Goal: Task Accomplishment & Management: Manage account settings

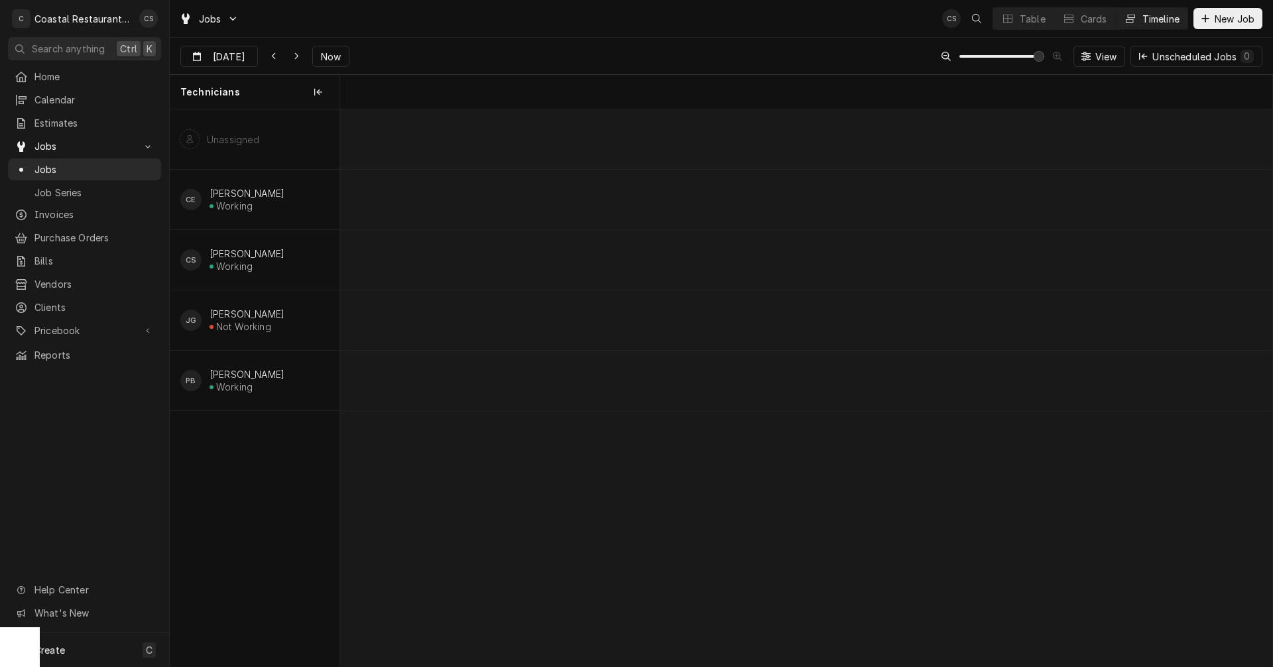
scroll to position [0, 18465]
click at [1022, 19] on div "Table" at bounding box center [1033, 19] width 26 height 14
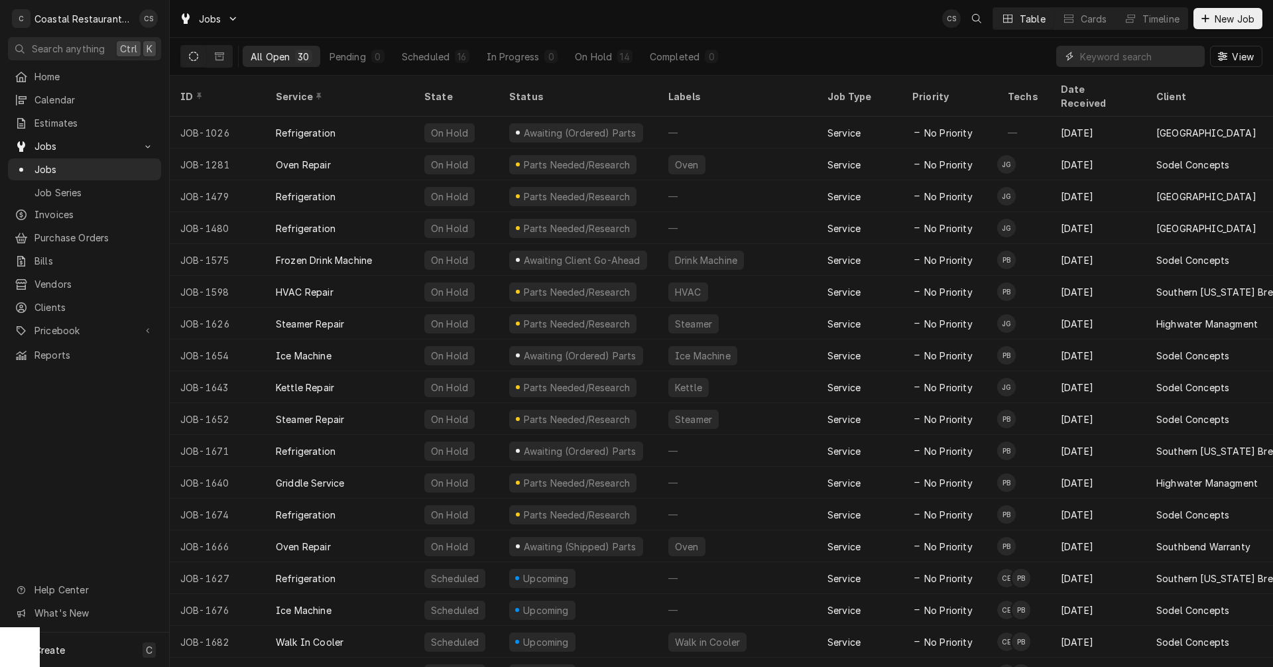
click at [1095, 58] on input "Dynamic Content Wrapper" at bounding box center [1139, 56] width 118 height 21
type input "Bluecoast"
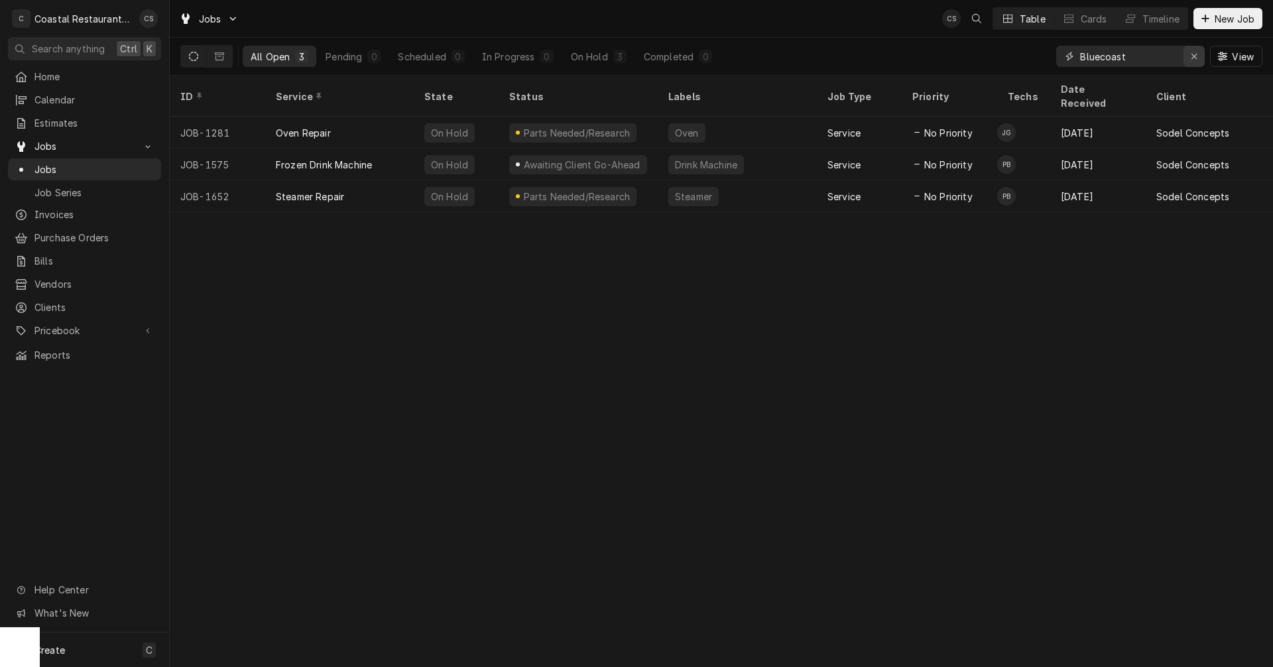
click at [1196, 53] on icon "Erase input" at bounding box center [1194, 56] width 7 height 9
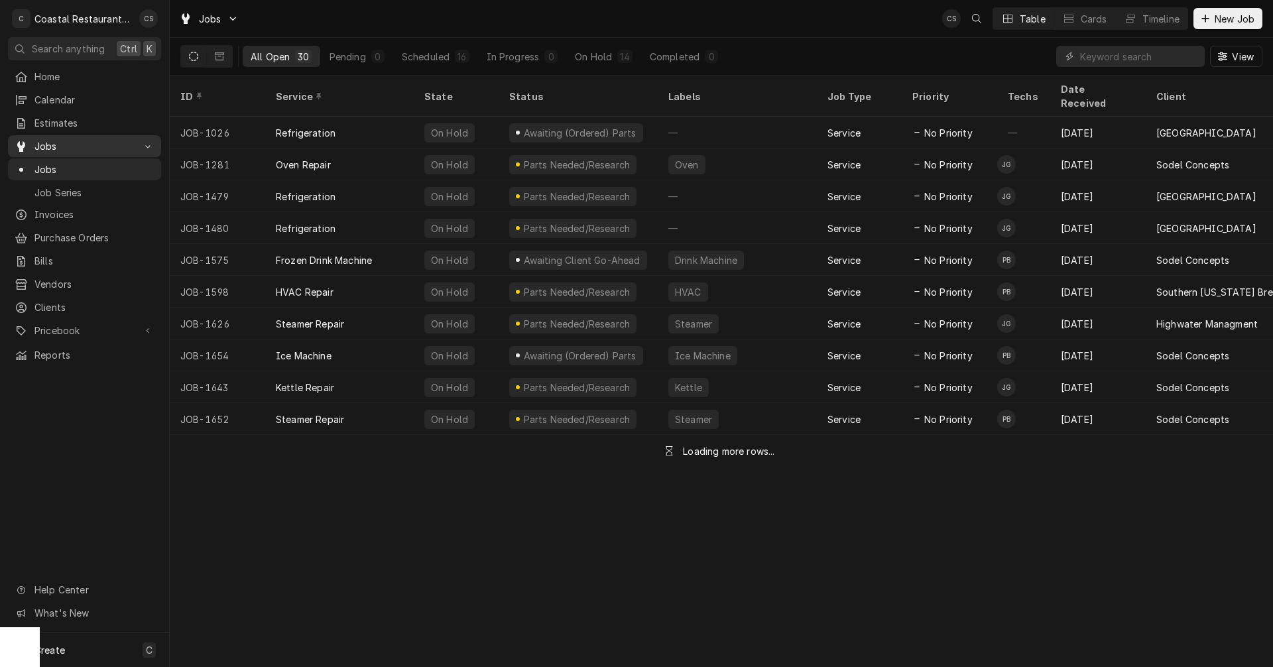
click at [62, 143] on span "Jobs" at bounding box center [84, 146] width 100 height 14
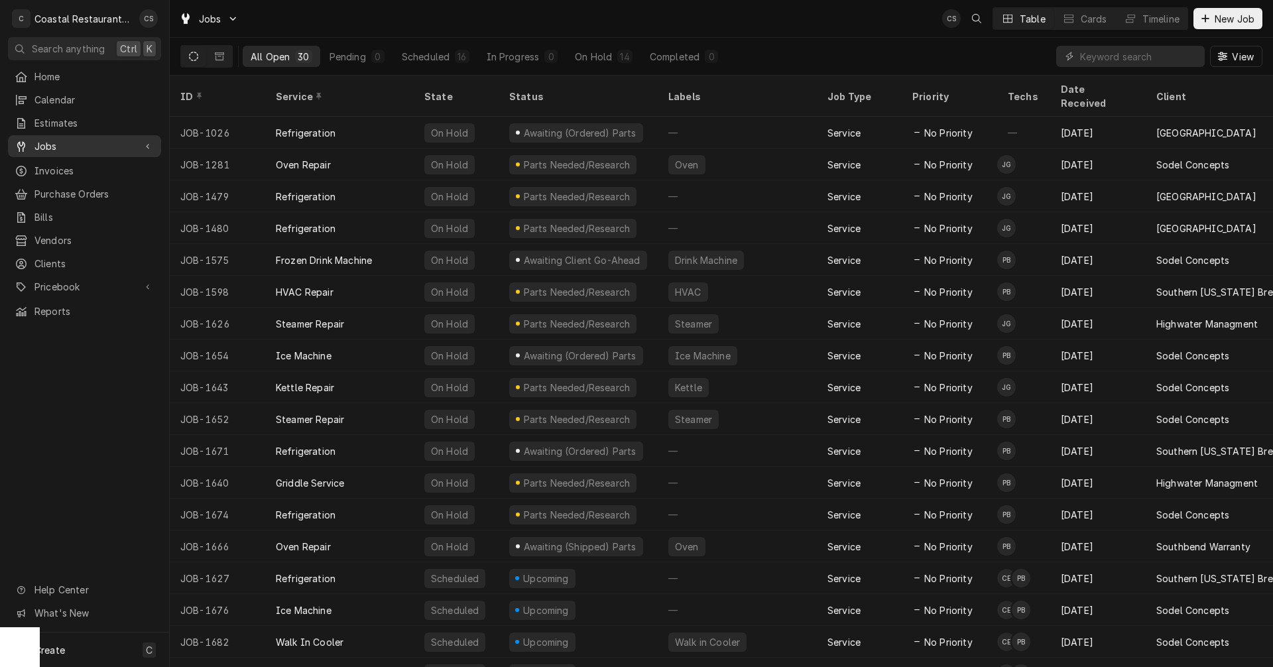
click at [62, 143] on span "Jobs" at bounding box center [84, 146] width 100 height 14
click at [605, 55] on div "On Hold" at bounding box center [593, 57] width 37 height 14
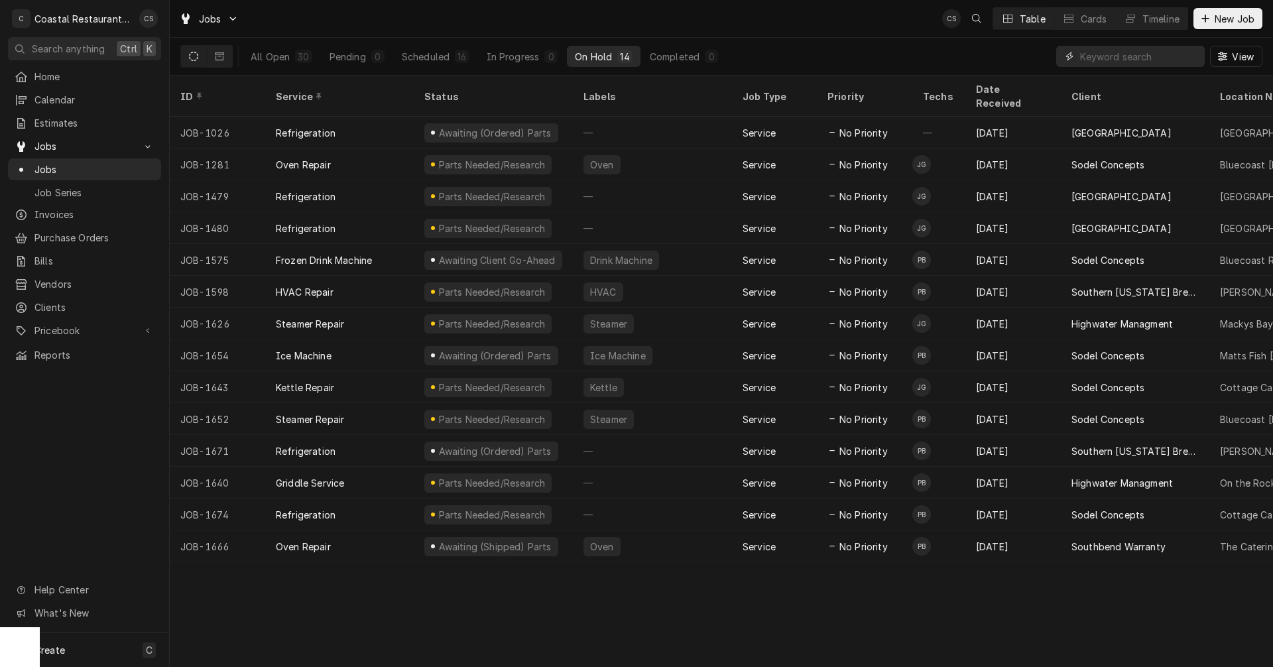
click at [1129, 54] on input "Dynamic Content Wrapper" at bounding box center [1139, 56] width 118 height 21
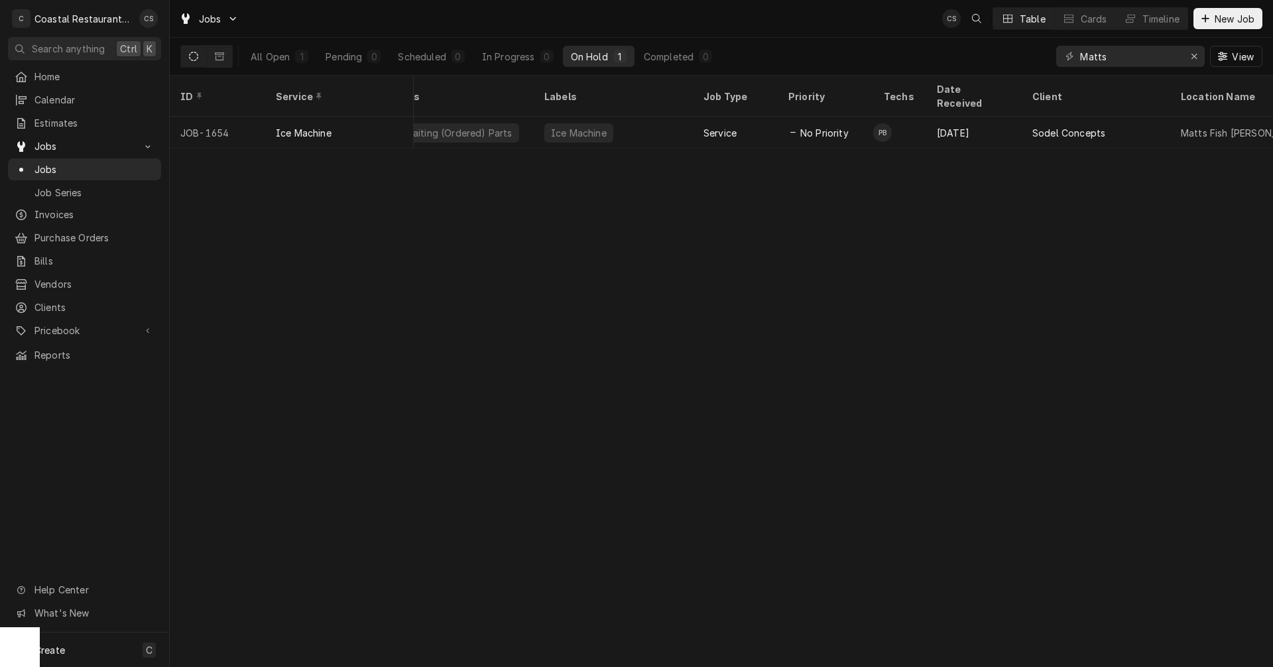
scroll to position [0, 0]
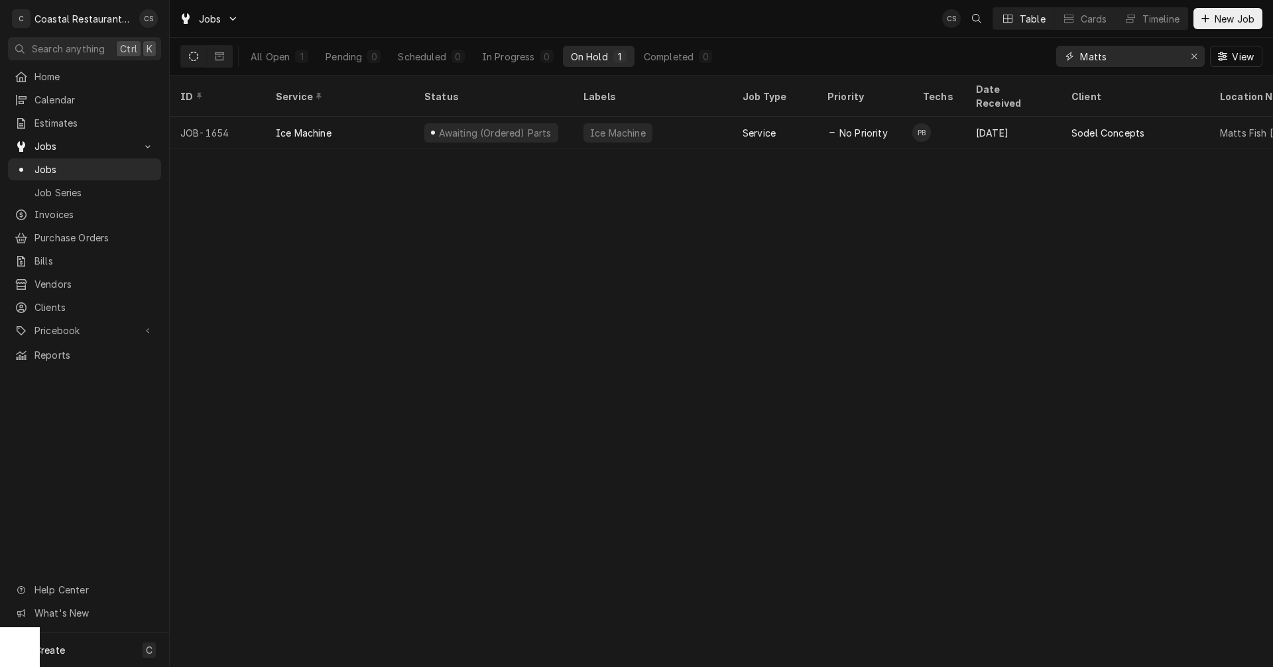
click at [1111, 55] on input "Matts" at bounding box center [1129, 56] width 99 height 21
type input "M"
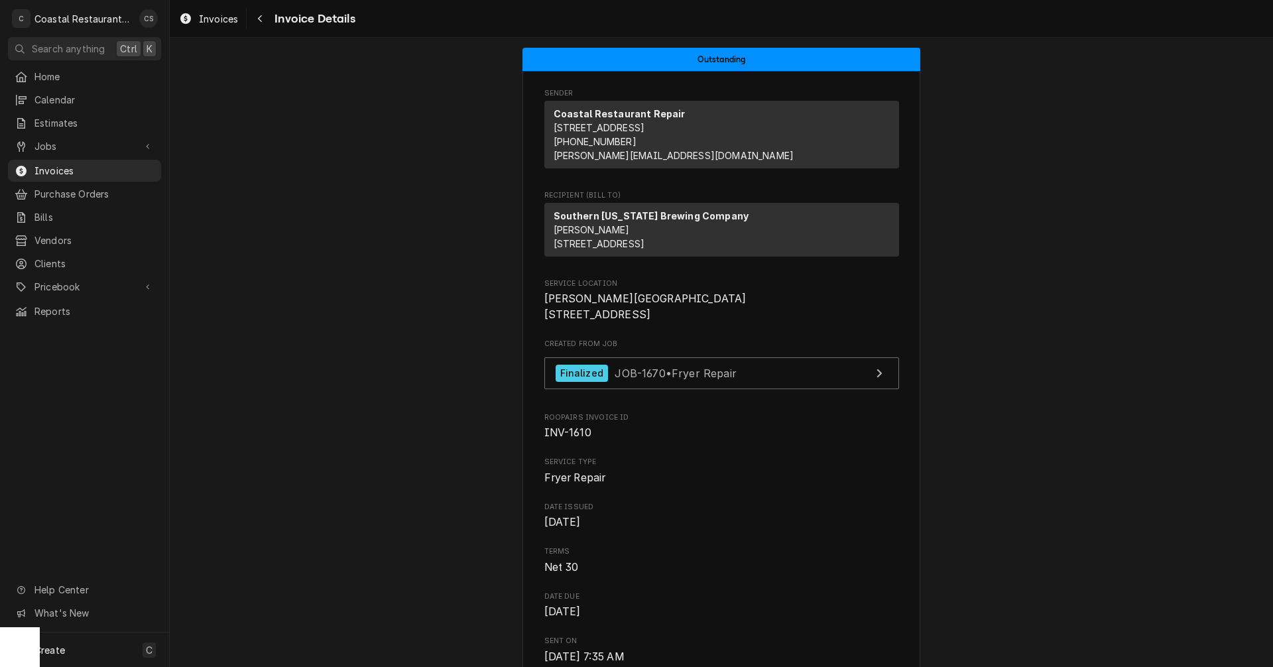
scroll to position [66, 0]
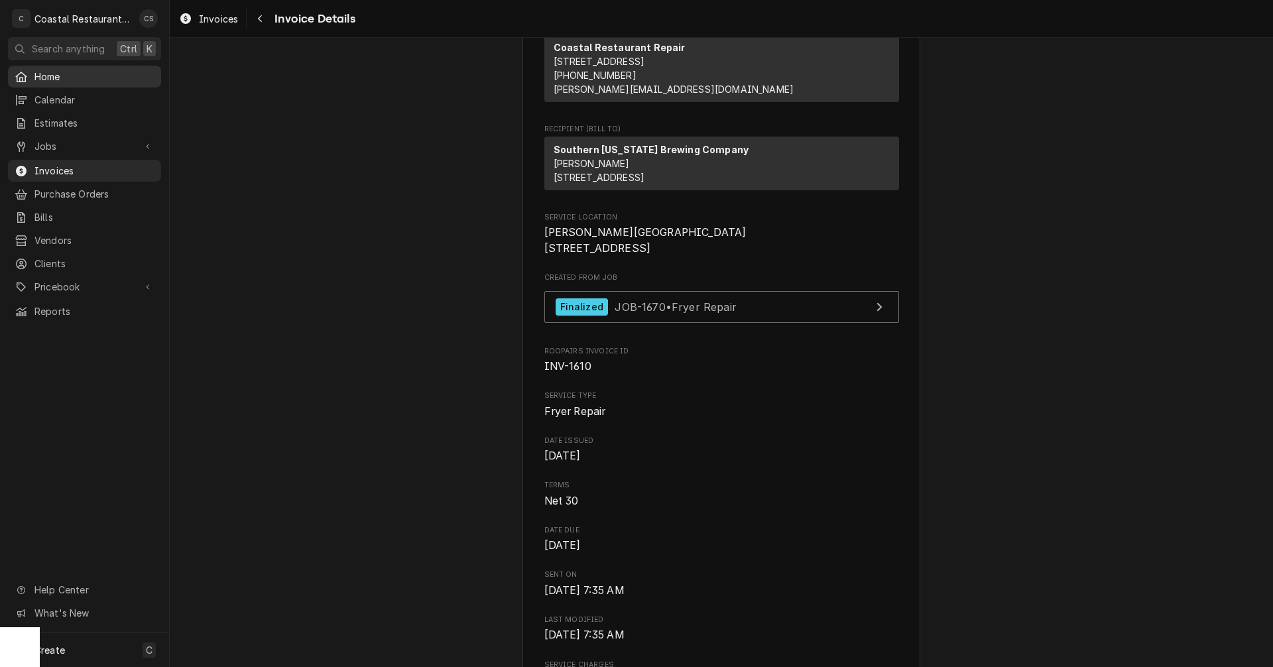
click at [70, 77] on span "Home" at bounding box center [94, 77] width 120 height 14
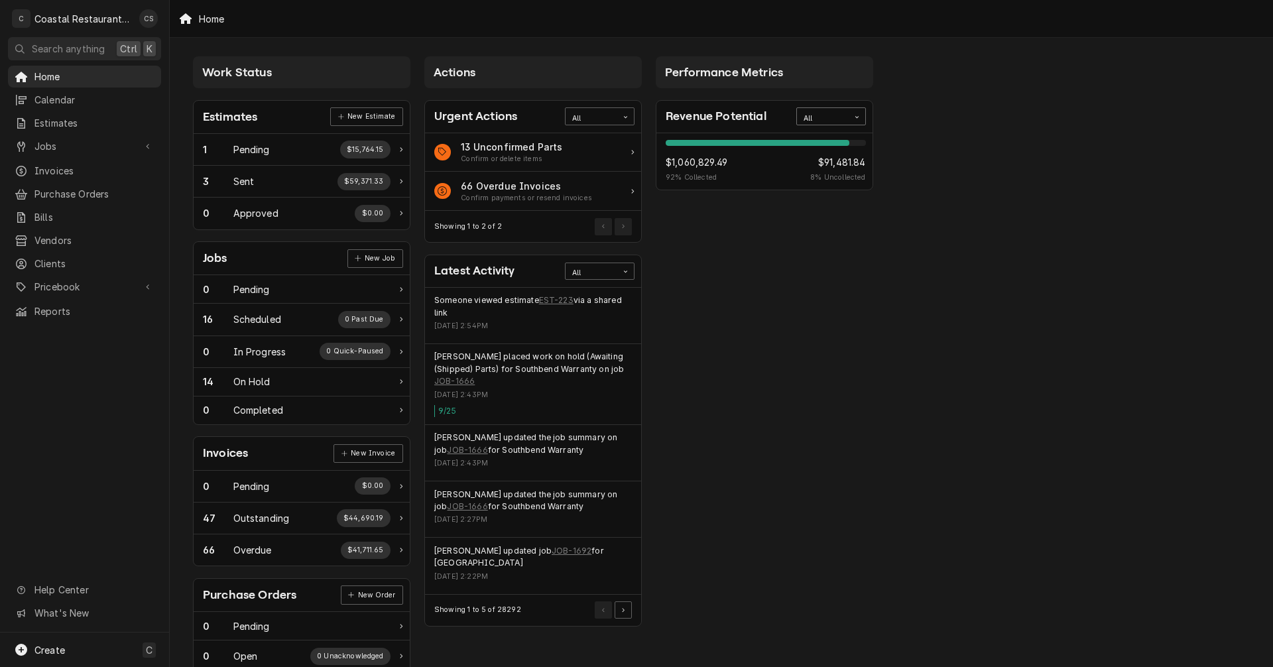
click at [857, 119] on icon "Card Data Filter Control" at bounding box center [857, 117] width 6 height 6
click at [833, 210] on div "This Year" at bounding box center [831, 211] width 68 height 15
click at [105, 142] on span "Jobs" at bounding box center [84, 146] width 100 height 14
click at [92, 162] on span "Jobs" at bounding box center [94, 169] width 120 height 14
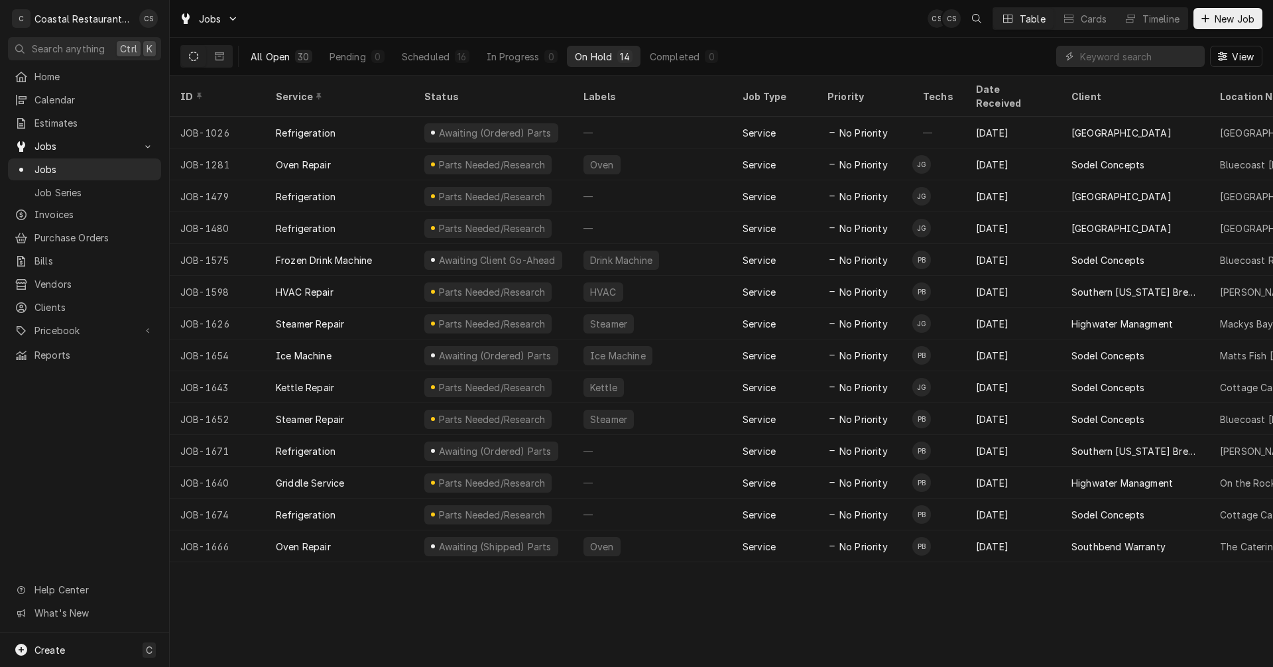
click at [268, 54] on div "All Open" at bounding box center [270, 57] width 39 height 14
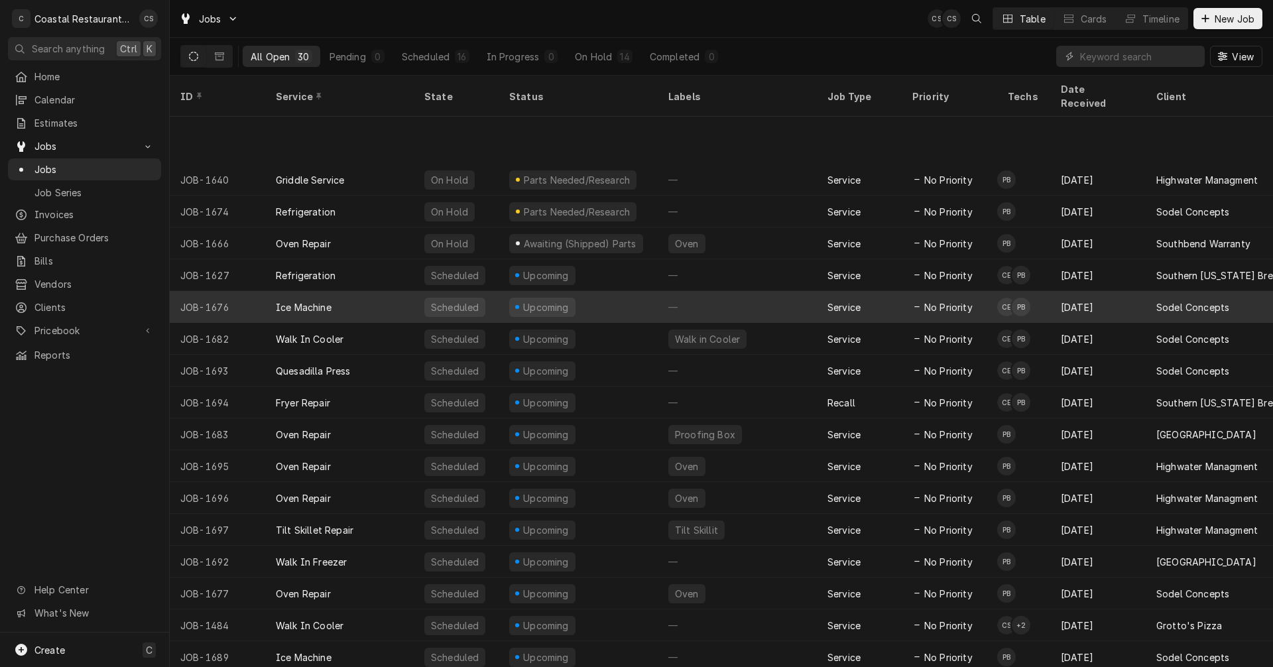
scroll to position [398, 0]
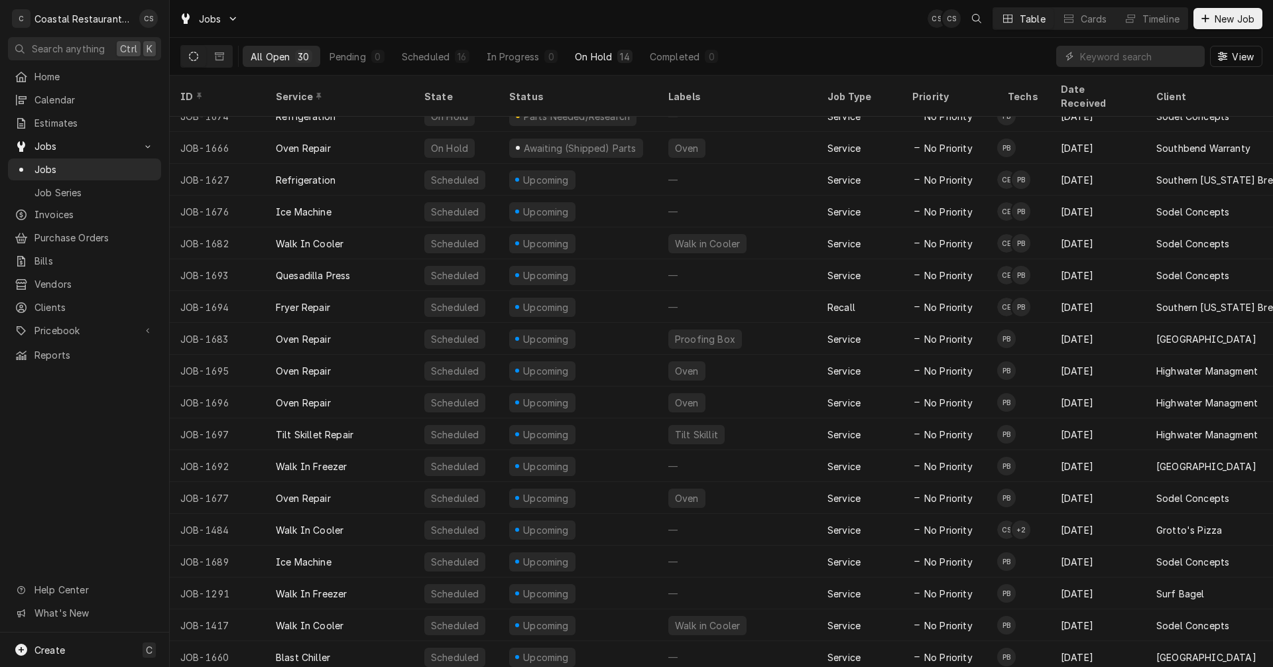
click at [587, 54] on div "On Hold" at bounding box center [593, 57] width 37 height 14
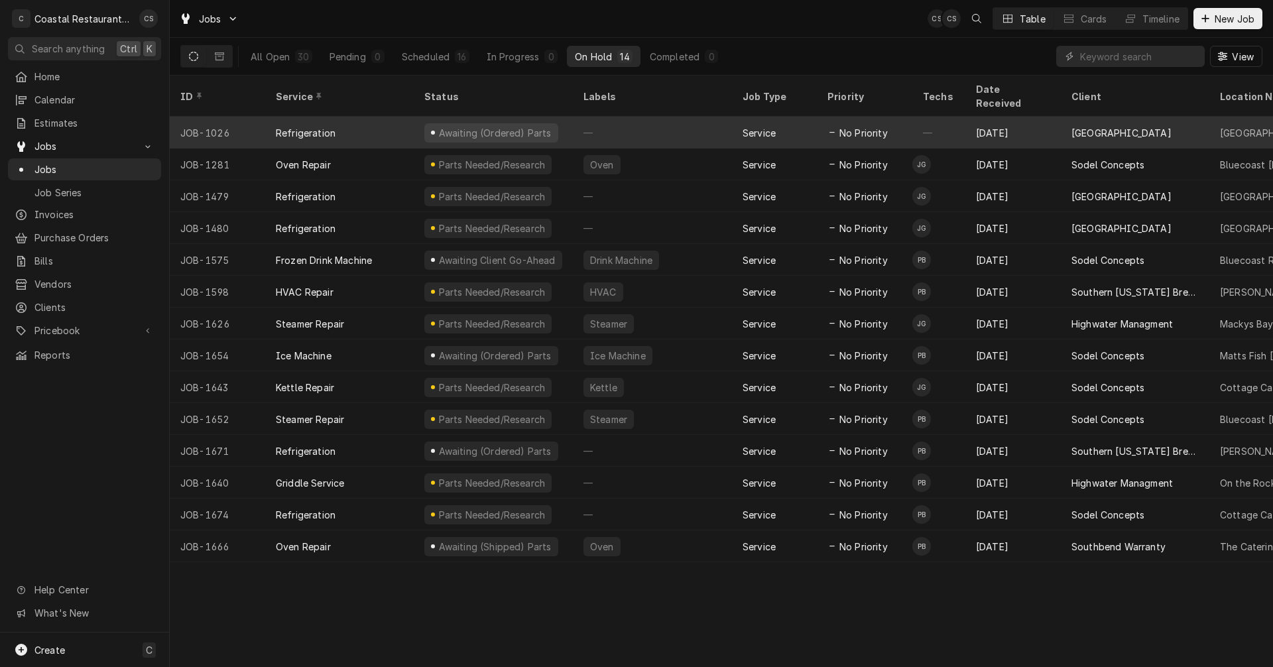
click at [1047, 117] on div "[DATE]" at bounding box center [1012, 133] width 95 height 32
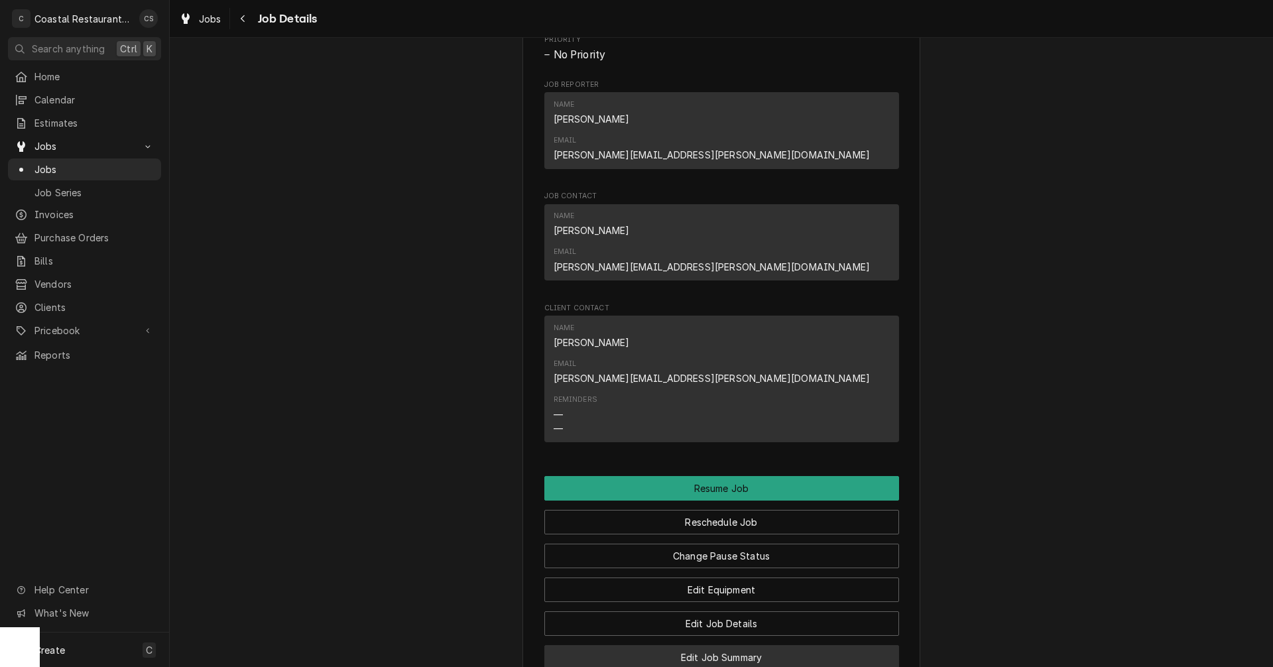
scroll to position [1061, 0]
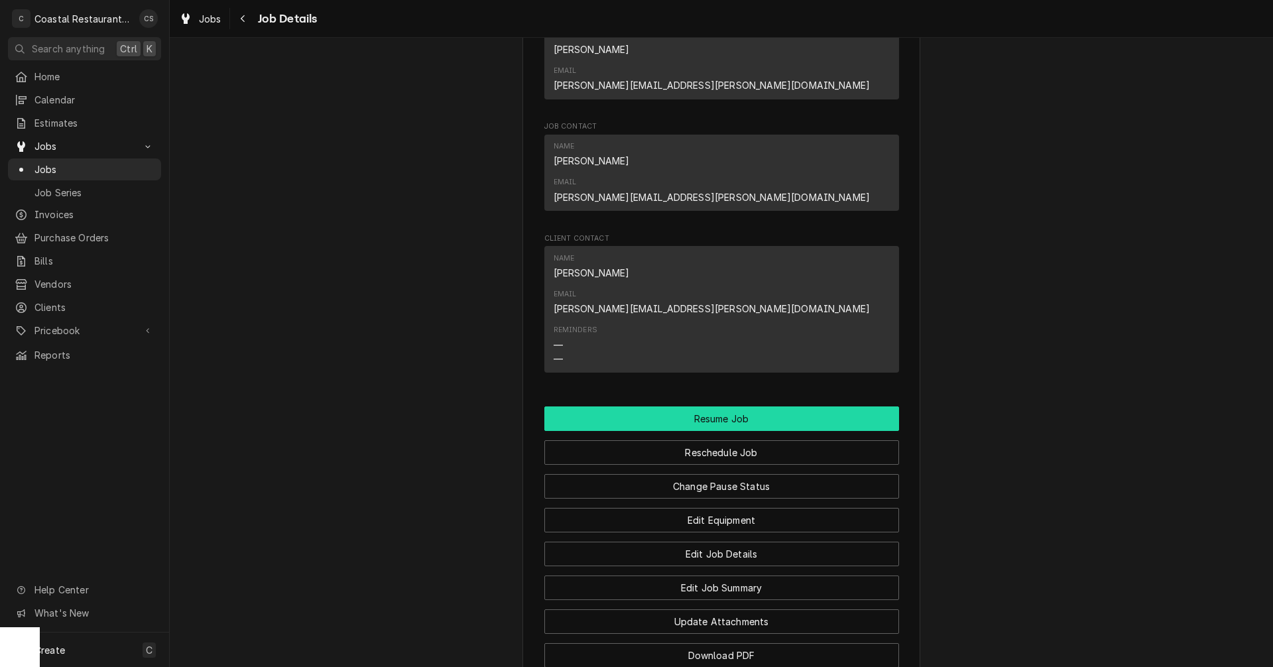
click at [721, 406] on button "Resume Job" at bounding box center [721, 418] width 355 height 25
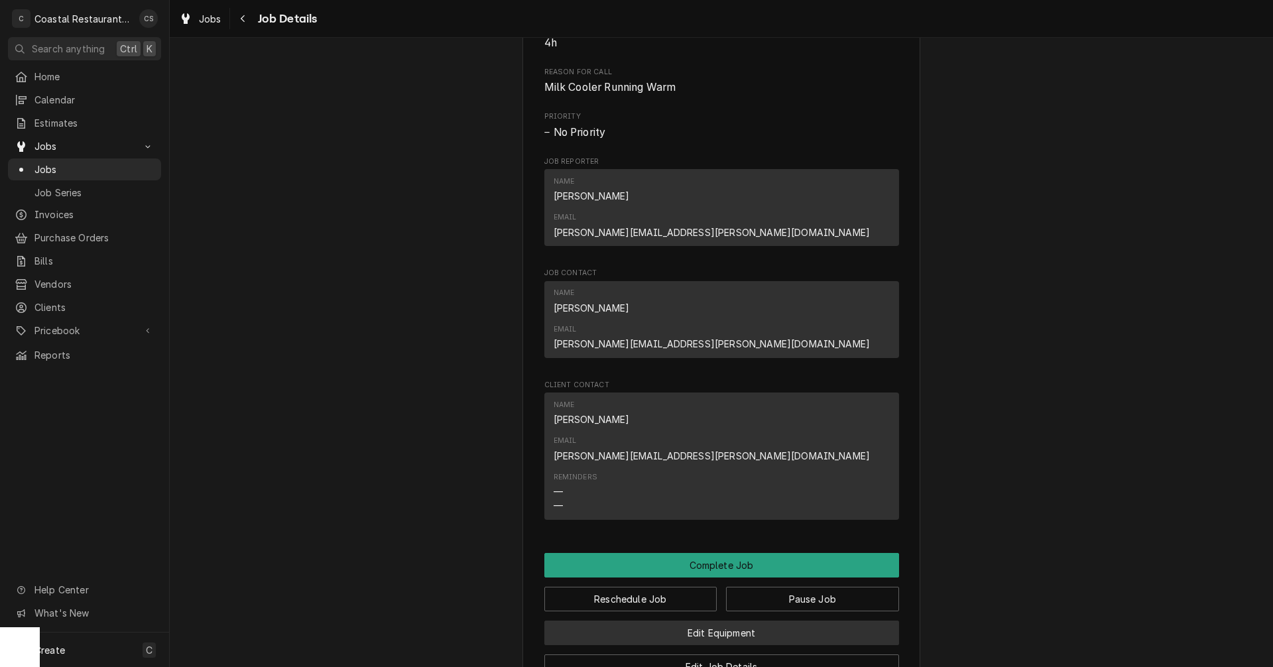
scroll to position [928, 0]
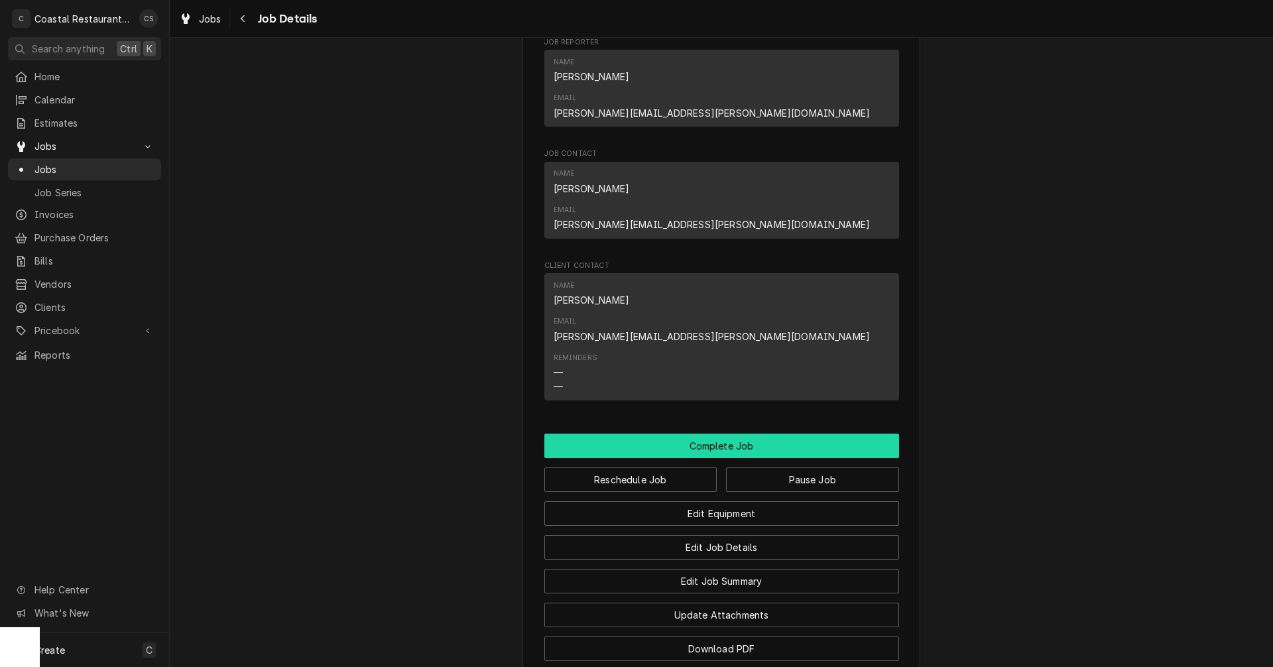
click at [685, 434] on button "Complete Job" at bounding box center [721, 446] width 355 height 25
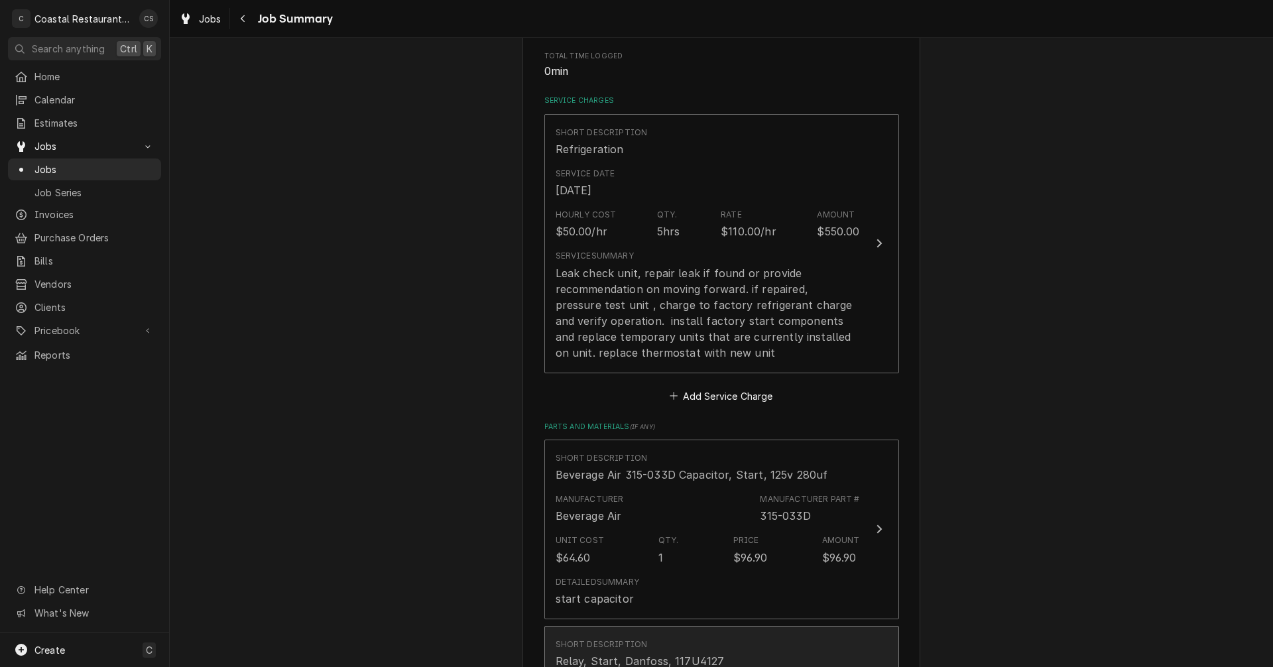
scroll to position [133, 0]
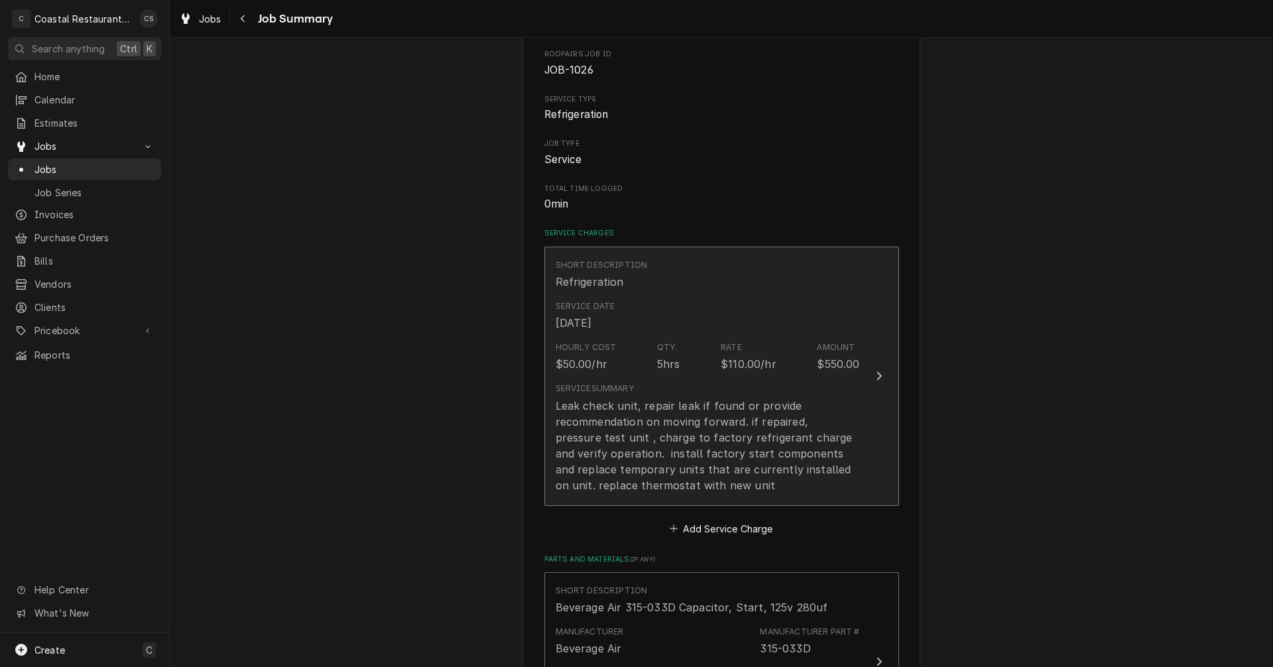
click at [743, 361] on div "$110.00/hr" at bounding box center [749, 364] width 56 height 16
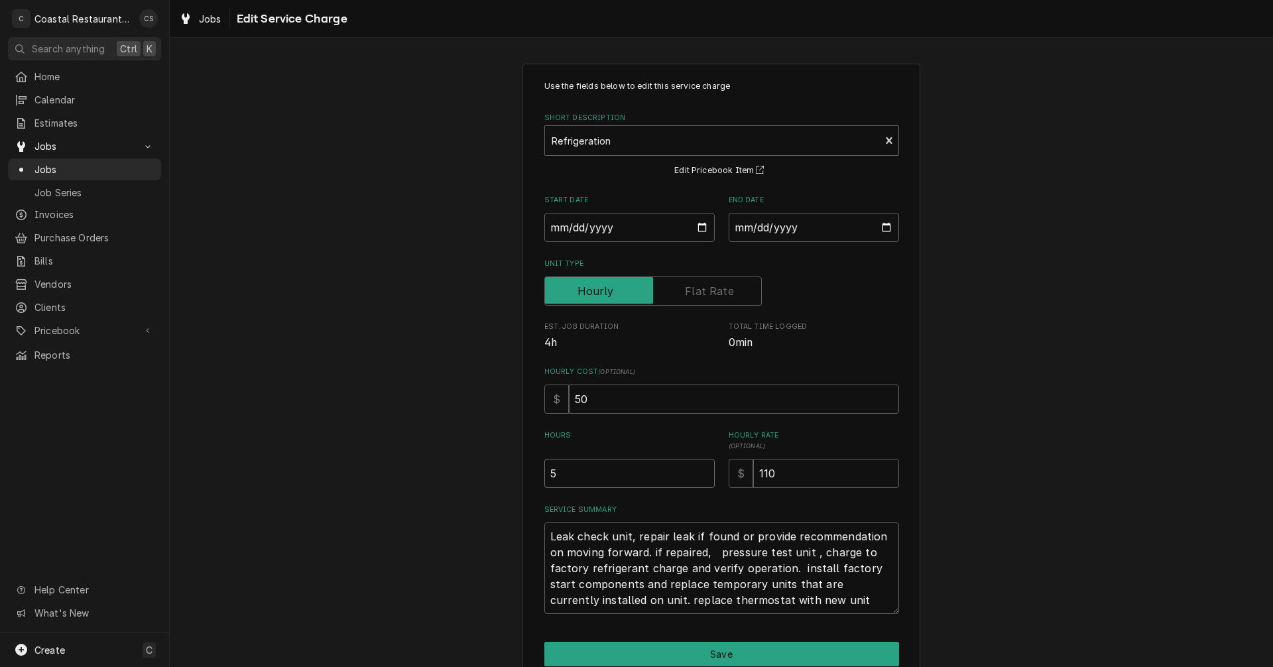
drag, startPoint x: 575, startPoint y: 475, endPoint x: 536, endPoint y: 475, distance: 39.1
click at [536, 475] on div "Use the fields below to edit this service charge Short Description Refrigeratio…" at bounding box center [721, 391] width 398 height 654
type textarea "x"
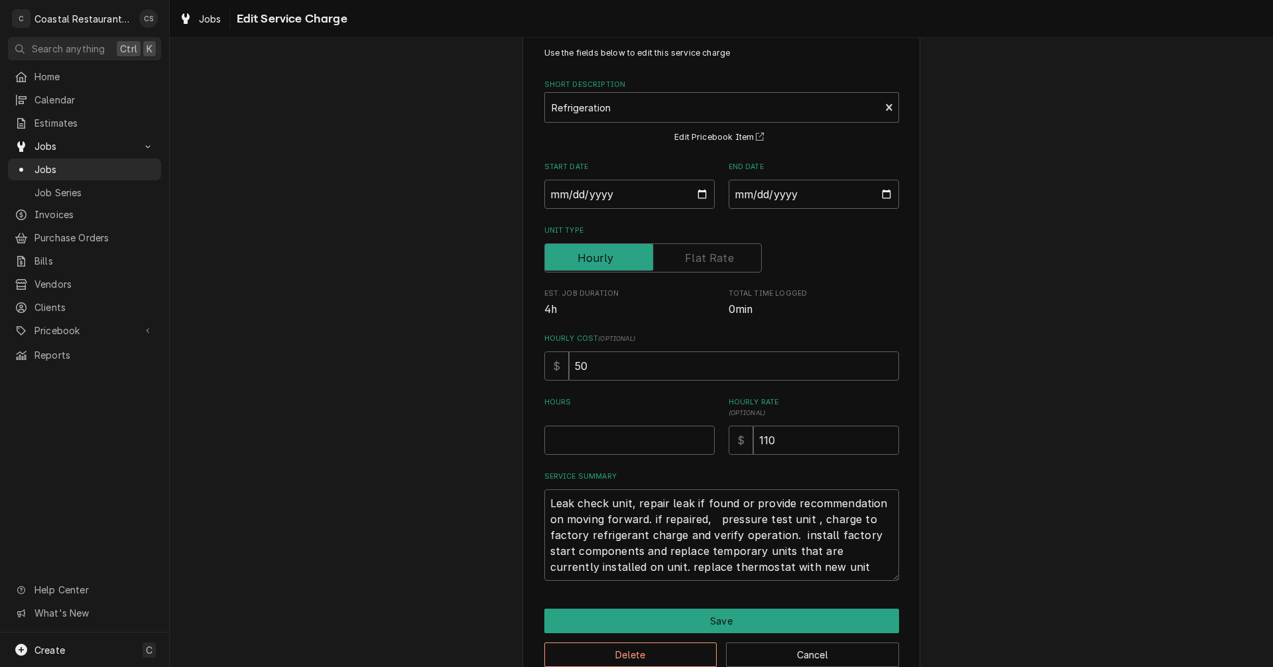
scroll to position [62, 0]
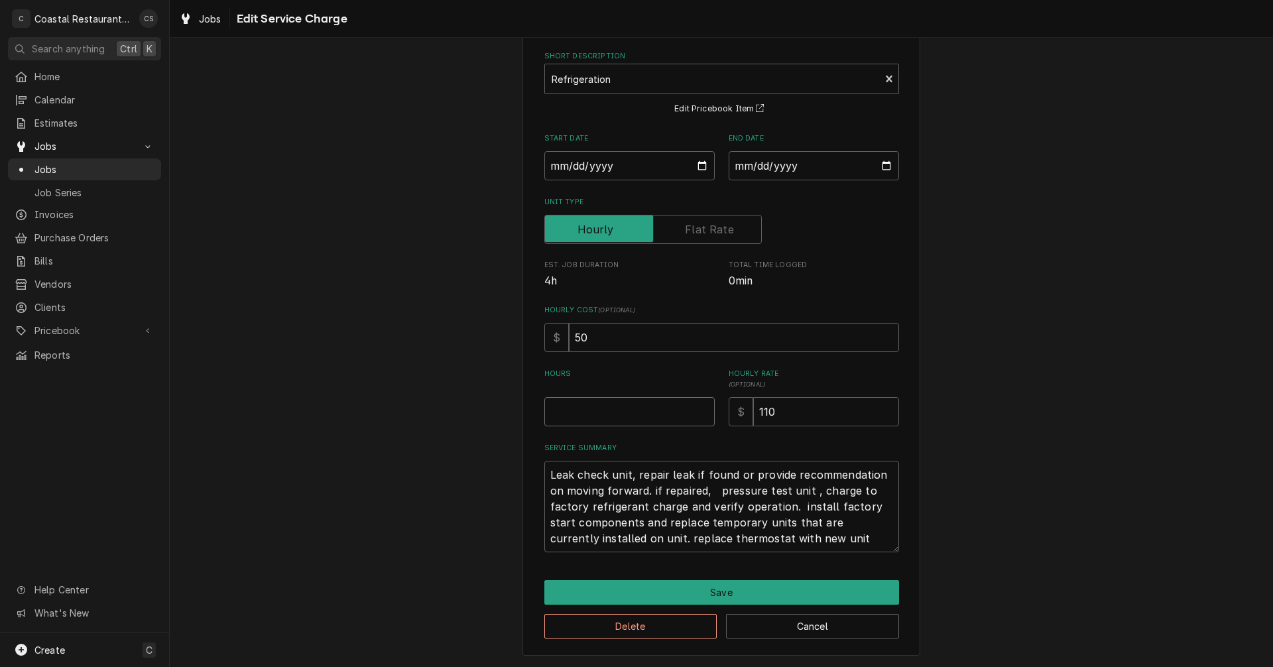
click at [621, 414] on input "Hours" at bounding box center [629, 411] width 170 height 29
type textarea "x"
type input ".0"
type textarea "x"
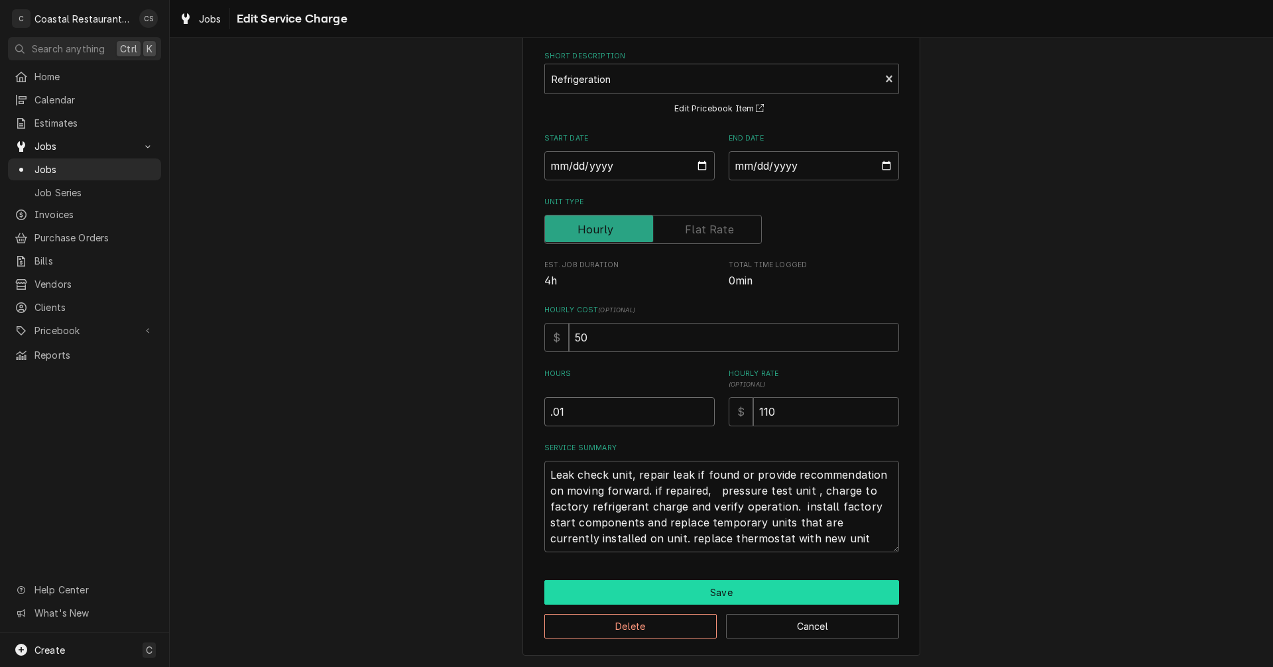
type input ".01"
click at [717, 598] on button "Save" at bounding box center [721, 592] width 355 height 25
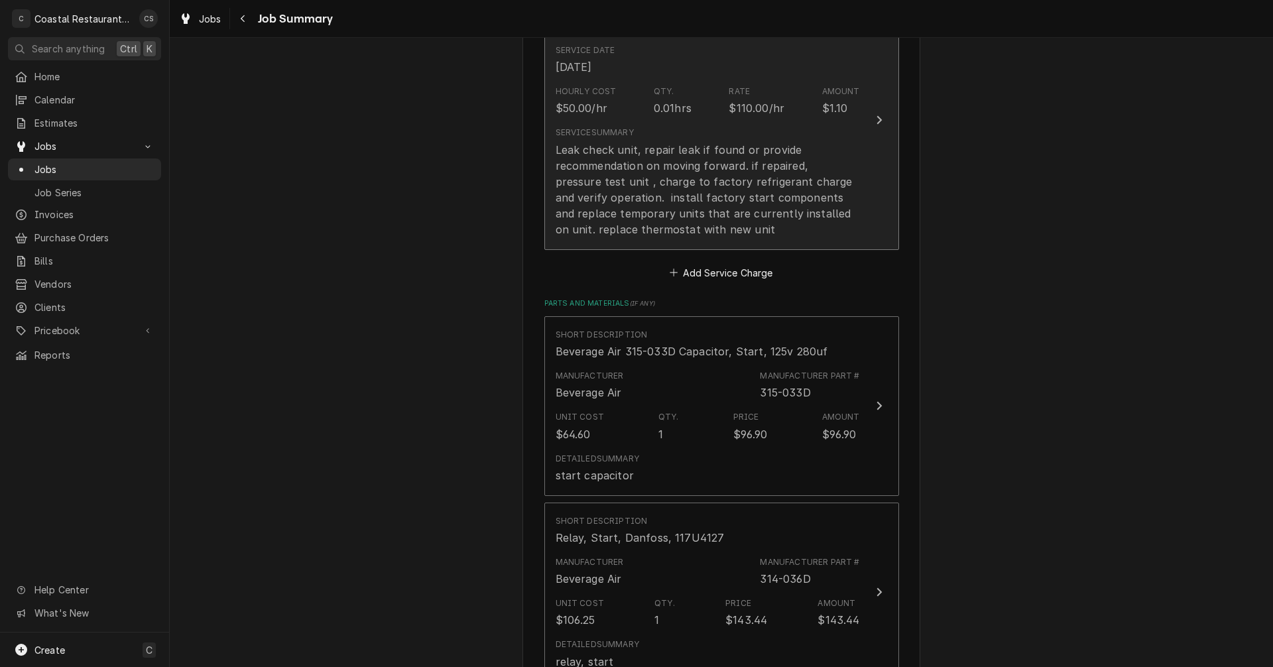
scroll to position [398, 0]
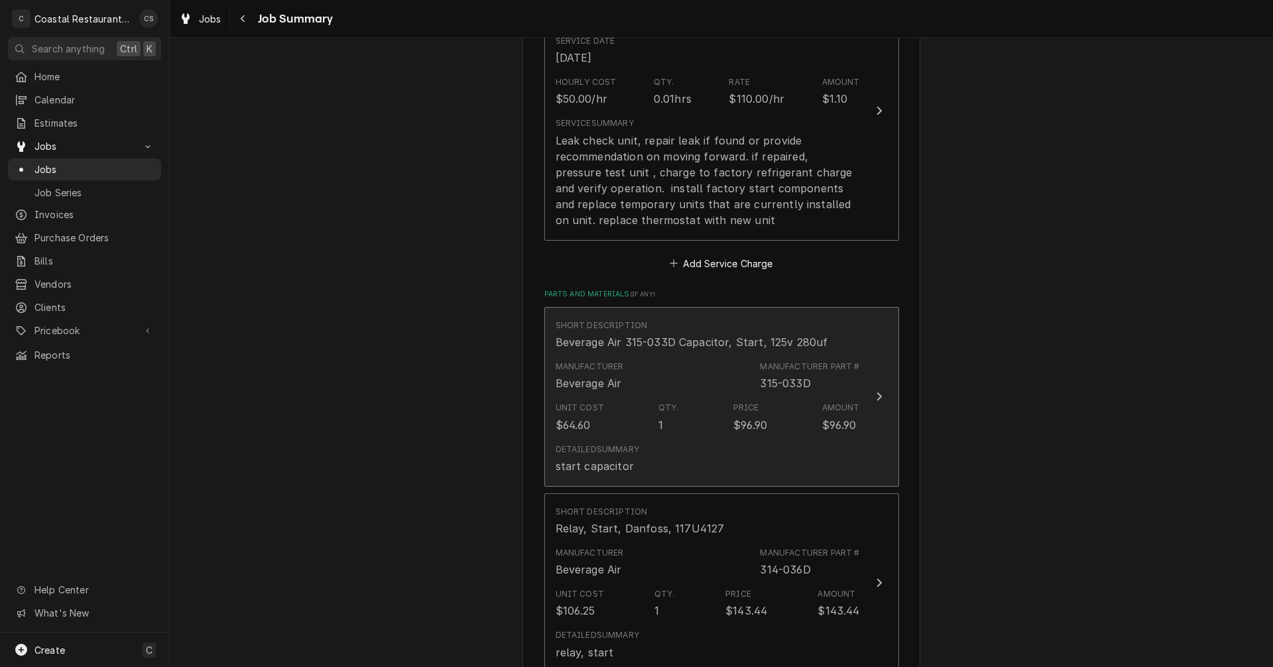
click at [822, 395] on div "Manufacturer Beverage Air Manufacturer Part # 315-033D" at bounding box center [708, 375] width 304 height 41
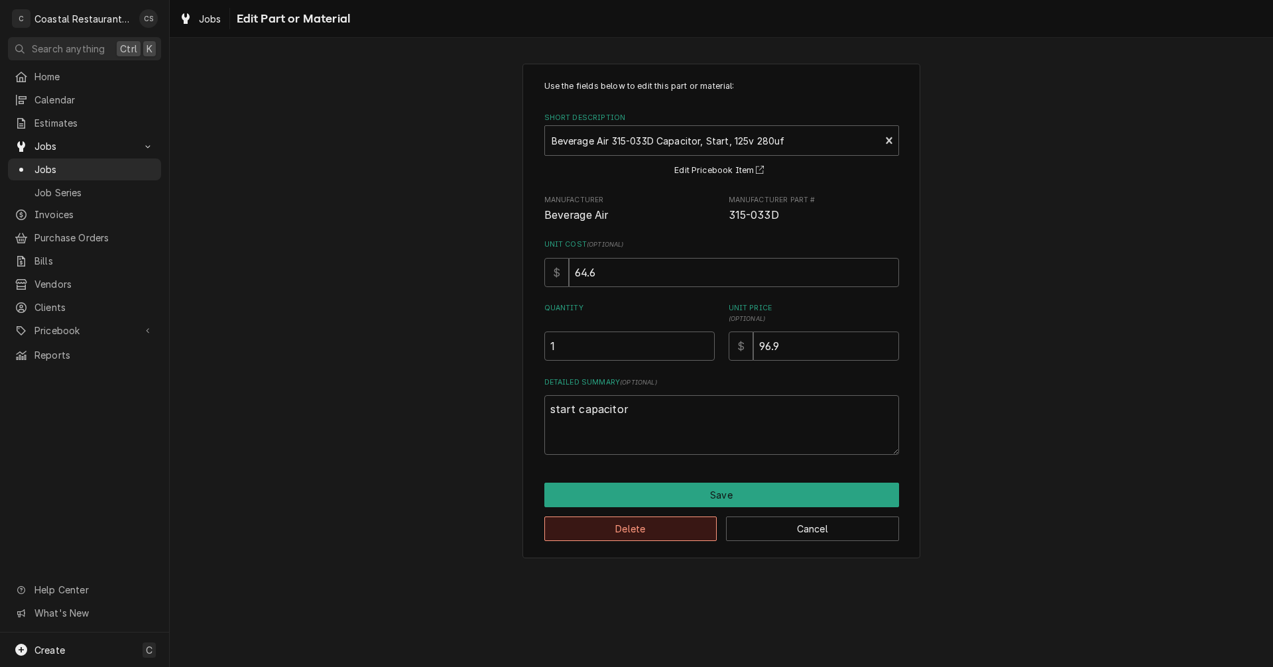
click at [686, 525] on button "Delete" at bounding box center [630, 529] width 173 height 25
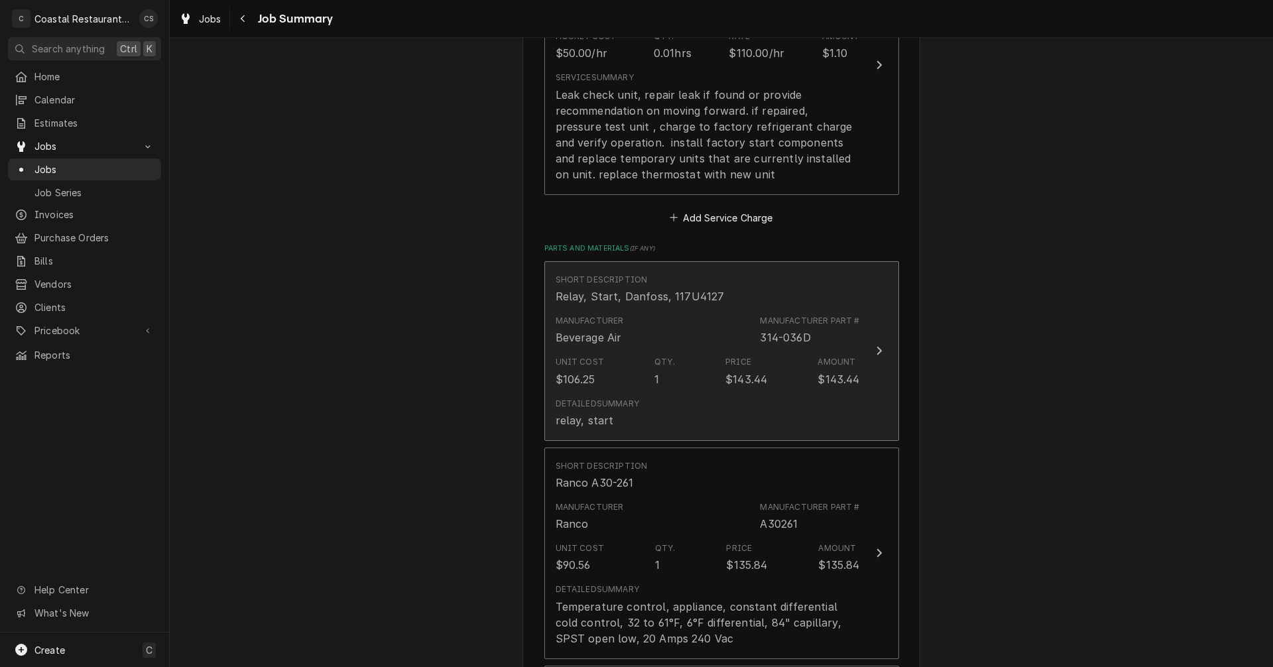
scroll to position [464, 0]
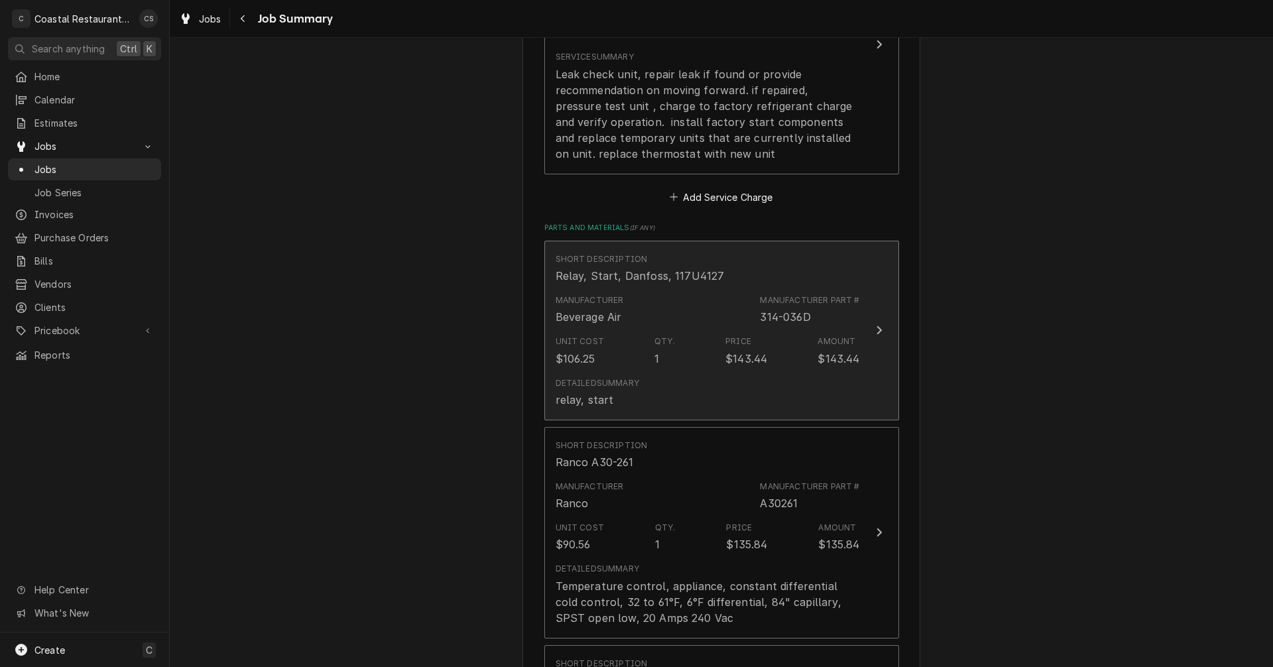
click at [770, 383] on div "Detailed Summary relay, start" at bounding box center [708, 392] width 304 height 41
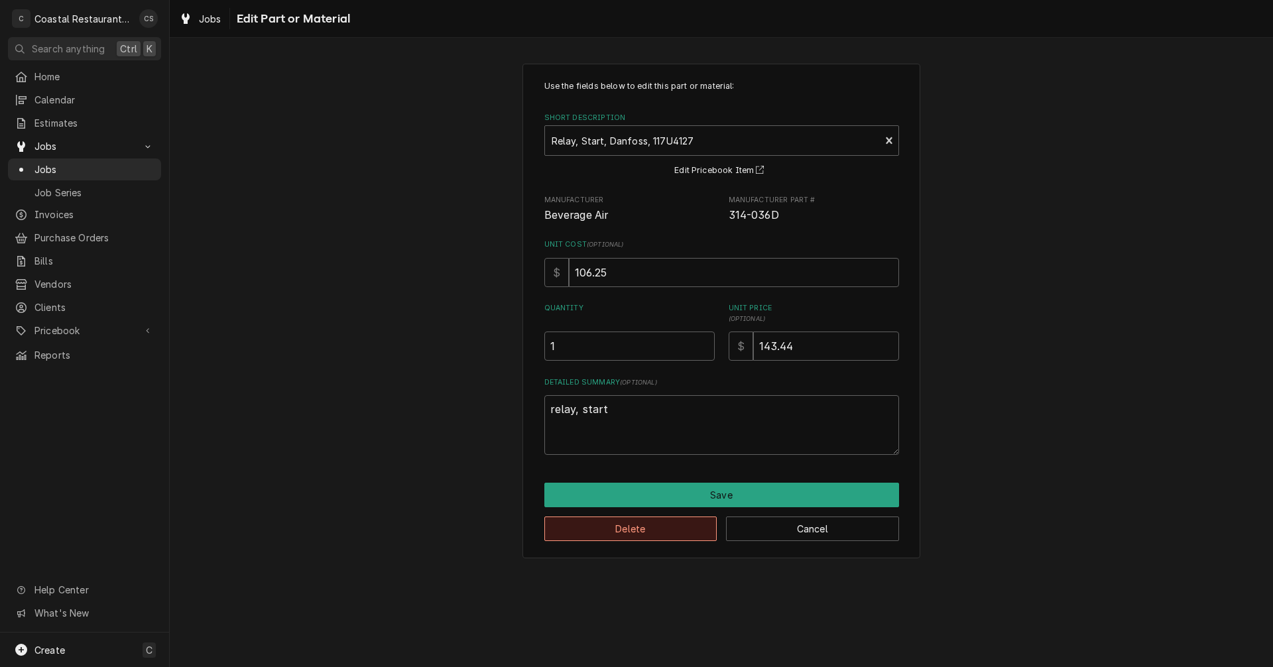
click at [653, 529] on button "Delete" at bounding box center [630, 529] width 173 height 25
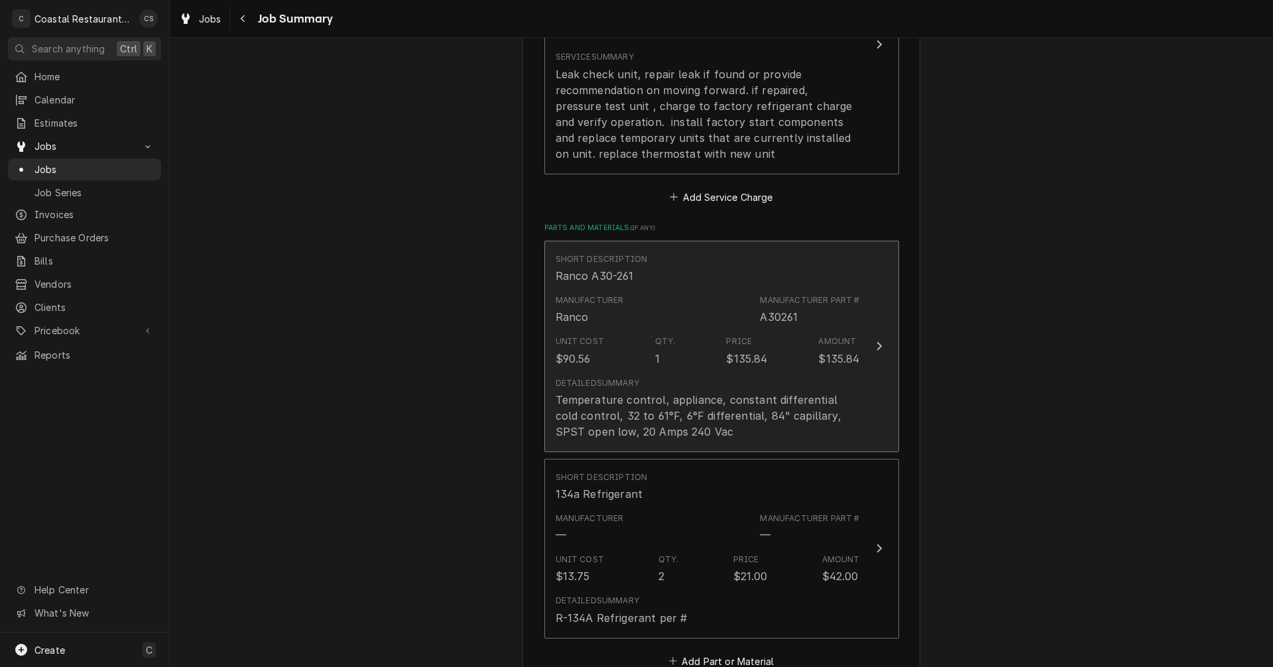
click at [750, 382] on div "Detailed Summary Temperature control, appliance, constant differential cold con…" at bounding box center [708, 408] width 304 height 62
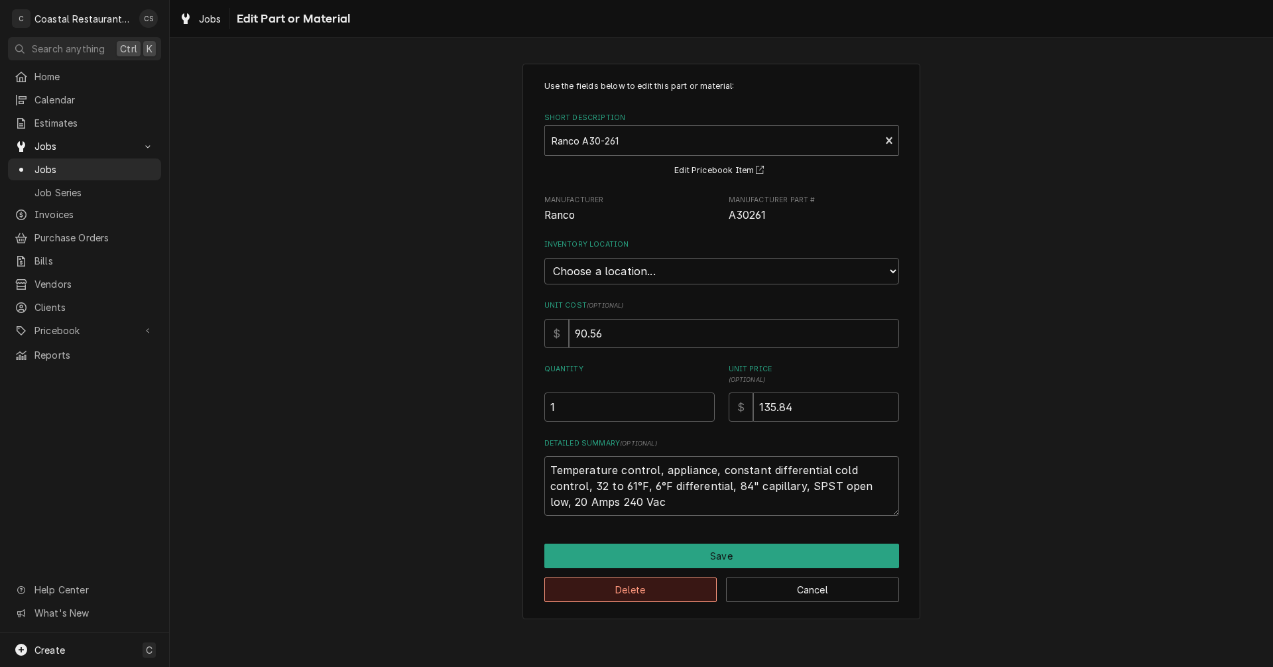
click at [648, 587] on button "Delete" at bounding box center [630, 590] width 173 height 25
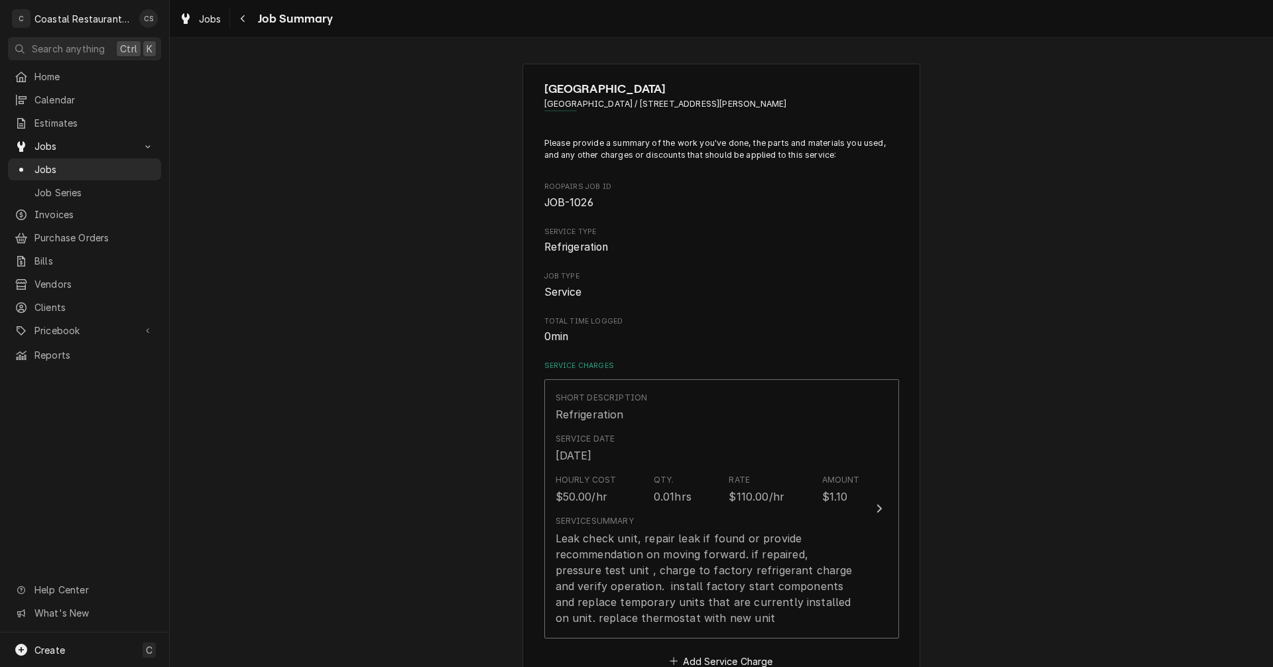
scroll to position [464, 0]
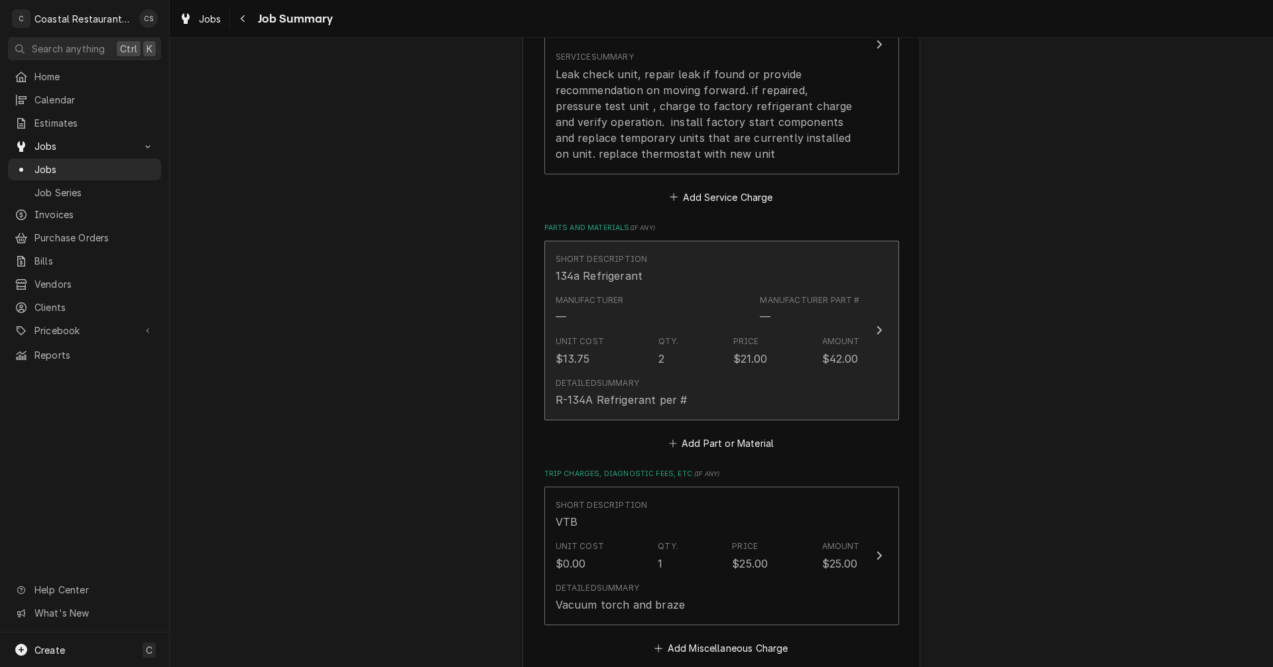
click at [745, 373] on div "Detailed Summary R-134A Refrigerant per #" at bounding box center [708, 392] width 304 height 41
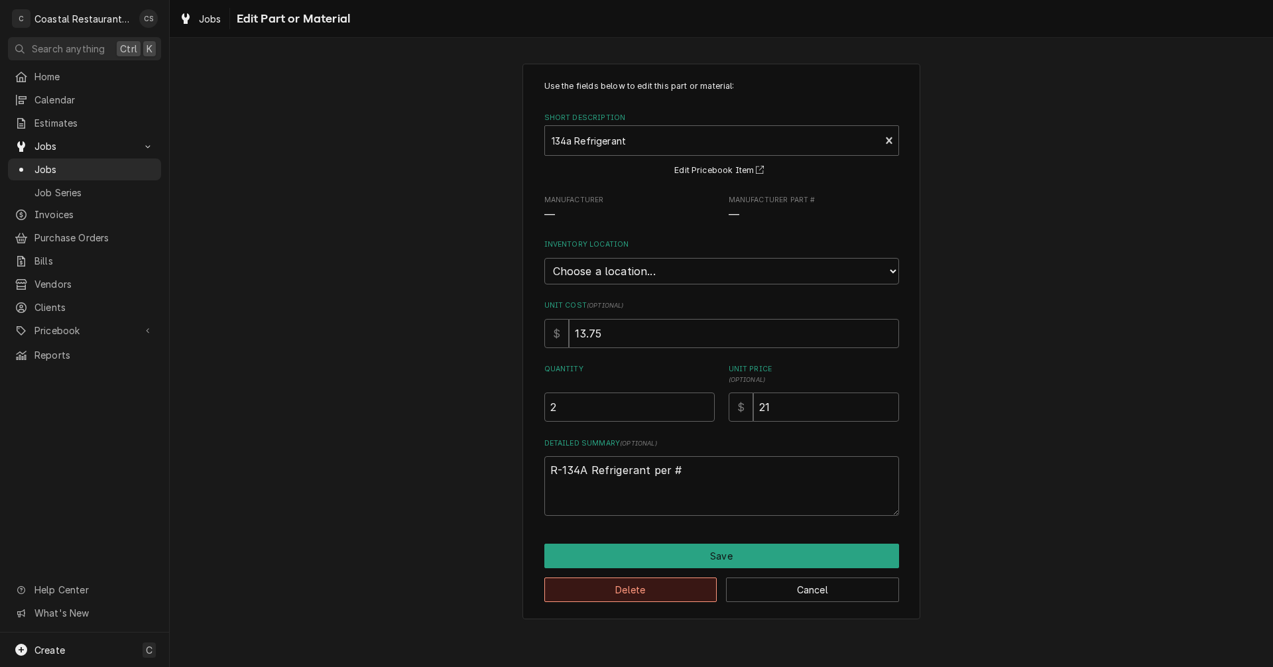
click at [653, 591] on button "Delete" at bounding box center [630, 590] width 173 height 25
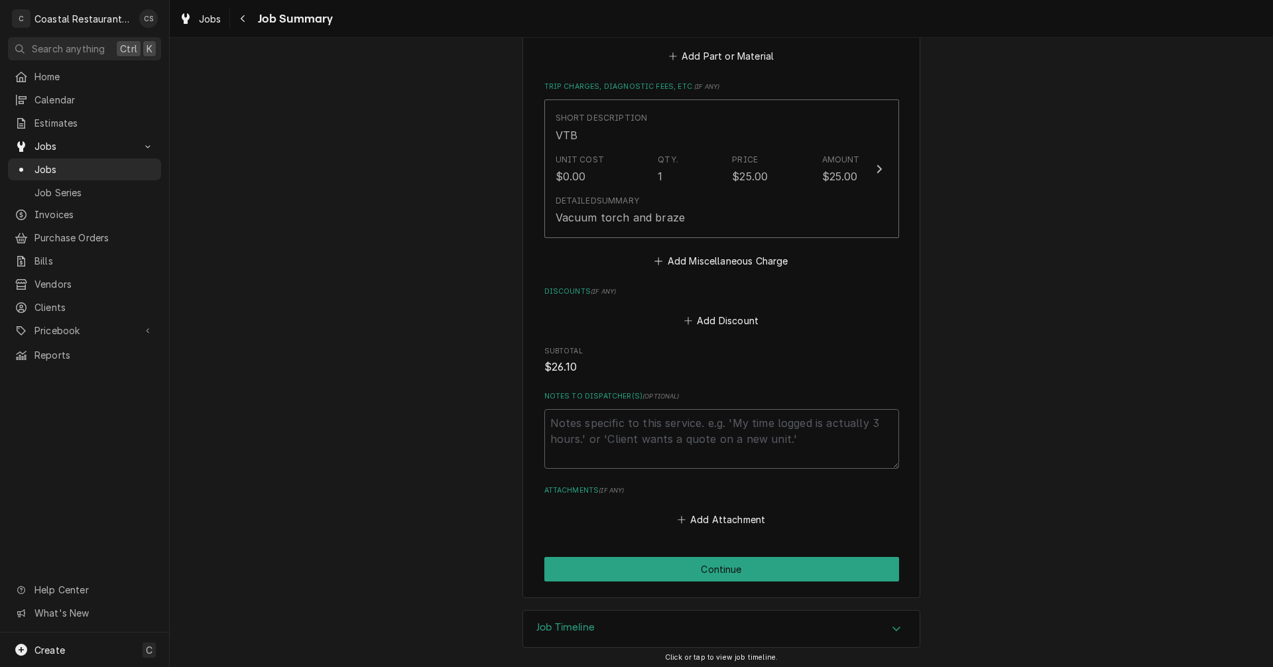
scroll to position [670, 0]
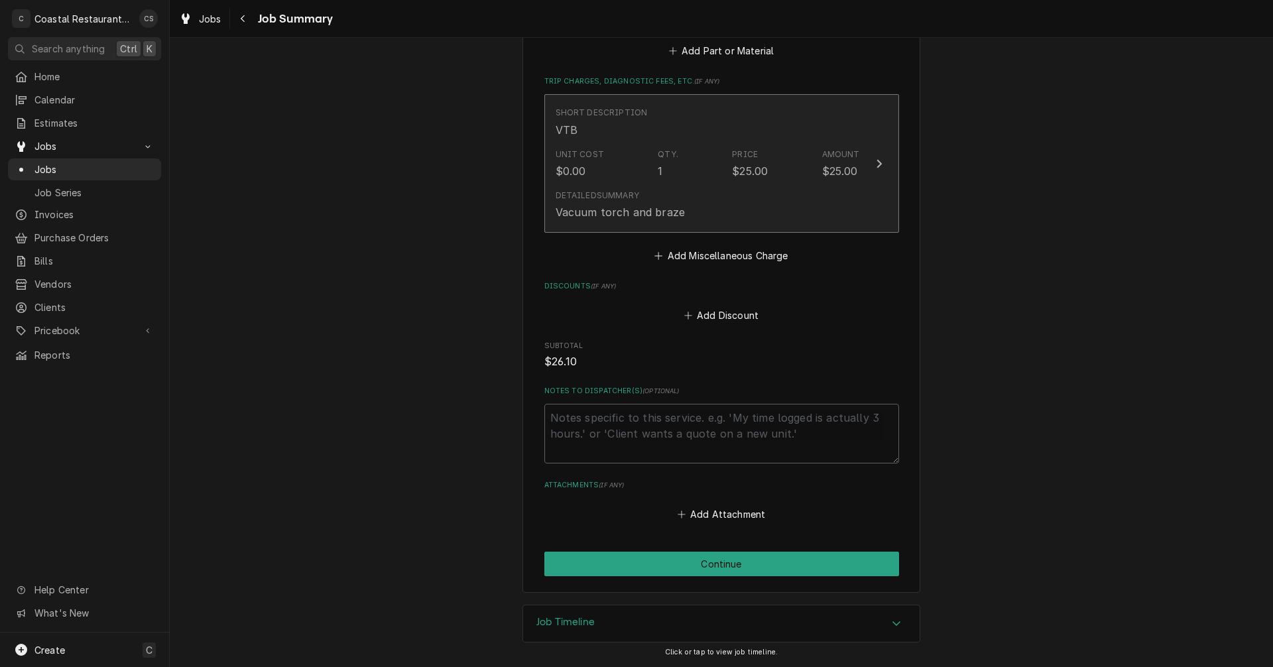
click at [725, 193] on div "Detailed Summary Vacuum torch and braze" at bounding box center [708, 204] width 304 height 41
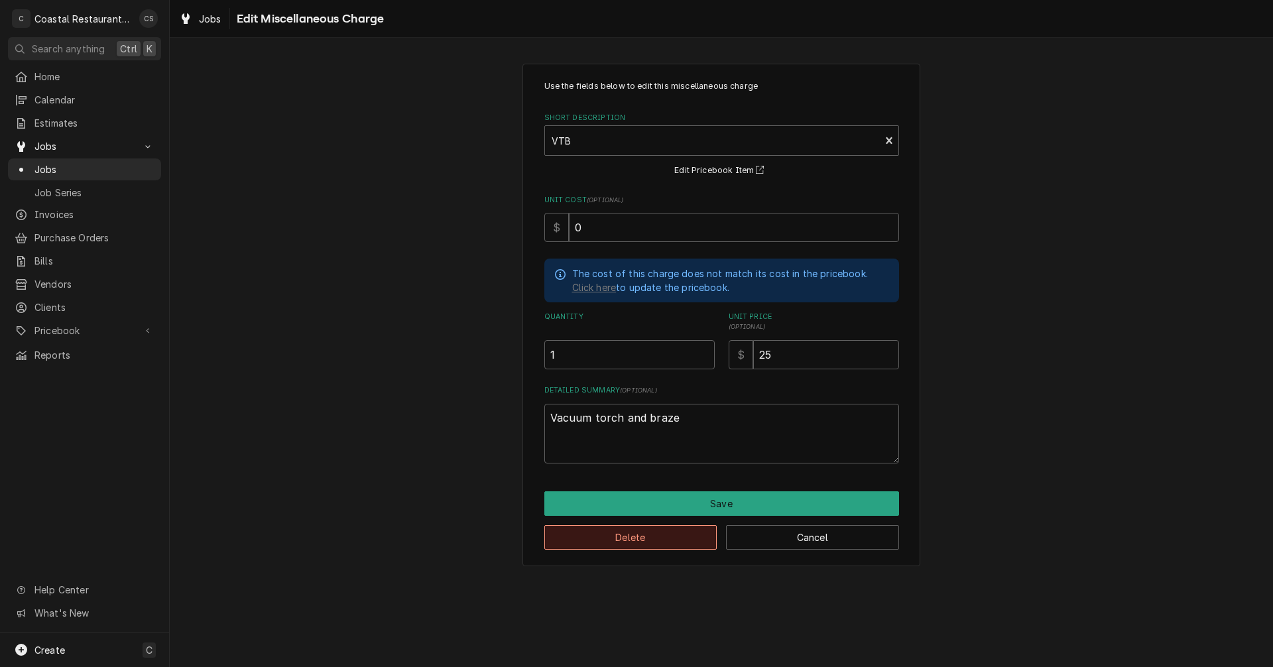
click at [652, 541] on button "Delete" at bounding box center [630, 537] width 173 height 25
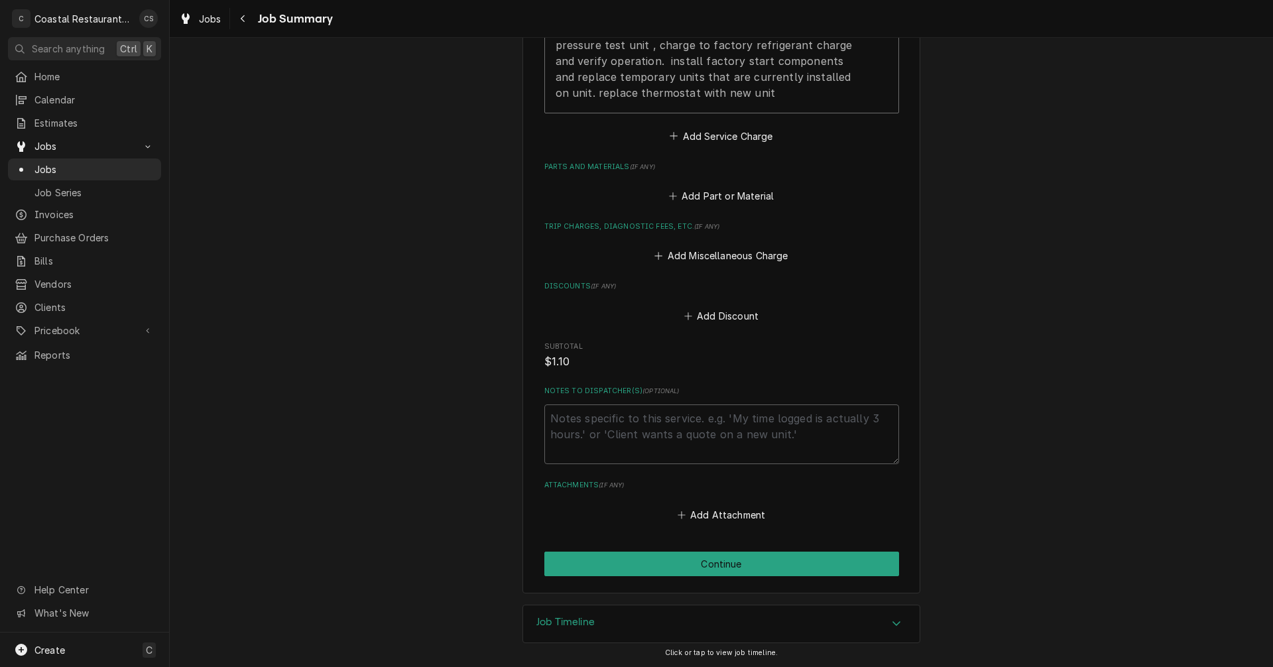
scroll to position [526, 0]
click at [716, 561] on button "Continue" at bounding box center [721, 563] width 355 height 25
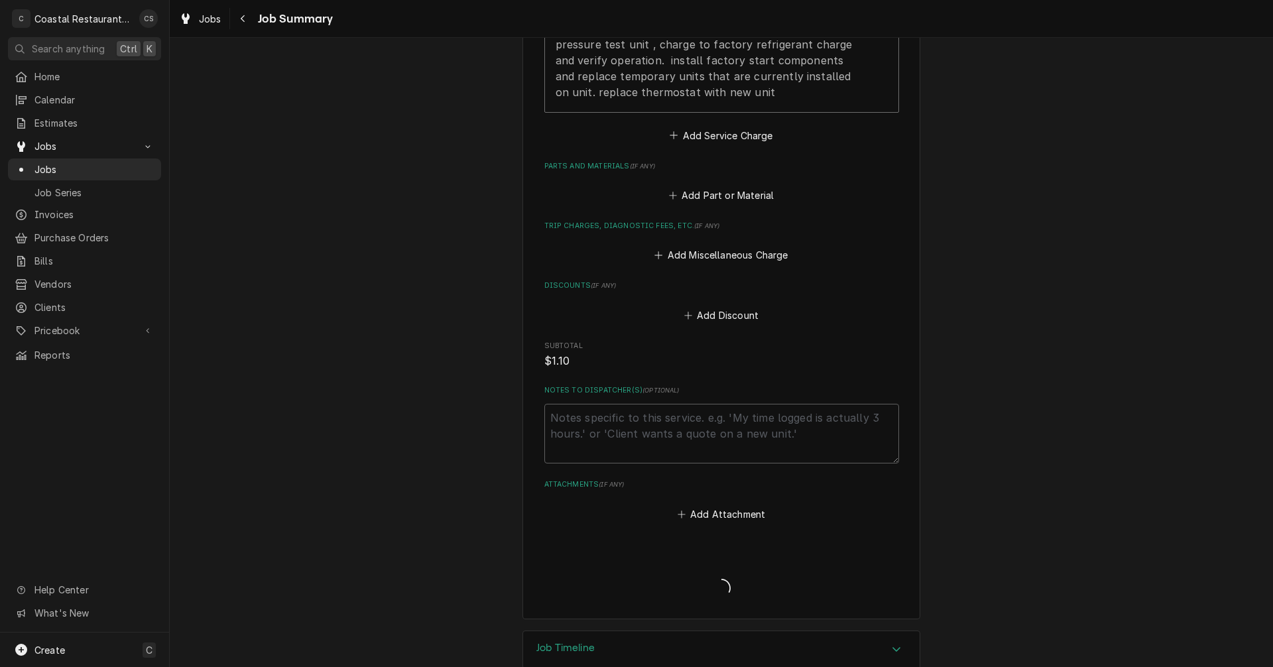
type textarea "x"
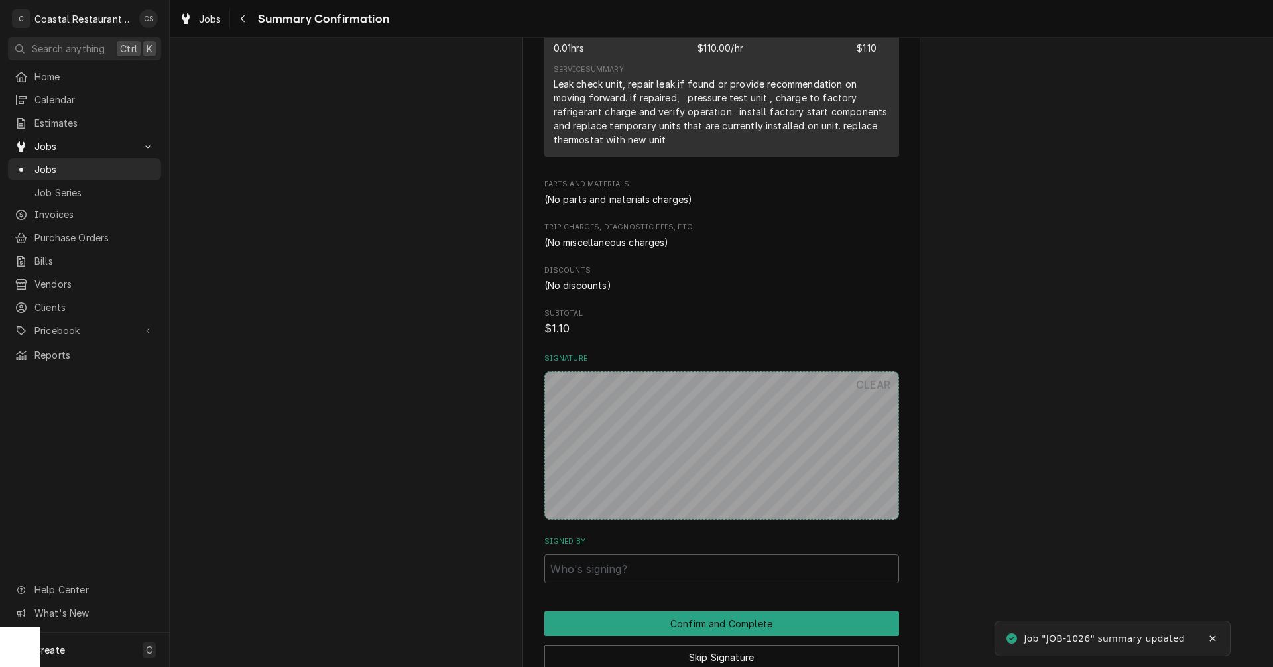
scroll to position [556, 0]
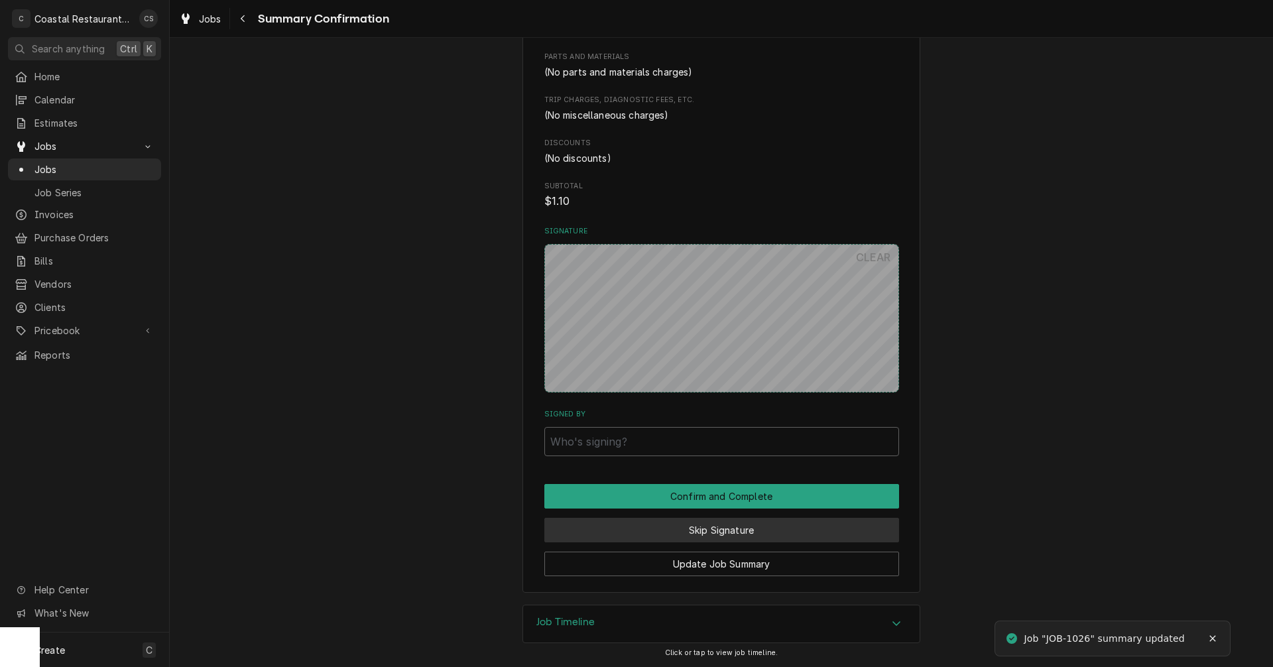
click at [718, 528] on button "Skip Signature" at bounding box center [721, 530] width 355 height 25
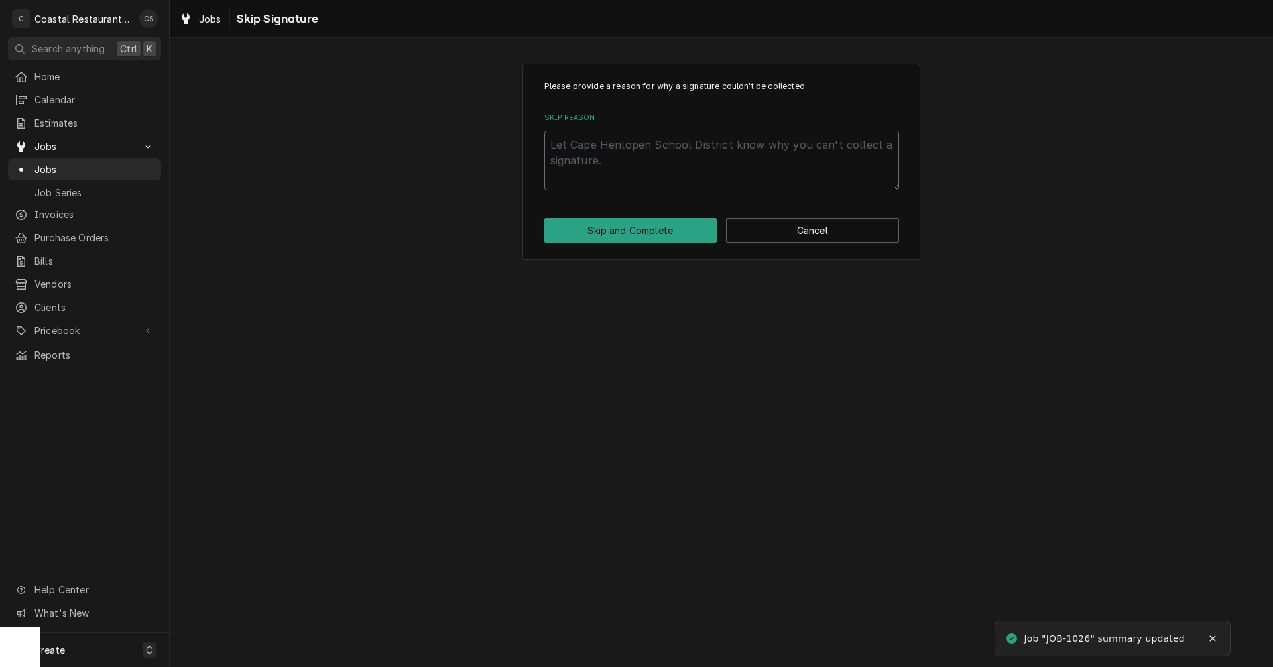
click at [625, 168] on textarea "Skip Reason" at bounding box center [721, 161] width 355 height 60
type textarea "x"
type textarea "a"
type textarea "x"
type textarea "af"
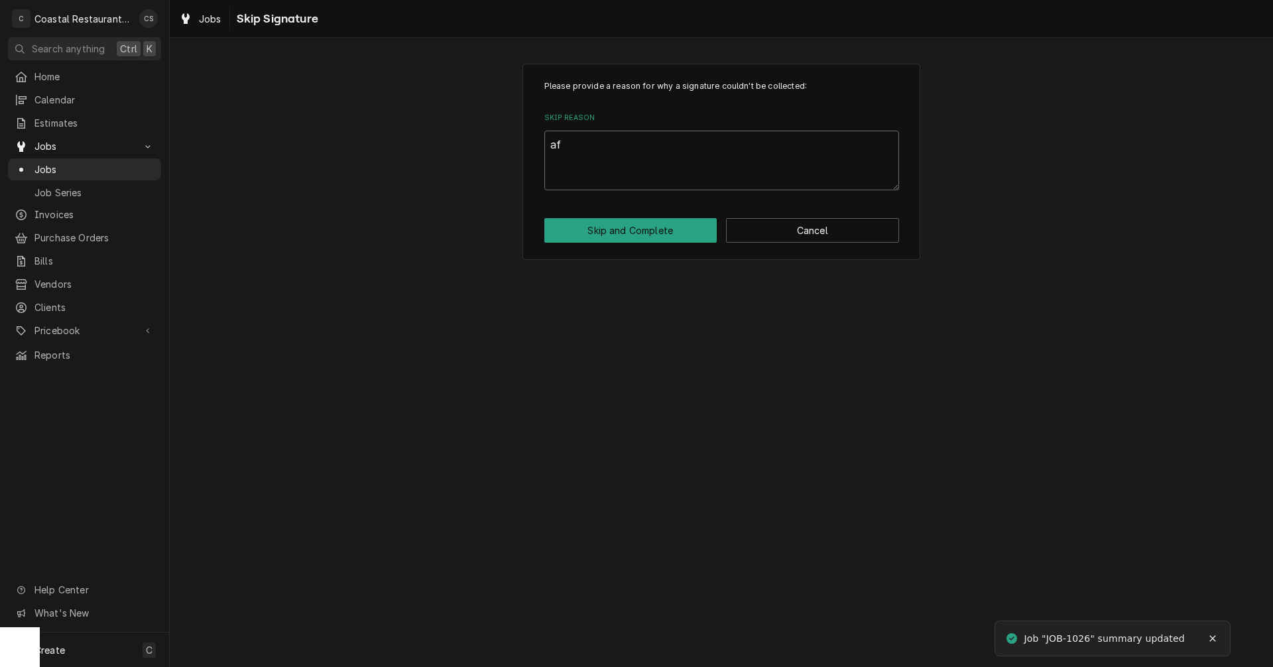
type textarea "x"
type textarea "afs"
type textarea "x"
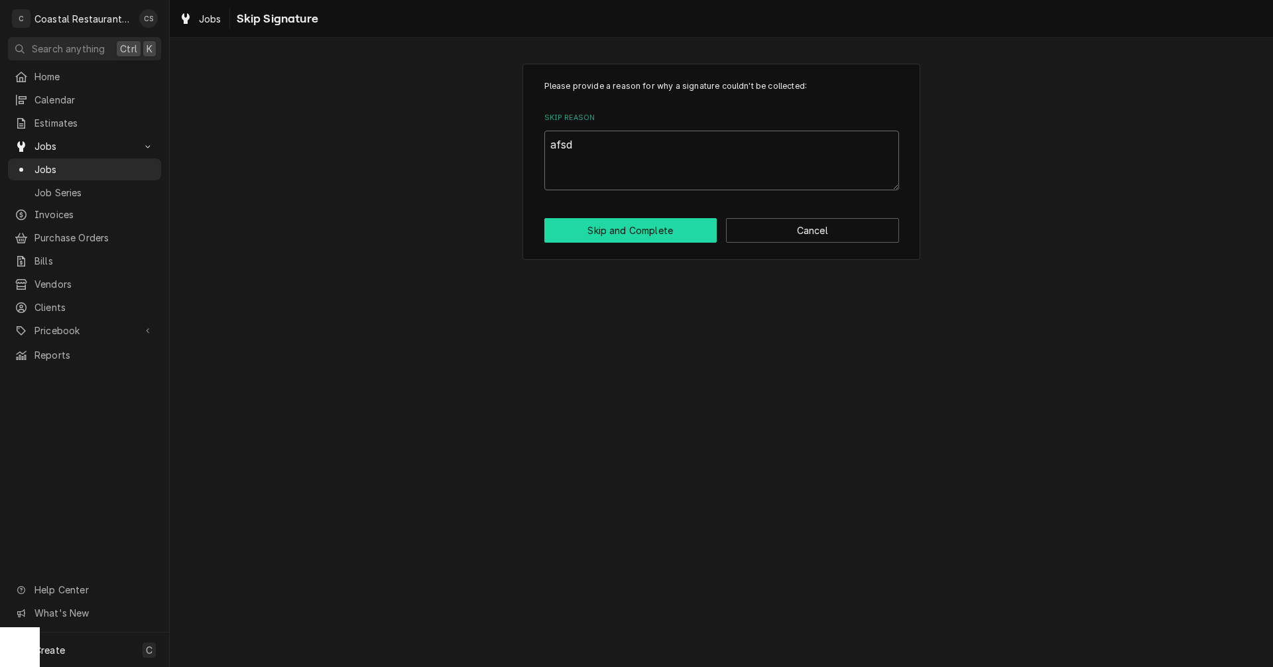
type textarea "afsd"
click at [650, 230] on button "Skip and Complete" at bounding box center [630, 230] width 173 height 25
type textarea "x"
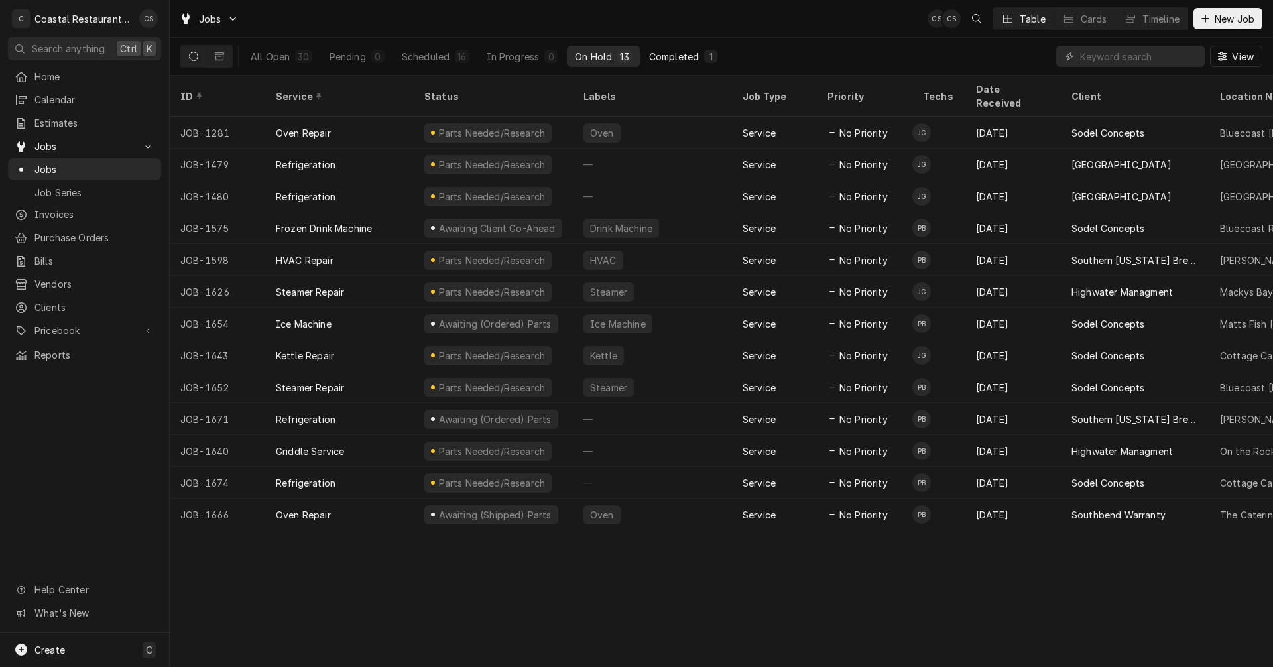
click at [661, 51] on div "Completed" at bounding box center [674, 57] width 50 height 14
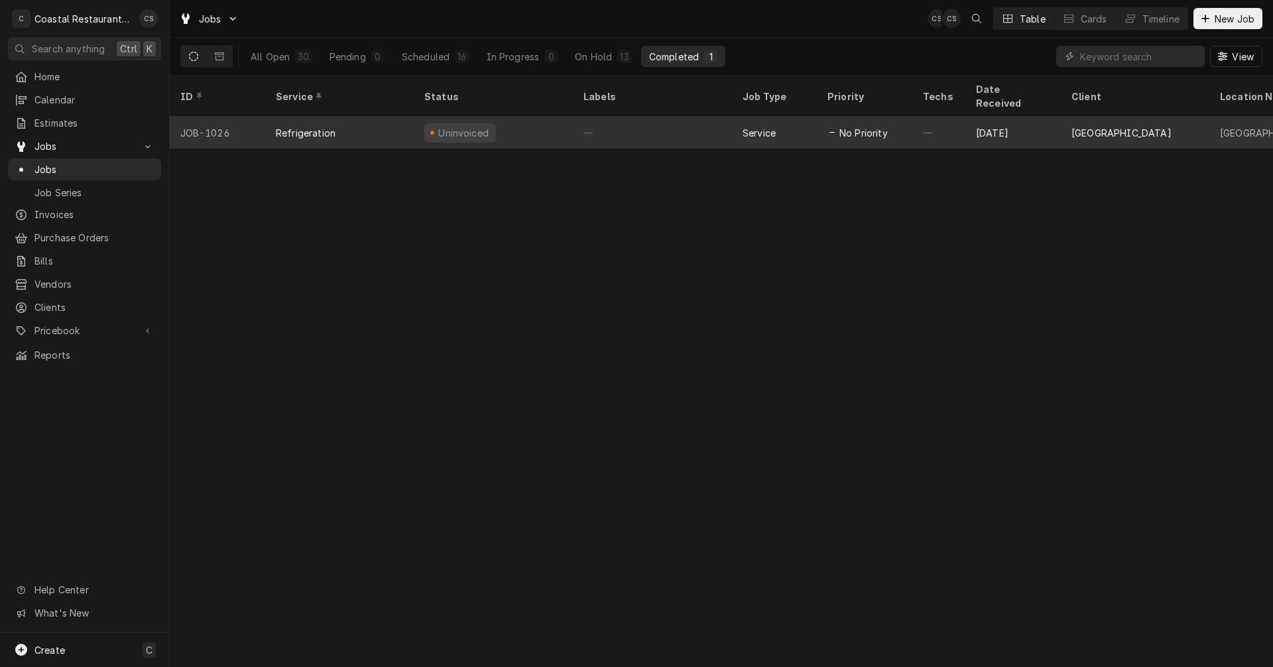
click at [619, 120] on div "—" at bounding box center [652, 133] width 159 height 32
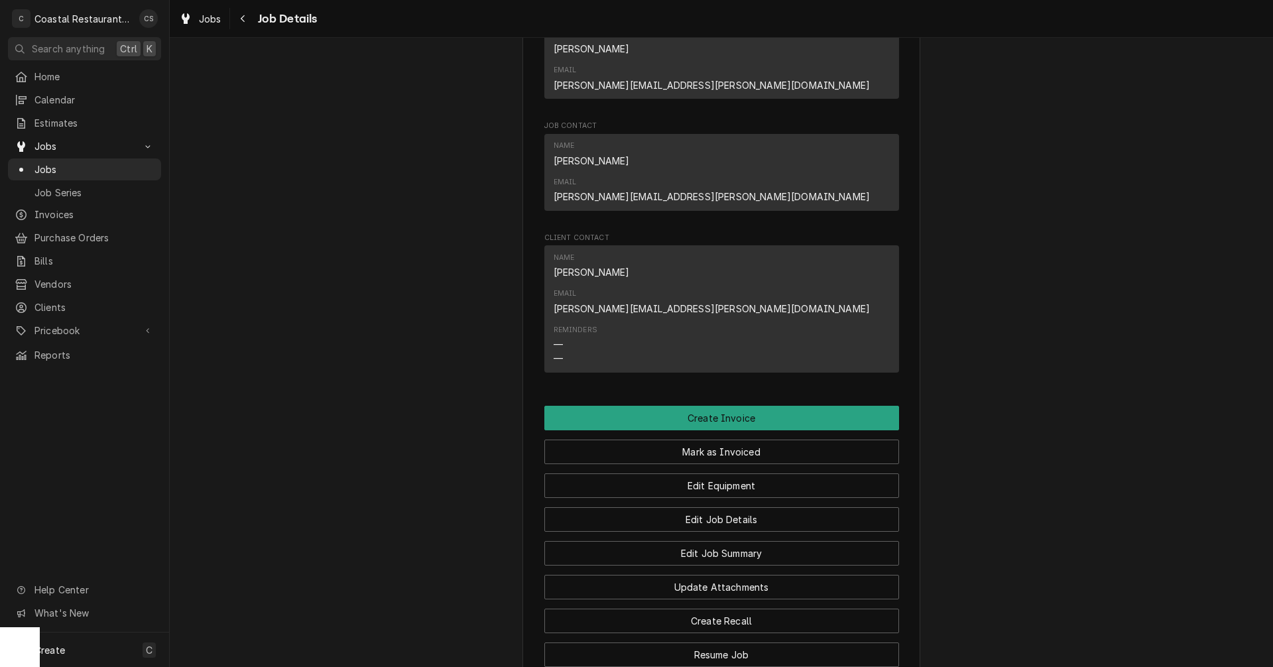
scroll to position [953, 0]
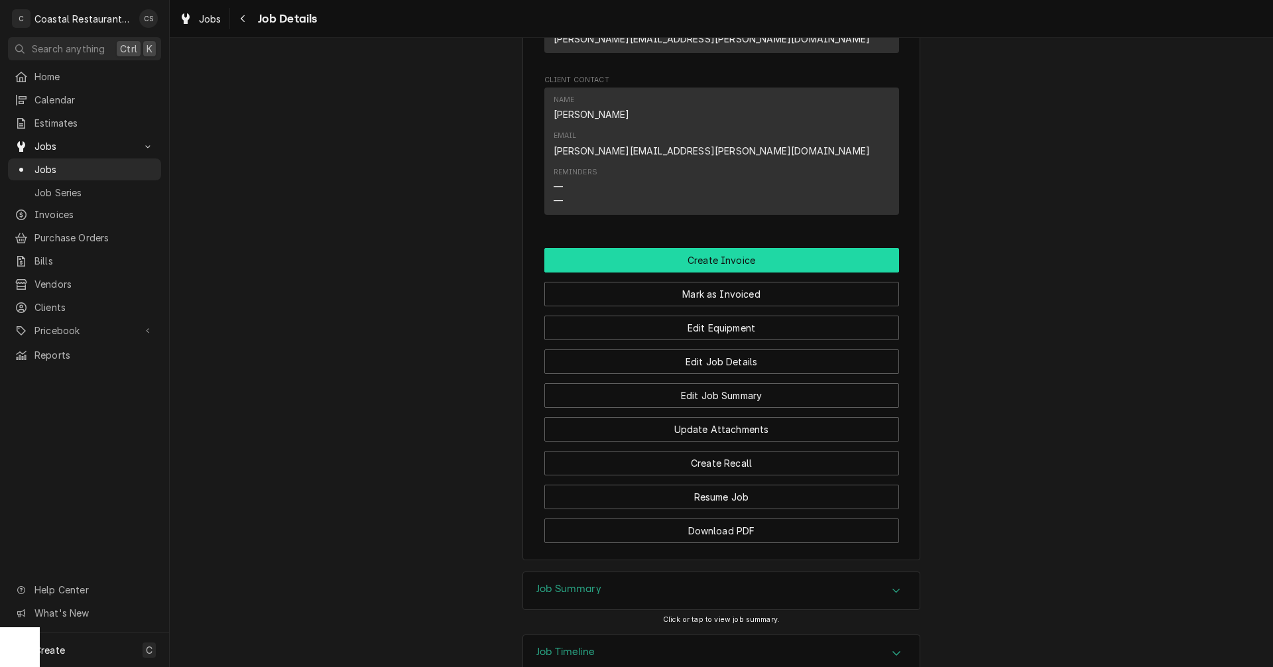
click at [709, 248] on button "Create Invoice" at bounding box center [721, 260] width 355 height 25
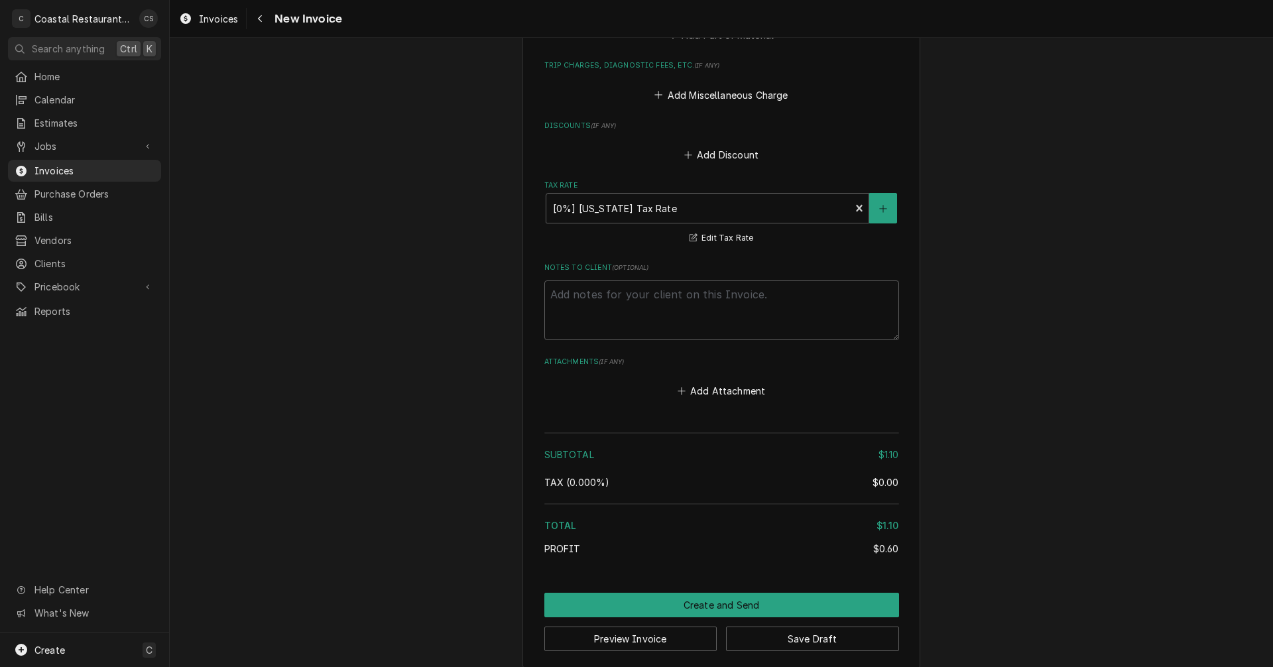
scroll to position [1495, 0]
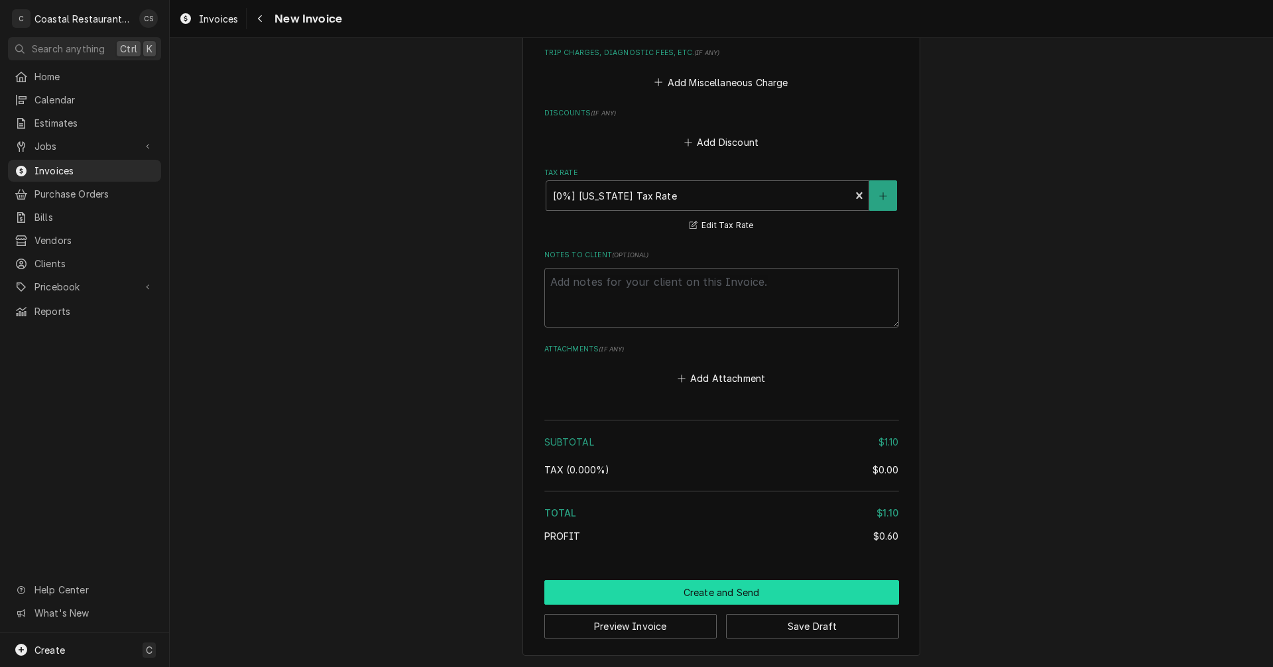
click at [736, 592] on button "Create and Send" at bounding box center [721, 592] width 355 height 25
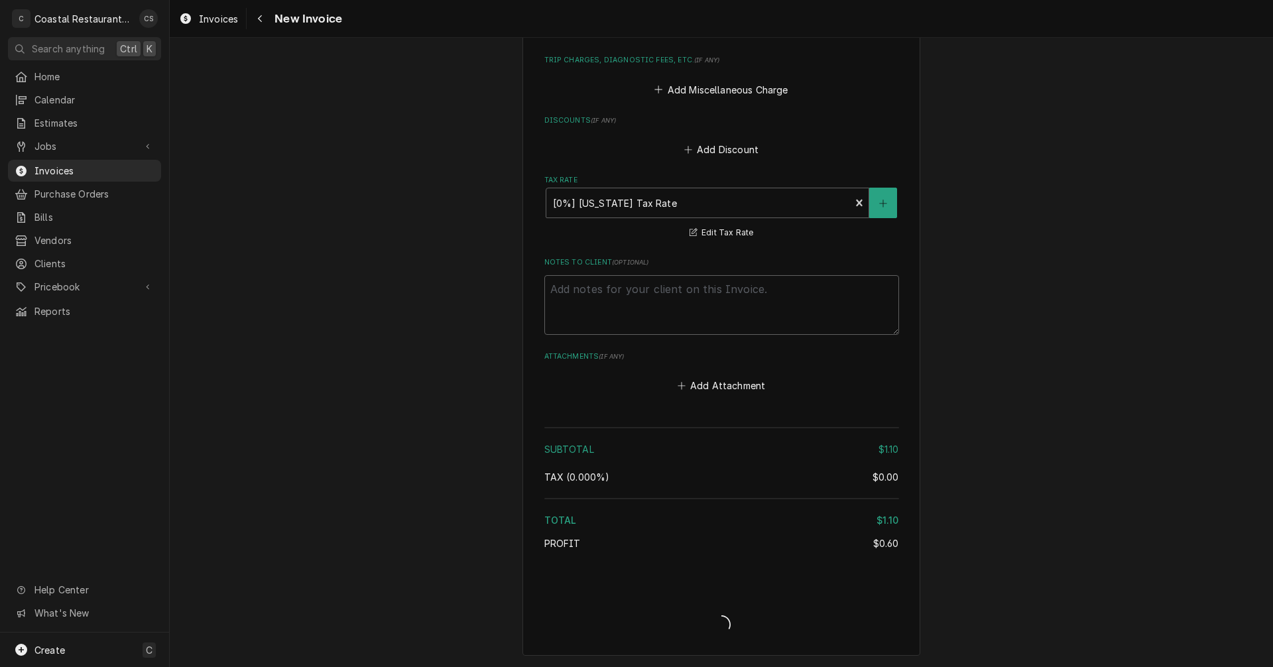
type textarea "x"
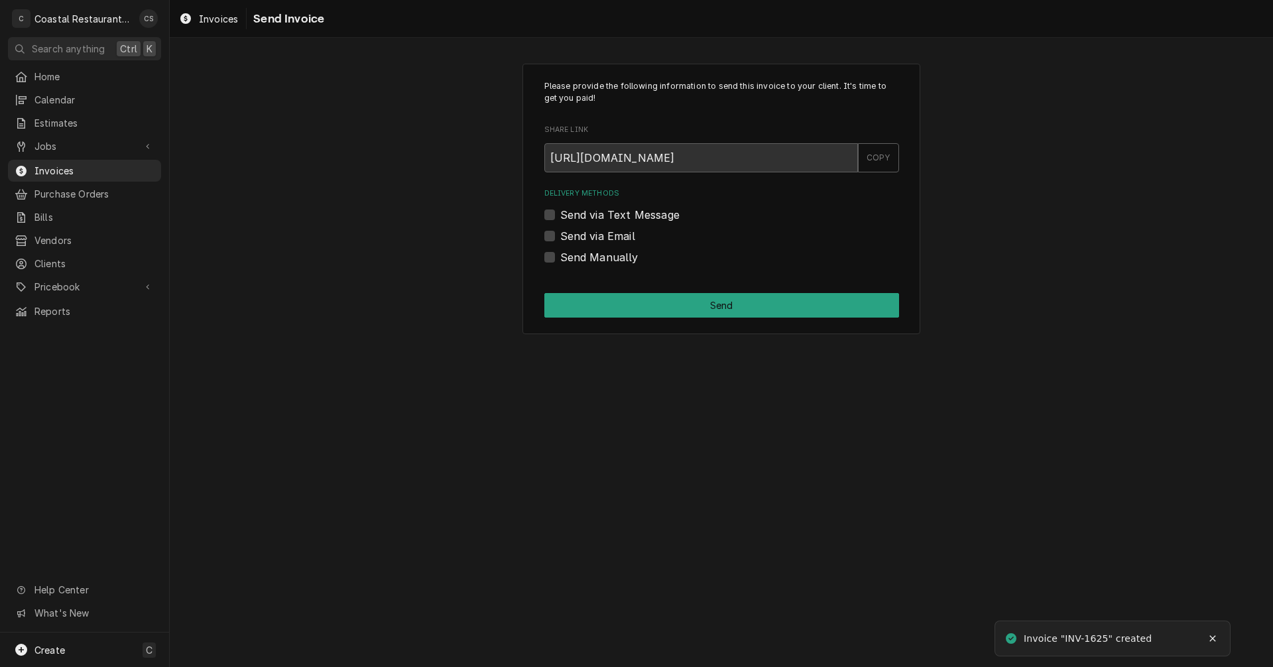
click at [560, 254] on label "Send Manually" at bounding box center [599, 257] width 78 height 16
click at [560, 254] on input "Send Manually" at bounding box center [737, 263] width 355 height 29
checkbox input "true"
click at [642, 312] on button "Send" at bounding box center [721, 305] width 355 height 25
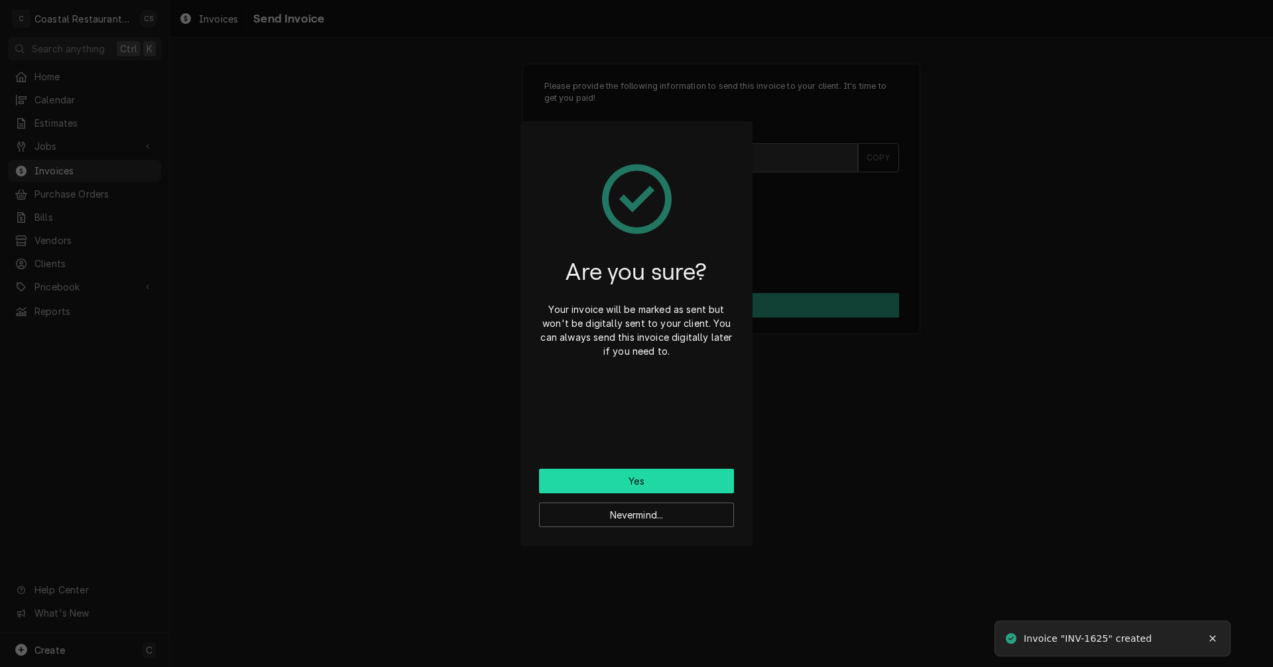
click at [639, 489] on button "Yes" at bounding box center [636, 481] width 195 height 25
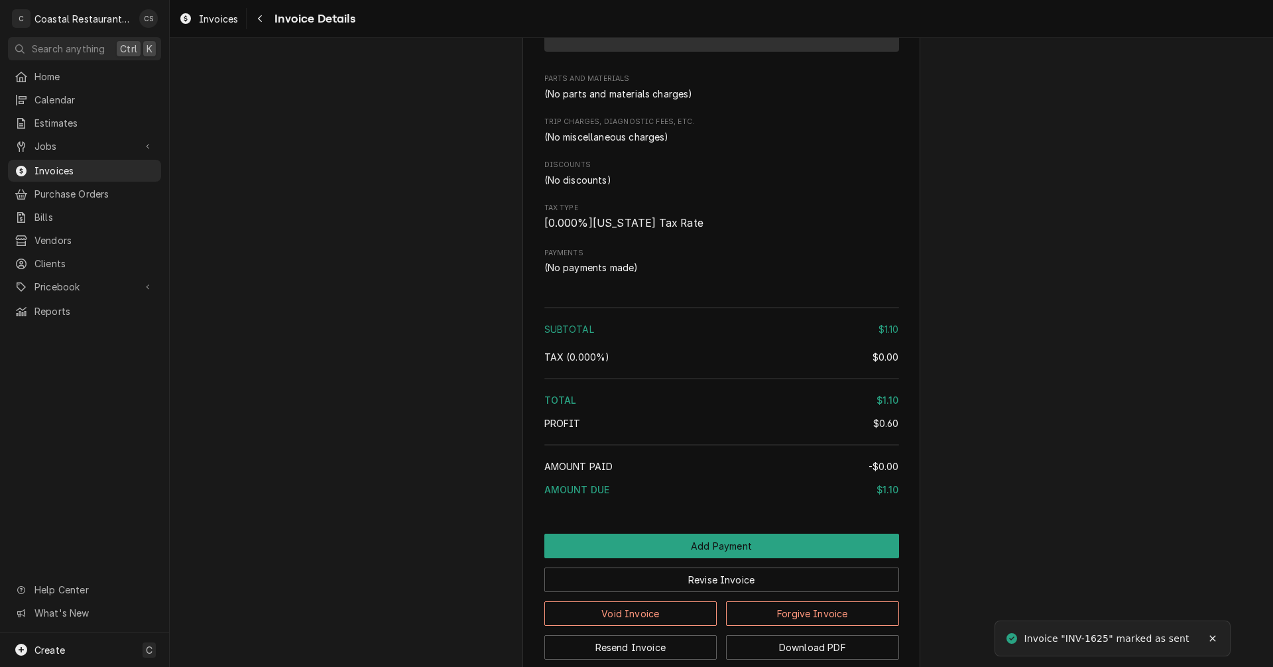
scroll to position [1064, 0]
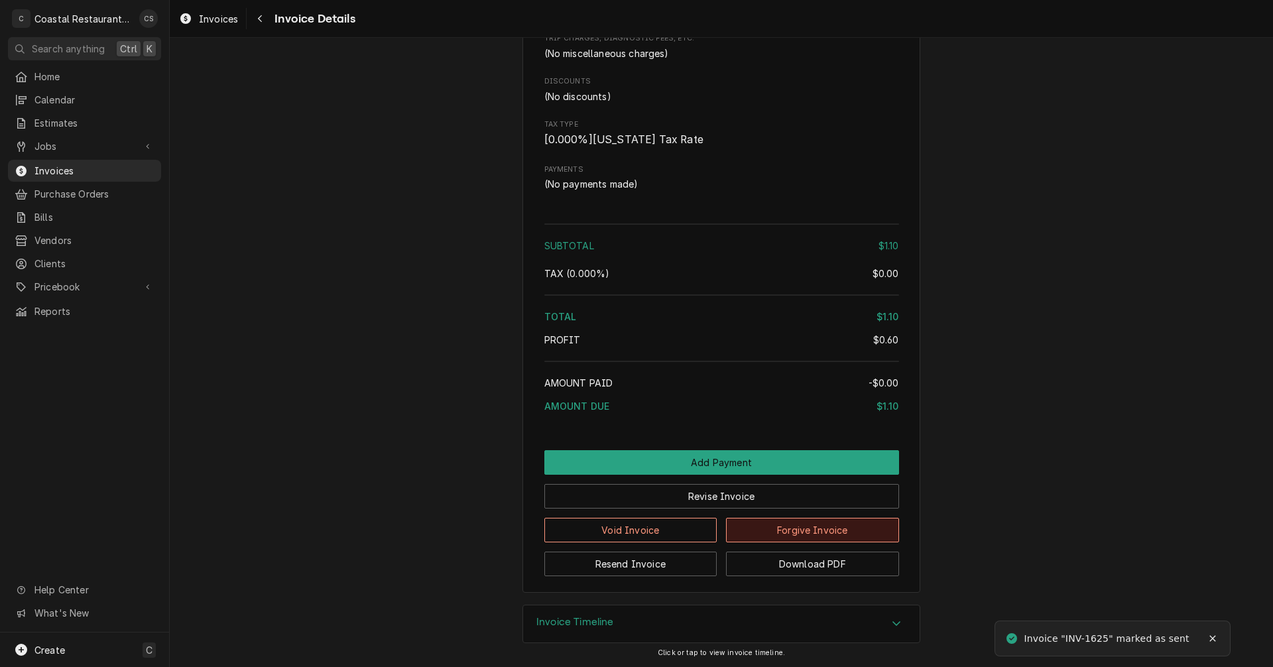
click at [816, 529] on button "Forgive Invoice" at bounding box center [812, 530] width 173 height 25
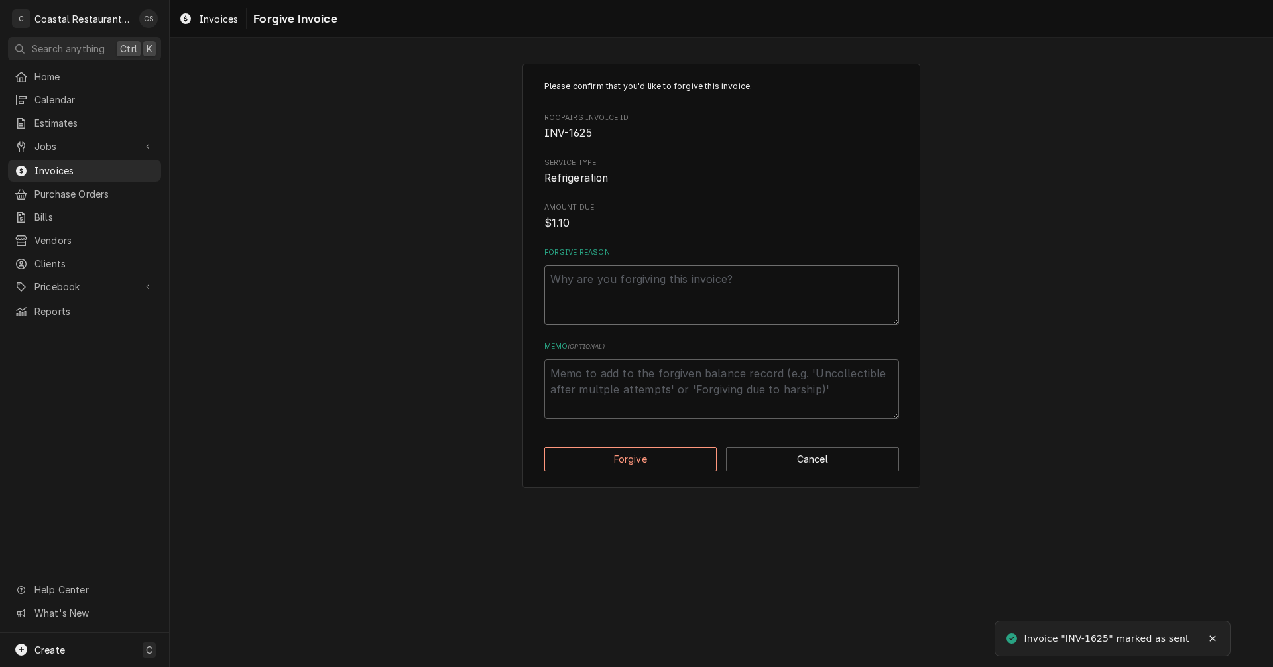
click at [685, 286] on textarea "Forgive Reason" at bounding box center [721, 295] width 355 height 60
type textarea "x"
type textarea "N"
type textarea "x"
type textarea "No"
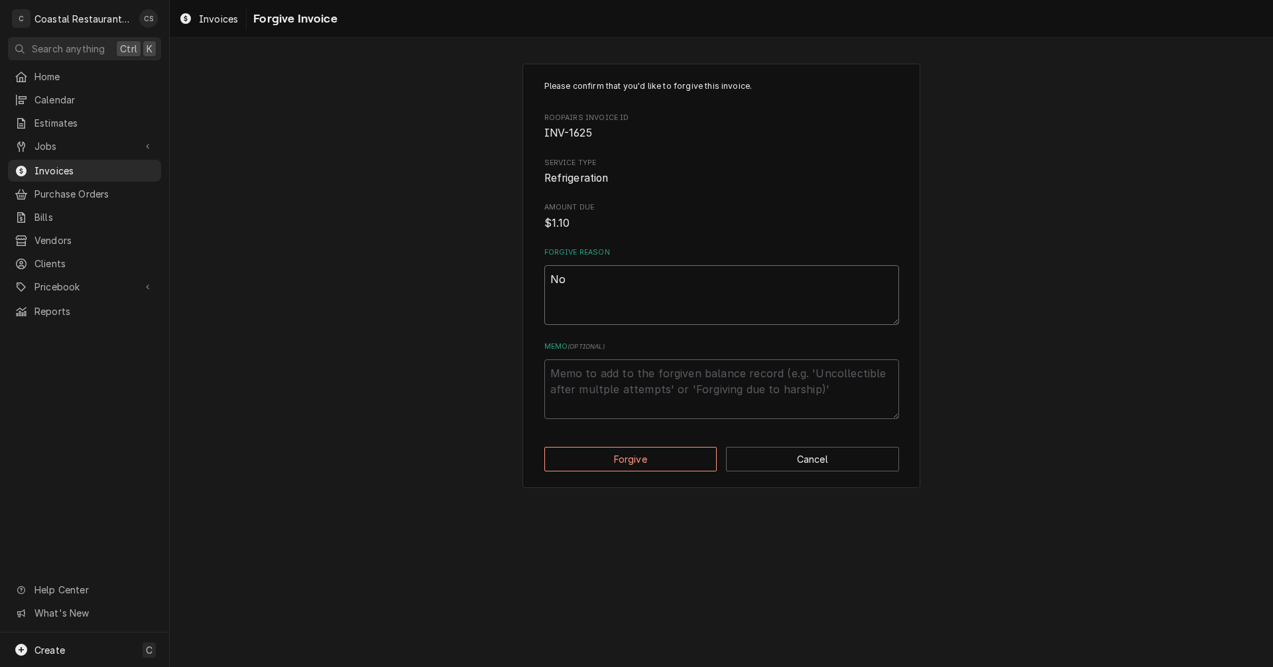
type textarea "x"
type textarea "No"
type textarea "x"
type textarea "No w"
type textarea "x"
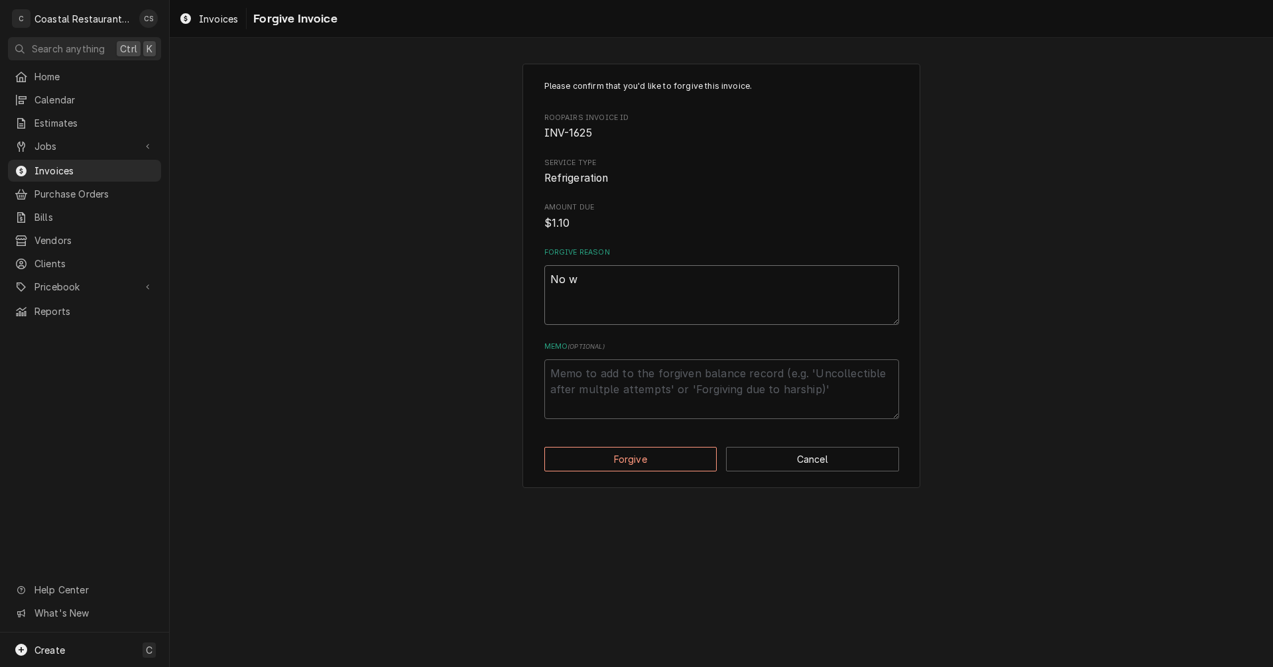
type textarea "No wo"
type textarea "x"
type textarea "No wor"
type textarea "x"
type textarea "No work"
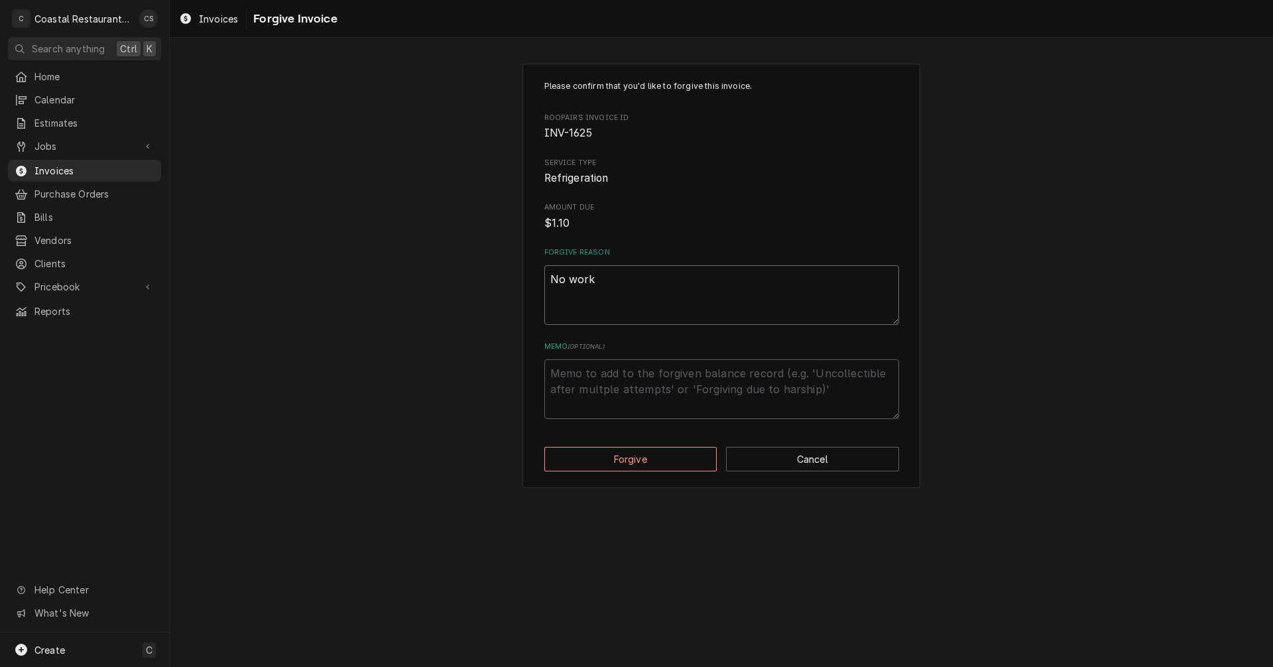
type textarea "x"
type textarea "No work"
type textarea "x"
type textarea "No work d"
type textarea "x"
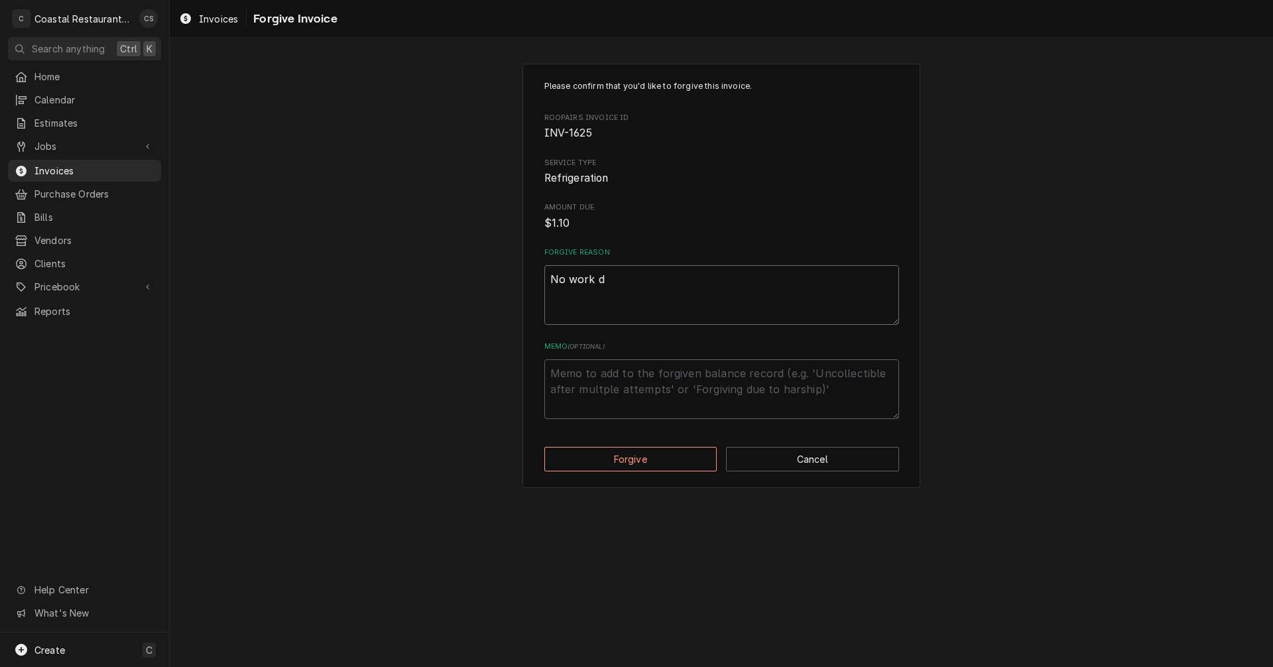
type textarea "No work do"
type textarea "x"
type textarea "No work don"
type textarea "x"
type textarea "No work done"
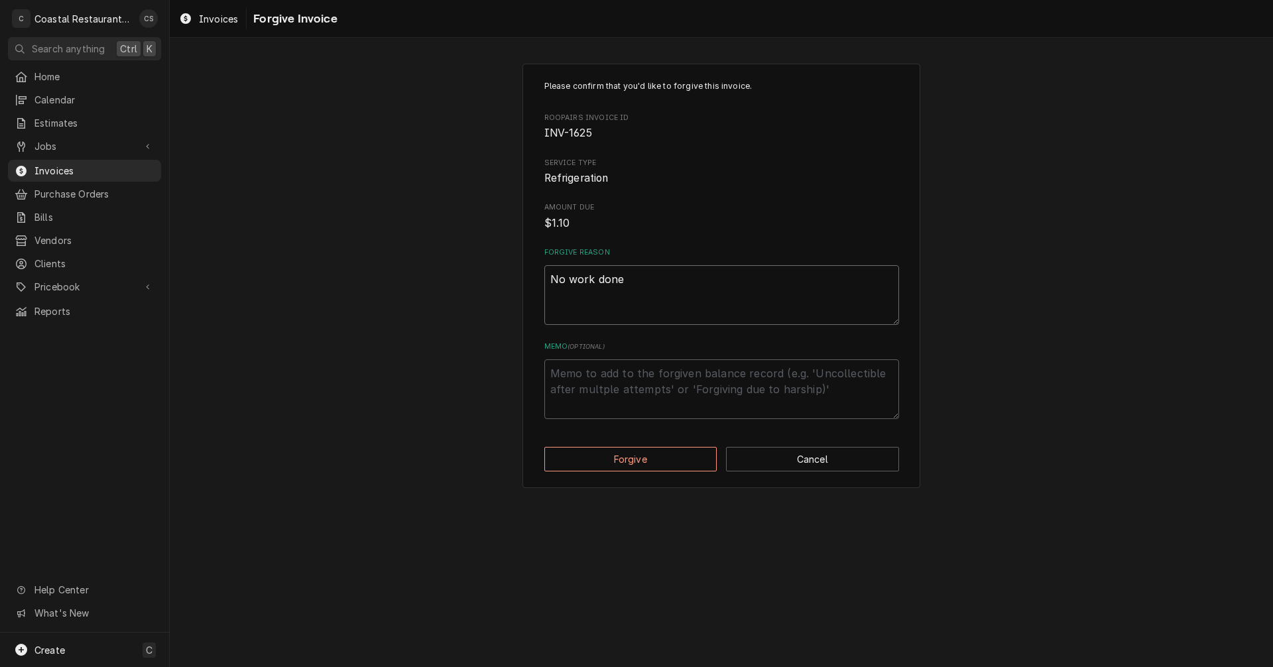
type textarea "x"
type textarea "No work done."
type textarea "x"
type textarea "No work done."
click at [608, 454] on button "Forgive" at bounding box center [630, 459] width 173 height 25
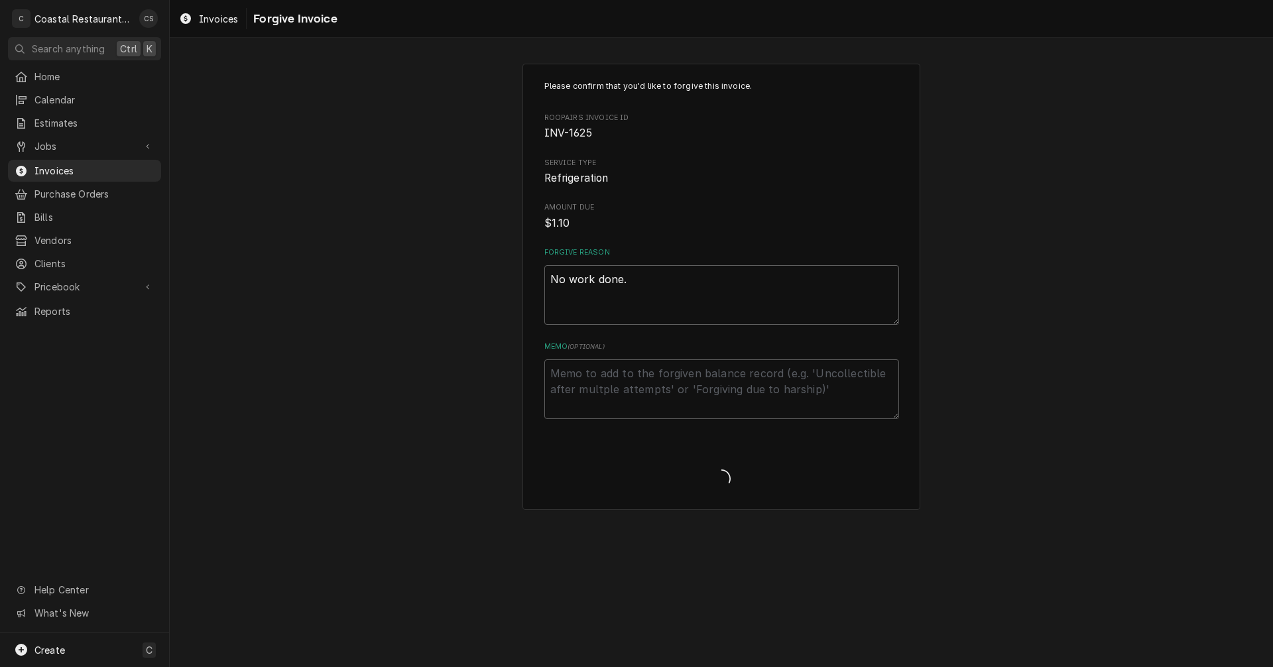
type textarea "x"
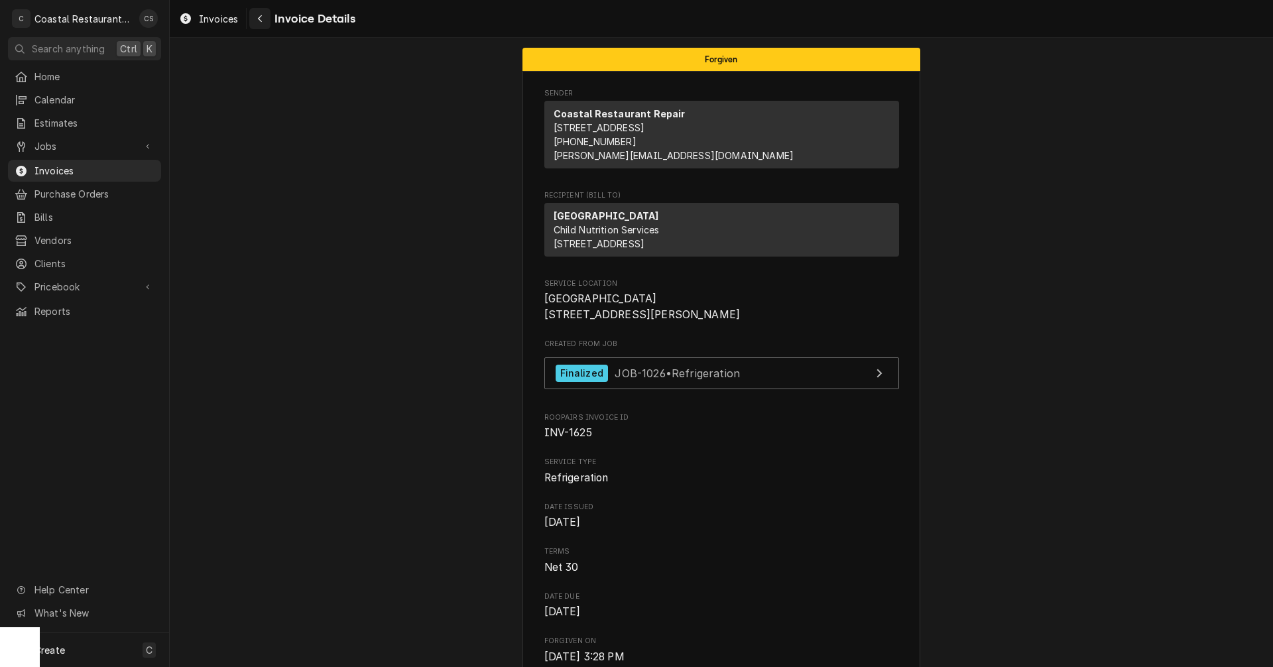
click at [261, 16] on icon "Navigate back" at bounding box center [260, 18] width 4 height 7
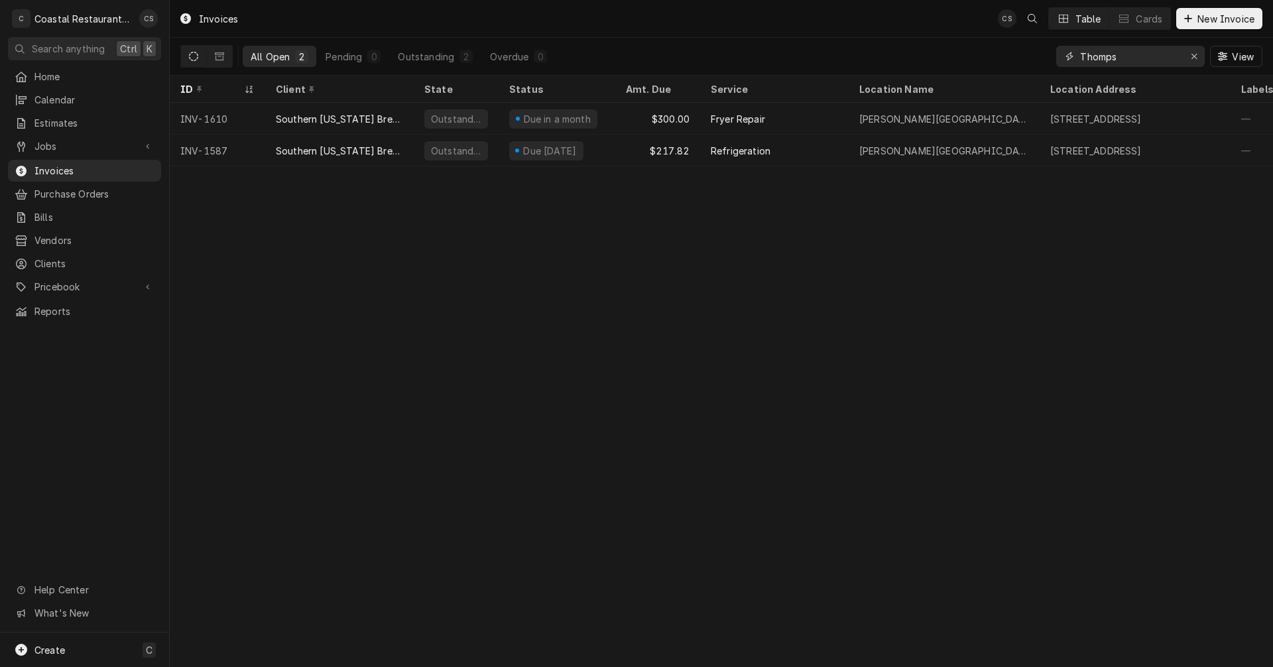
click at [1197, 57] on div "Erase input" at bounding box center [1194, 56] width 13 height 13
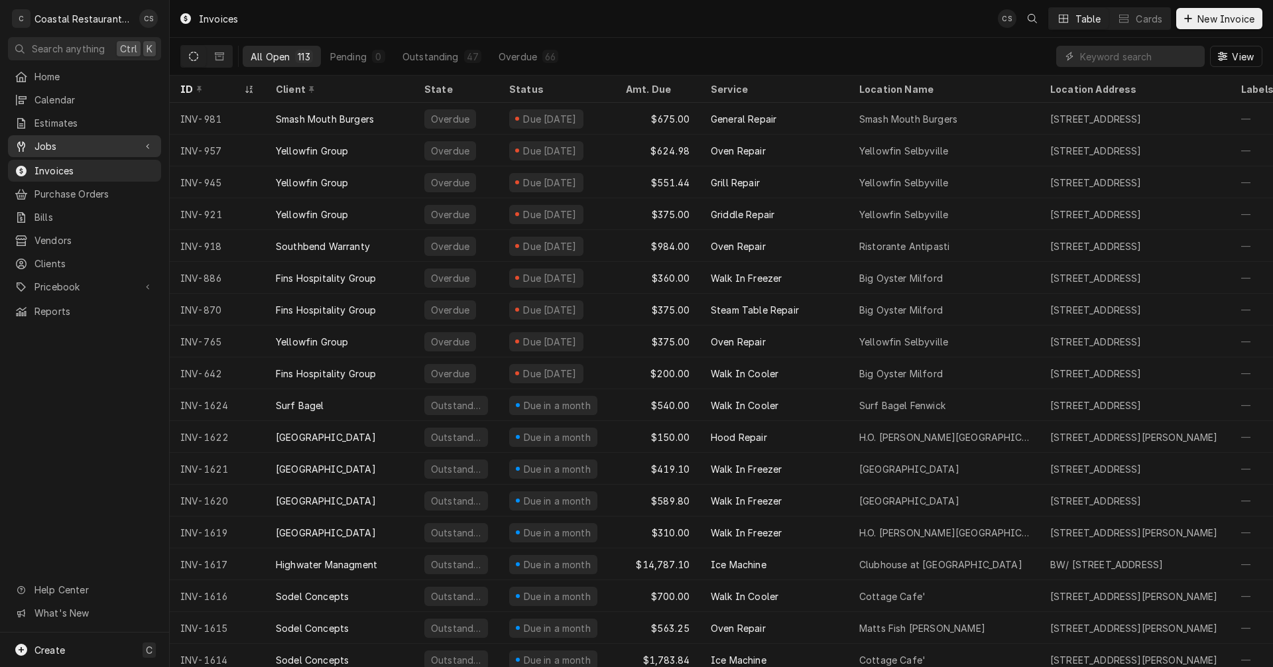
click at [77, 148] on span "Jobs" at bounding box center [84, 146] width 100 height 14
click at [71, 163] on span "Jobs" at bounding box center [94, 169] width 120 height 14
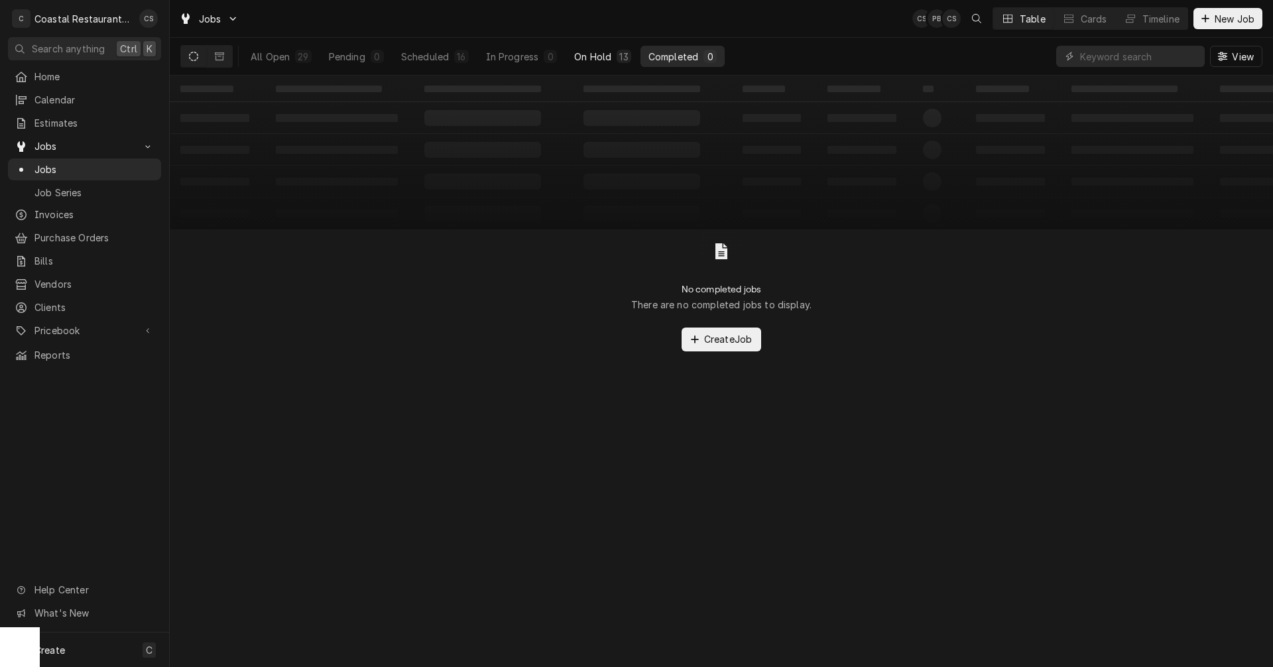
click at [607, 51] on div "On Hold" at bounding box center [592, 57] width 37 height 14
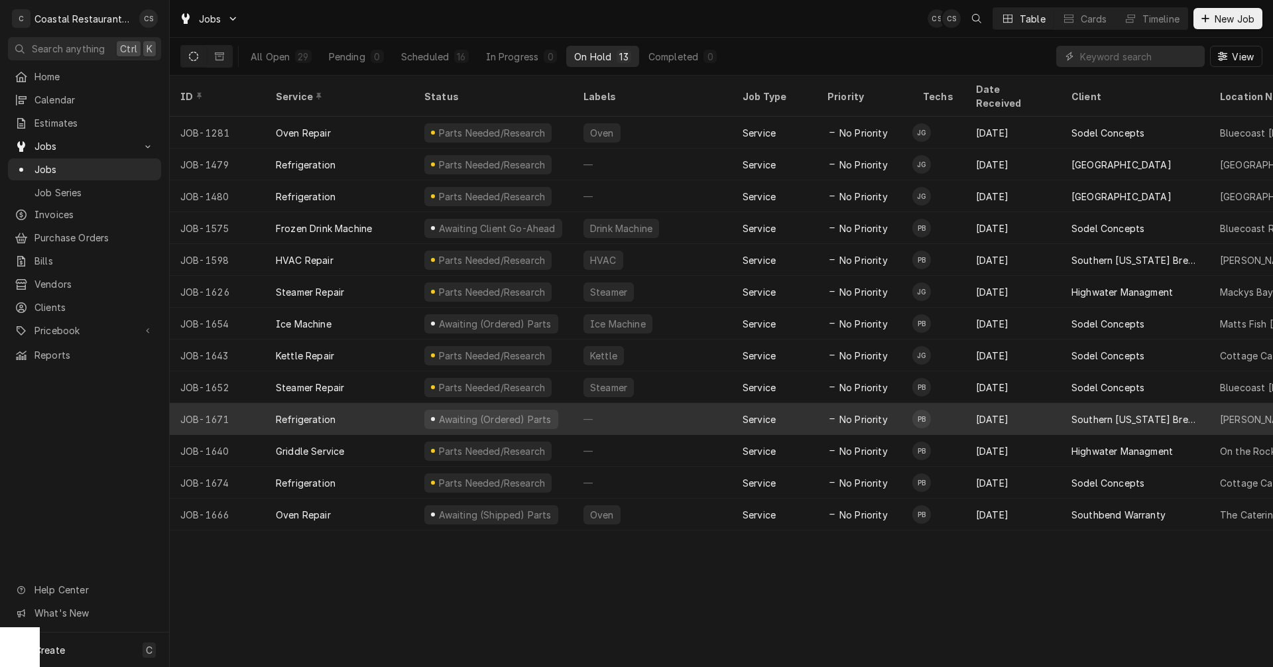
click at [381, 403] on div "Refrigeration" at bounding box center [339, 419] width 149 height 32
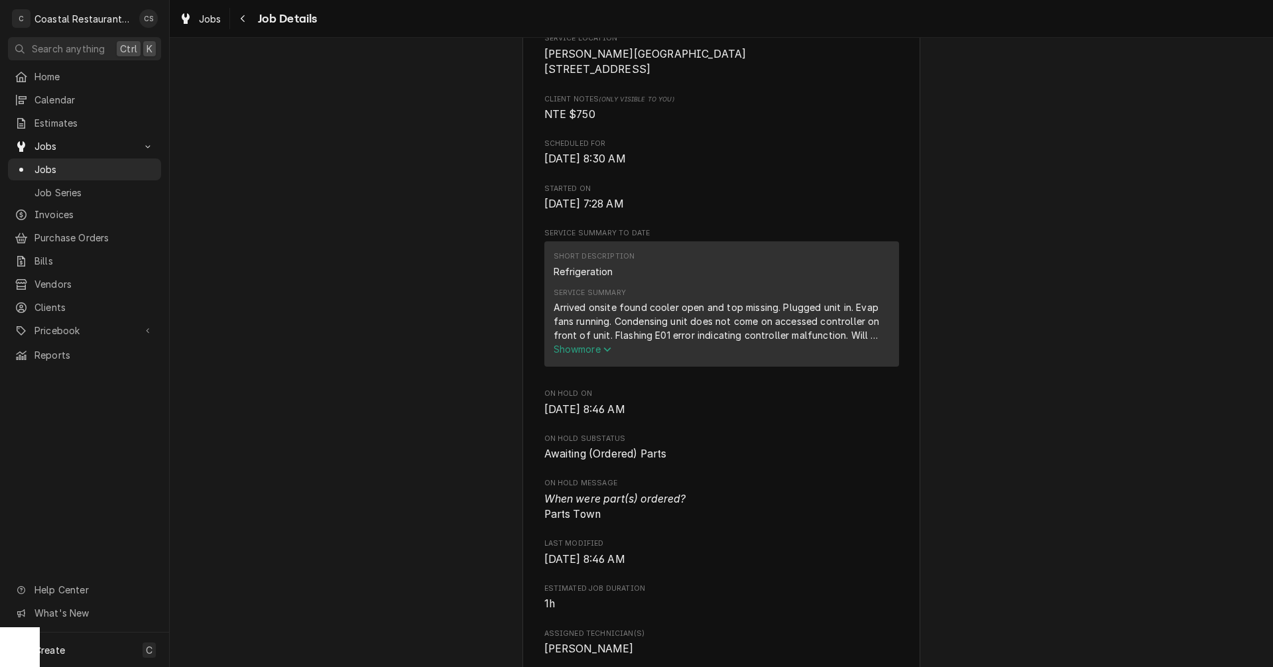
scroll to position [332, 0]
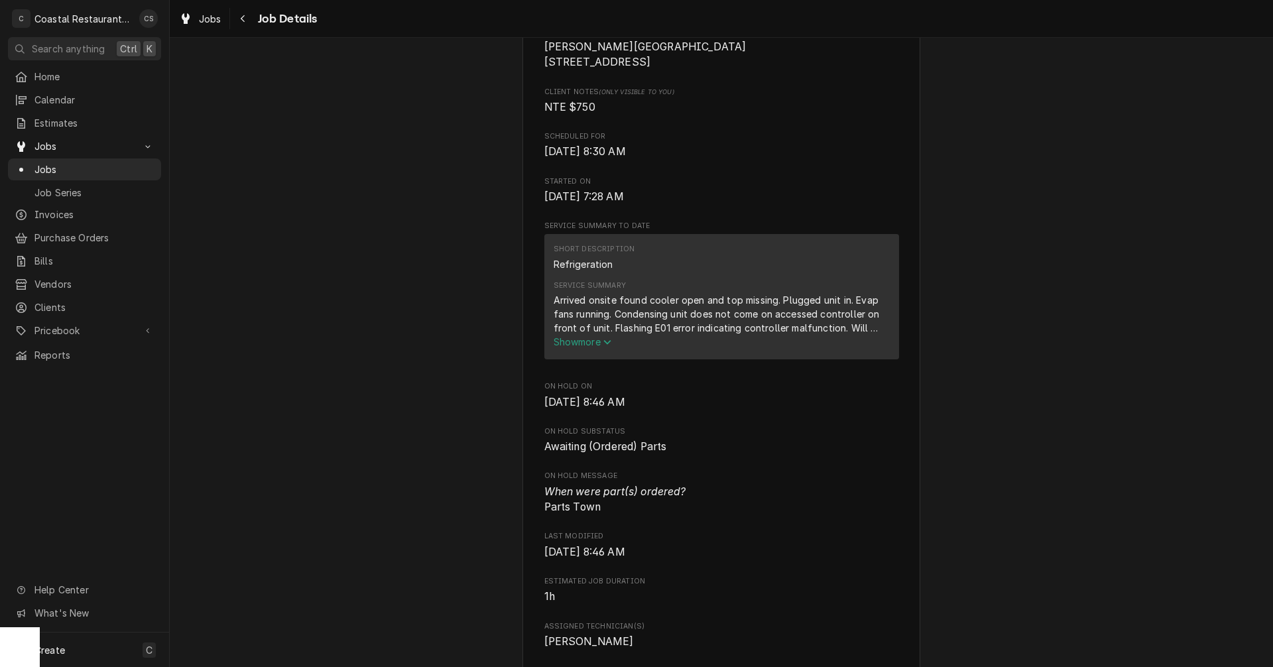
click at [584, 347] on span "Show more" at bounding box center [583, 341] width 58 height 11
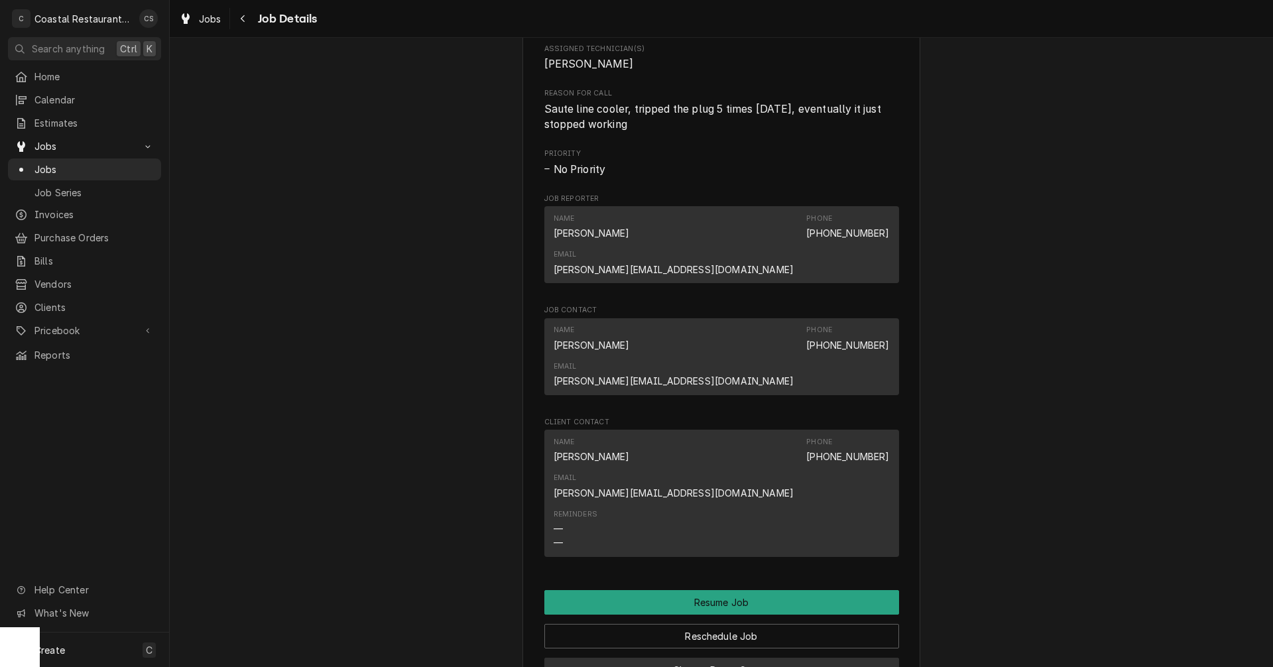
scroll to position [1061, 0]
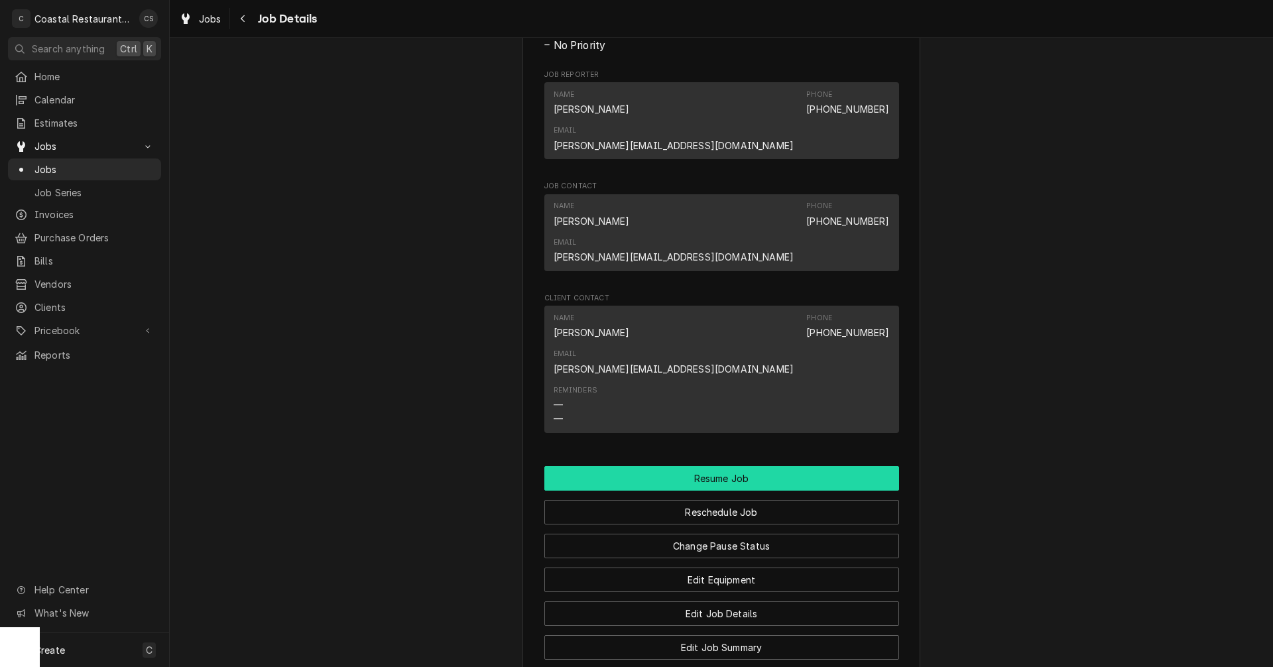
click at [725, 466] on button "Resume Job" at bounding box center [721, 478] width 355 height 25
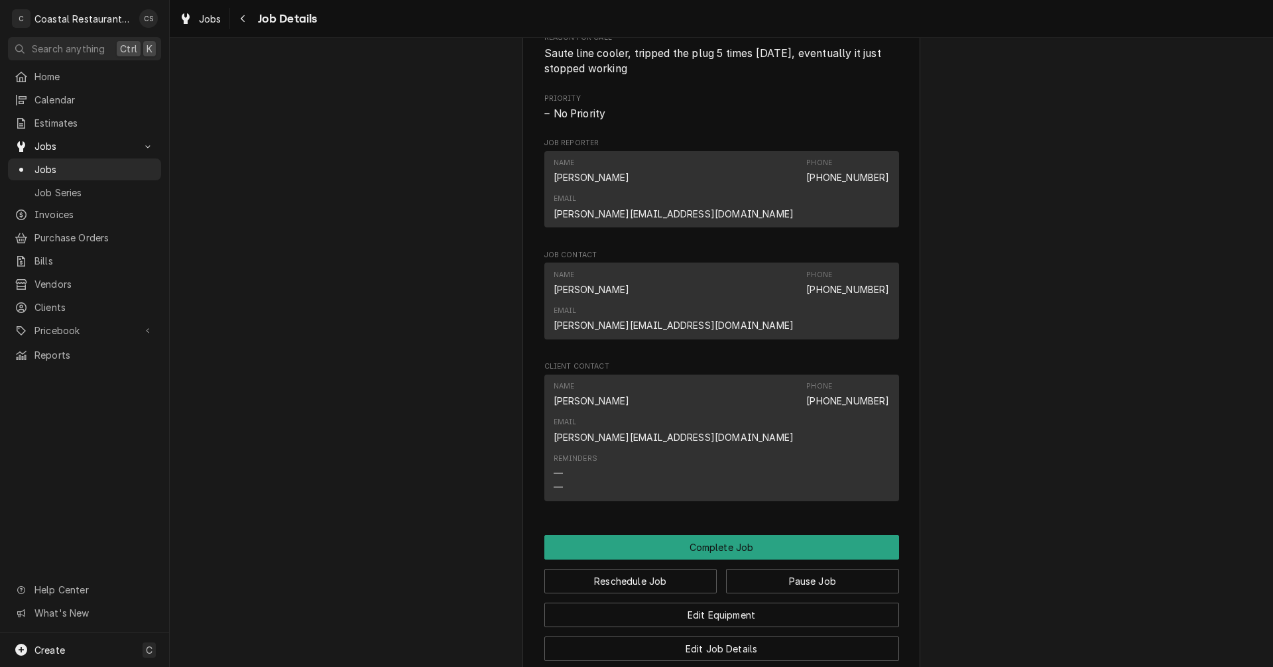
scroll to position [1078, 0]
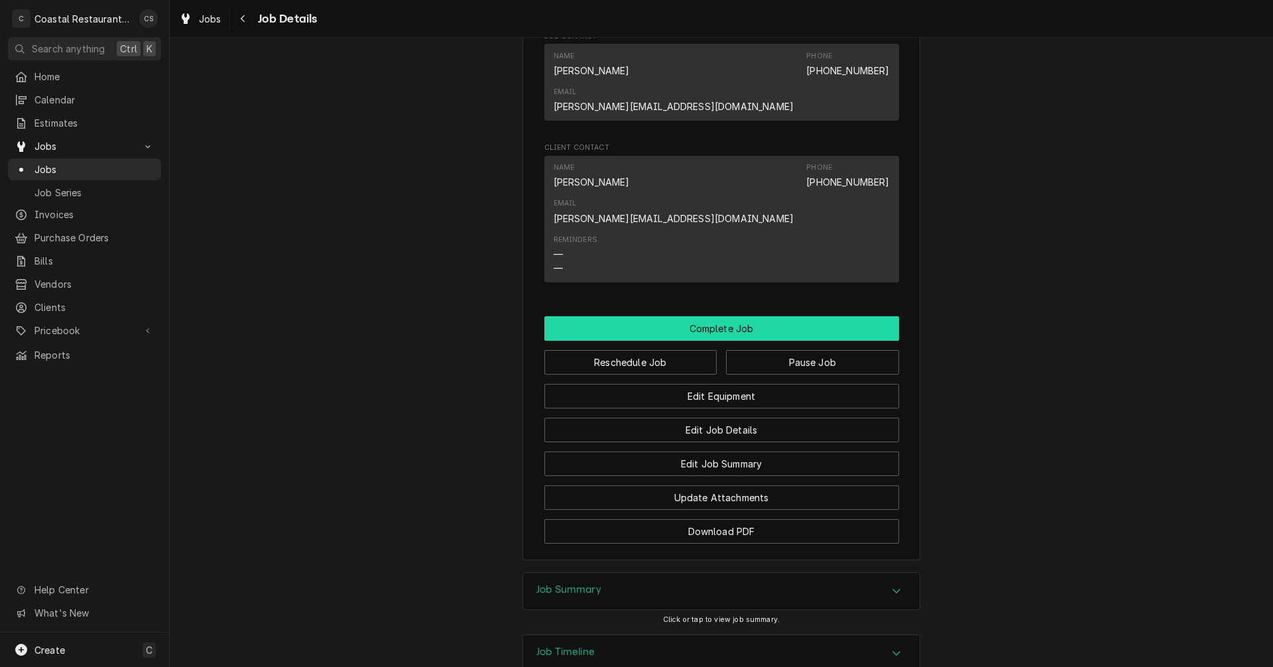
click at [745, 316] on button "Complete Job" at bounding box center [721, 328] width 355 height 25
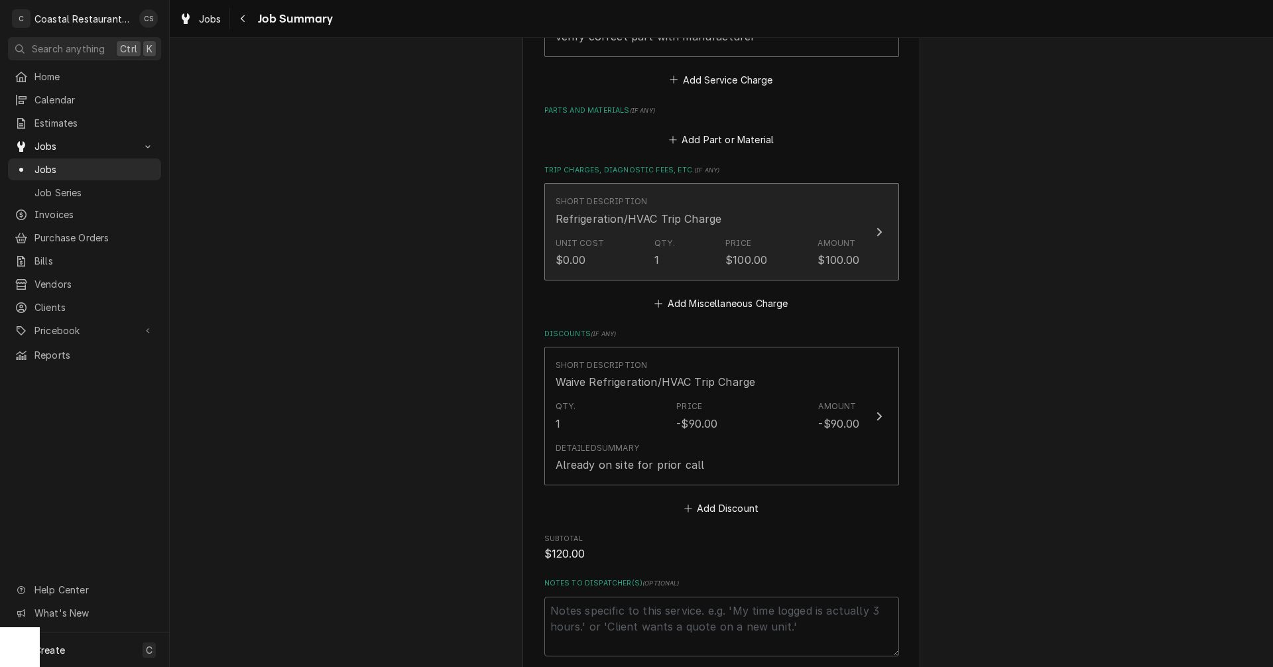
scroll to position [576, 0]
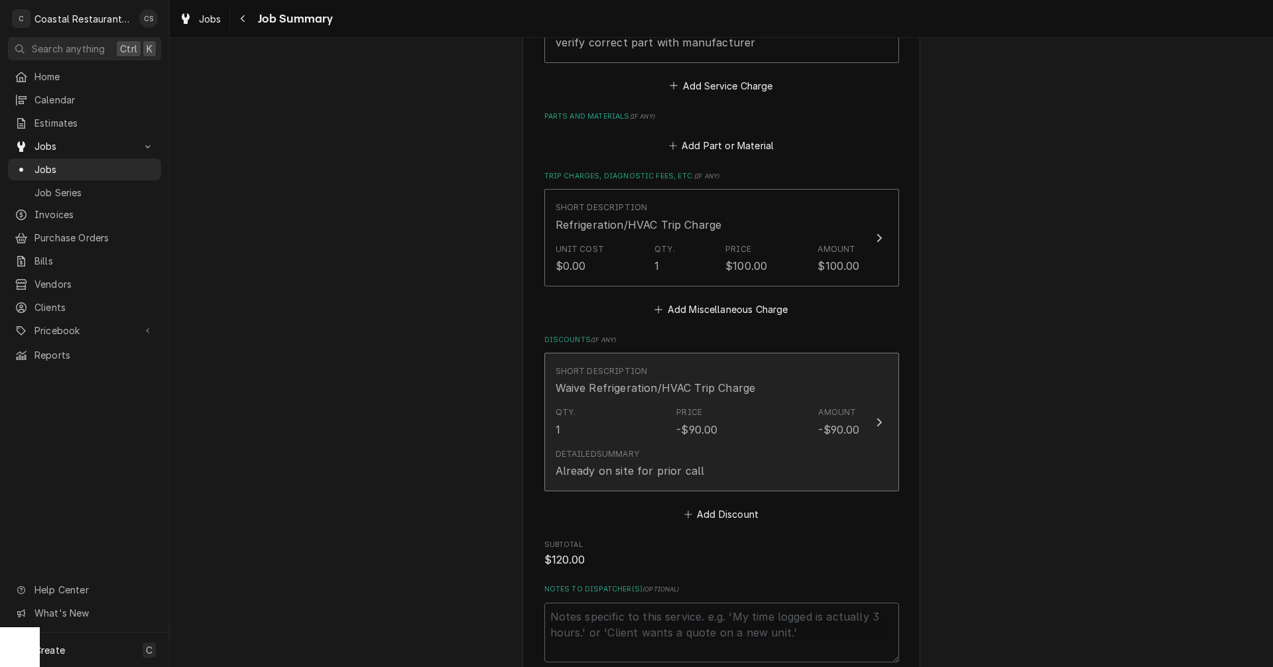
click at [743, 425] on div "Qty. 1 Price -$90.00 Amount -$90.00" at bounding box center [708, 421] width 304 height 41
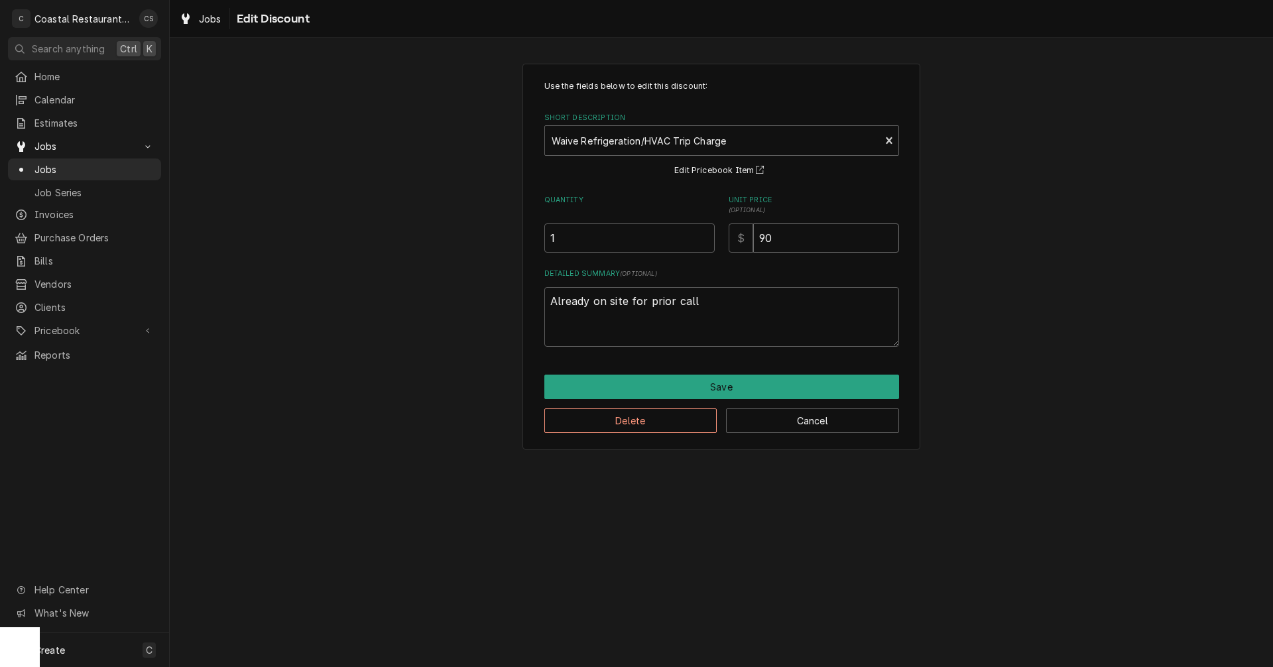
click at [762, 237] on input "90" at bounding box center [826, 237] width 146 height 29
type textarea "x"
type input "0"
type textarea "x"
type input "10"
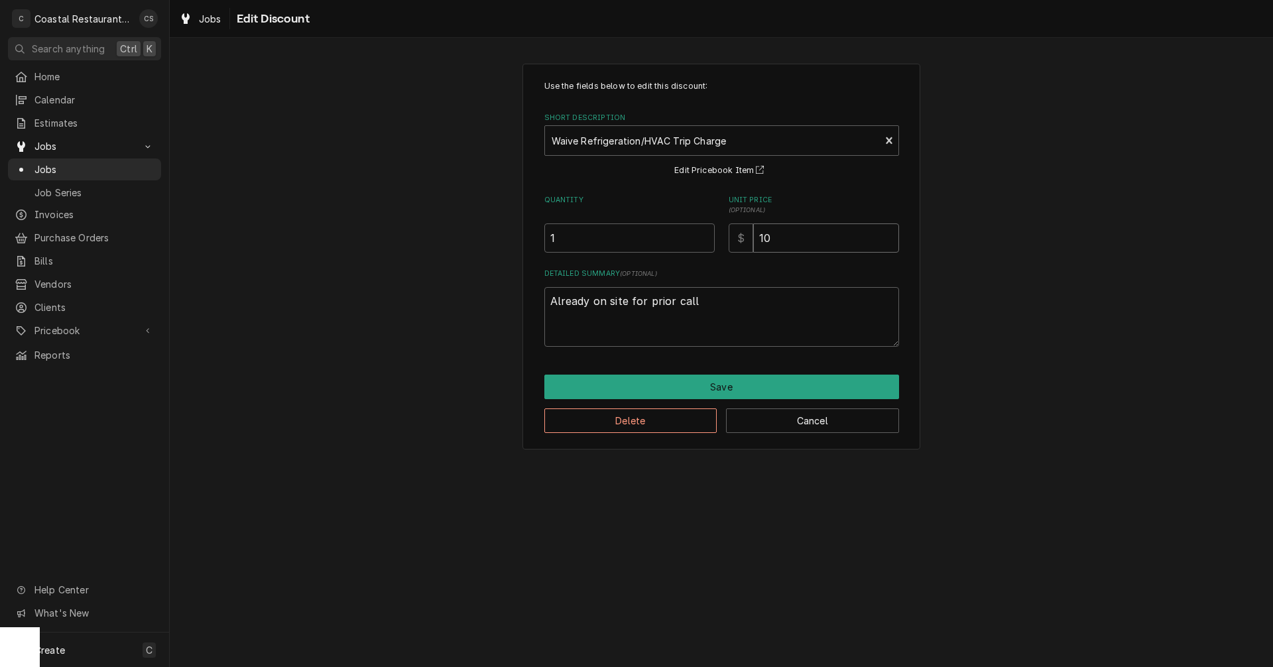
type textarea "x"
type input "110"
click at [785, 235] on input "110" at bounding box center [826, 237] width 146 height 29
type textarea "x"
type input "10"
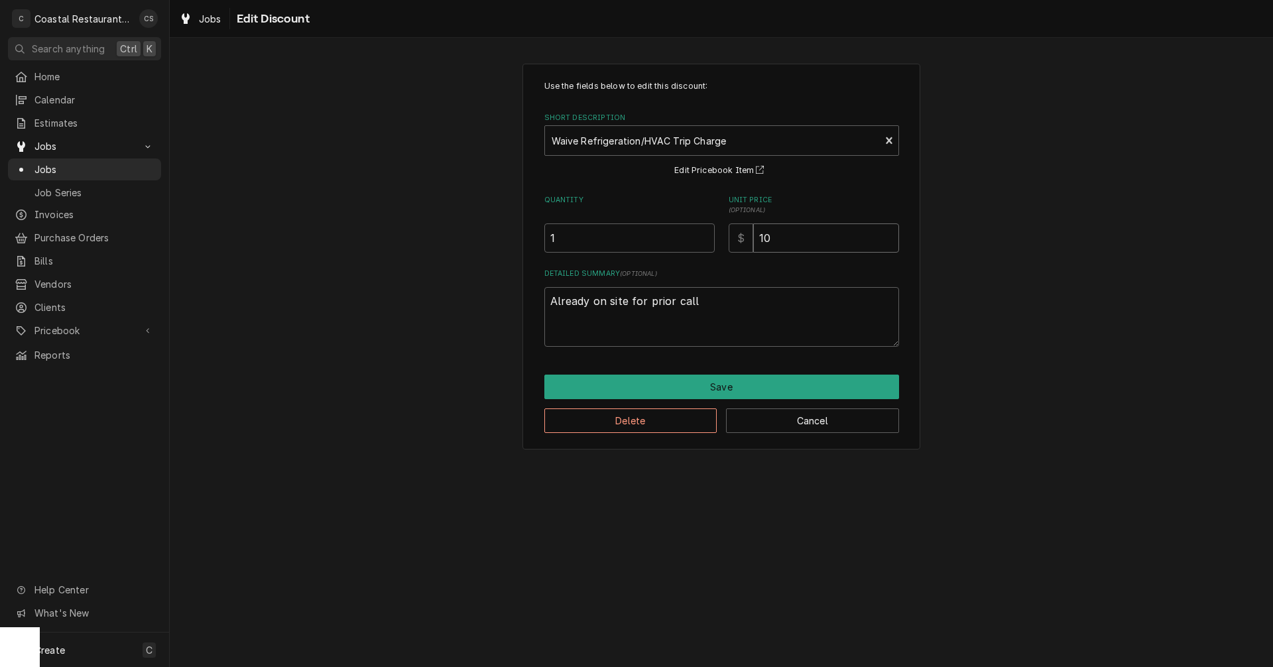
type textarea "x"
type input "100"
click at [728, 390] on button "Save" at bounding box center [721, 387] width 355 height 25
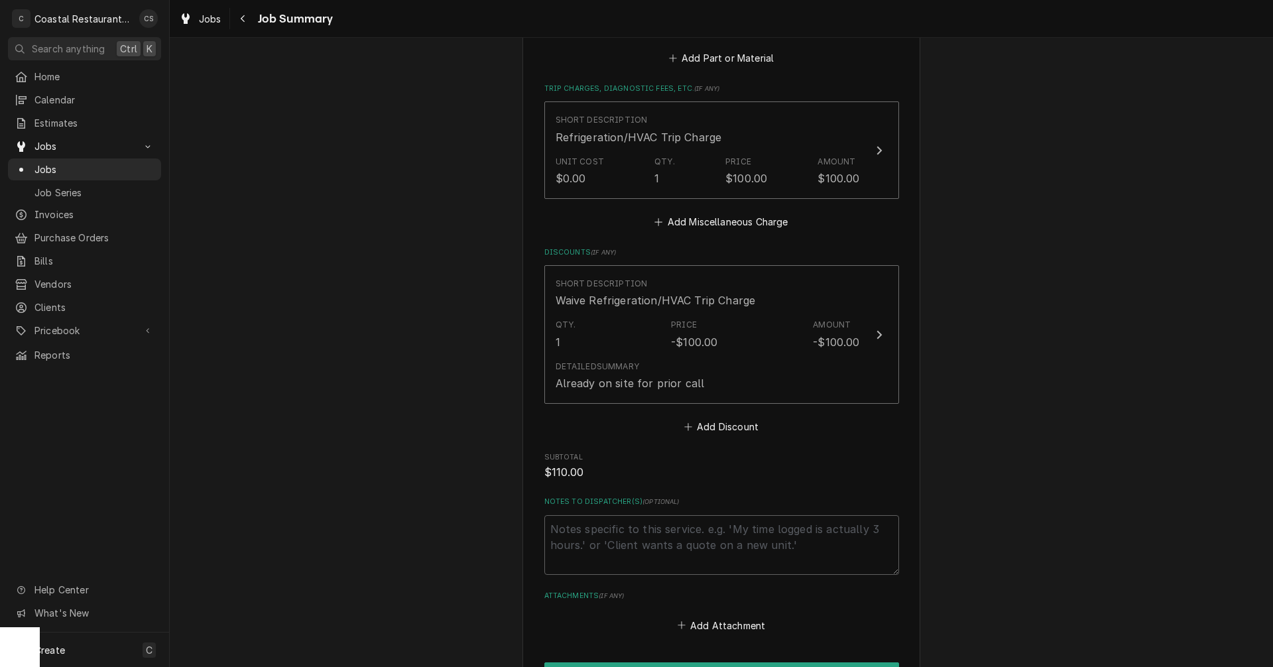
scroll to position [774, 0]
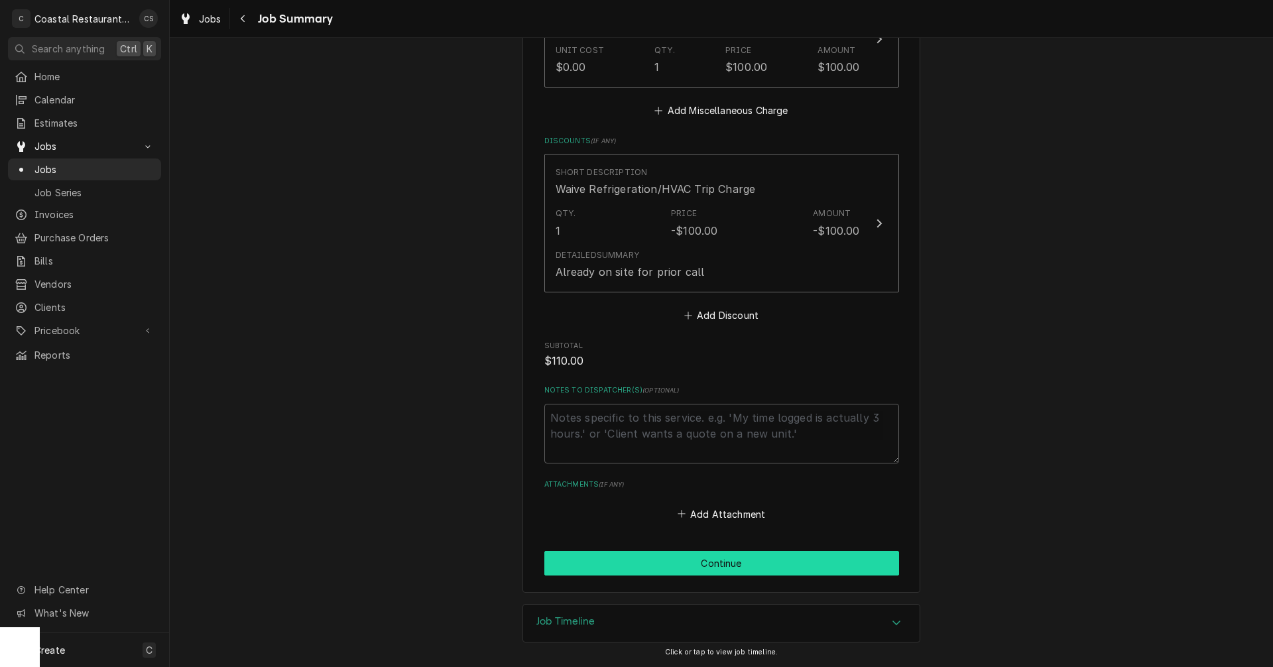
click at [741, 564] on button "Continue" at bounding box center [721, 563] width 355 height 25
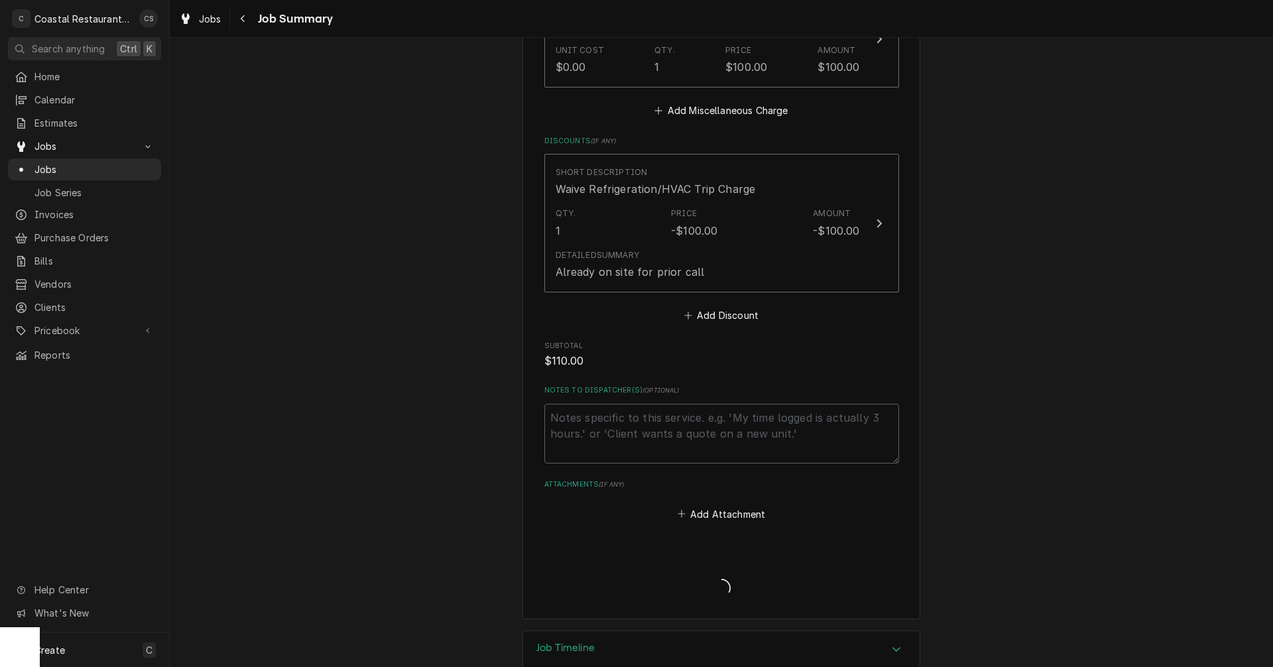
type textarea "x"
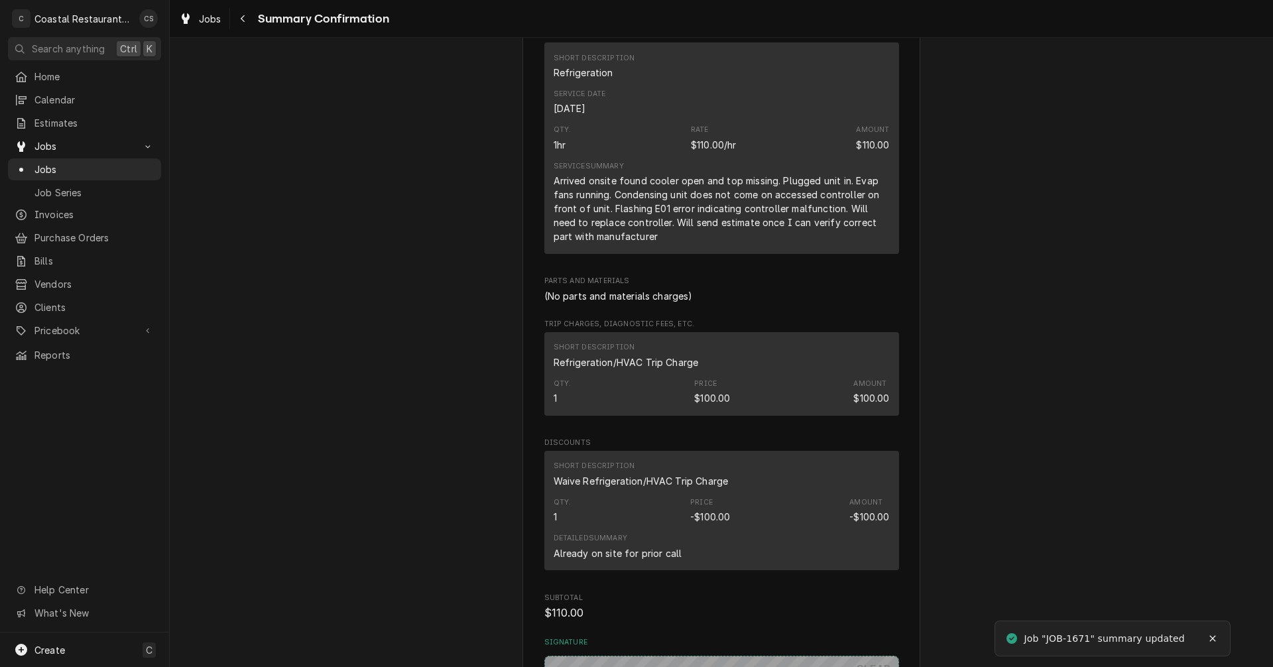
scroll to position [729, 0]
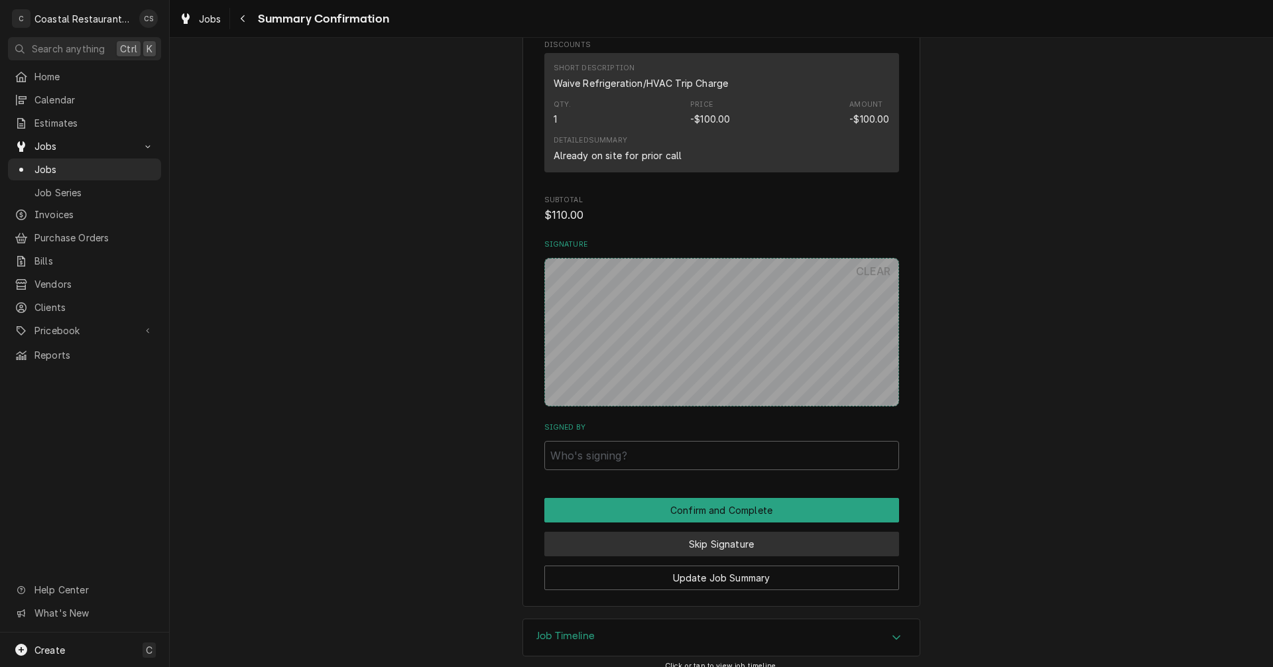
click at [717, 540] on button "Skip Signature" at bounding box center [721, 544] width 355 height 25
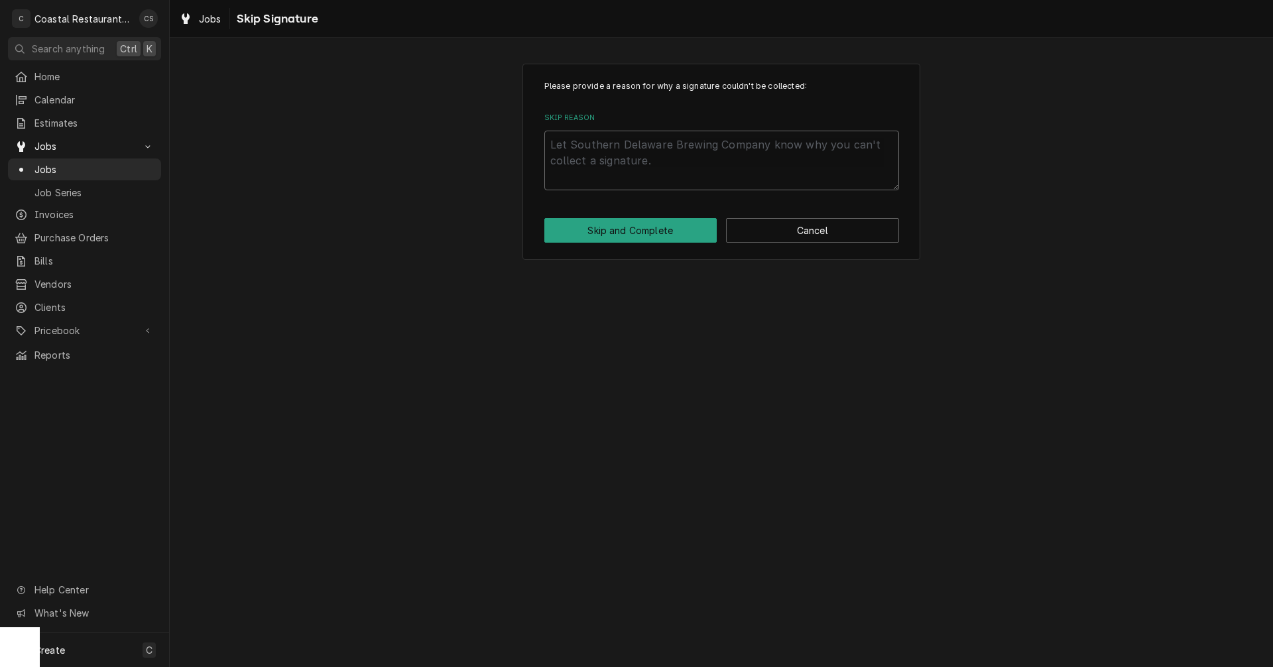
click at [620, 149] on textarea "Skip Reason" at bounding box center [721, 161] width 355 height 60
type textarea "x"
type textarea "N"
type textarea "x"
type textarea "No"
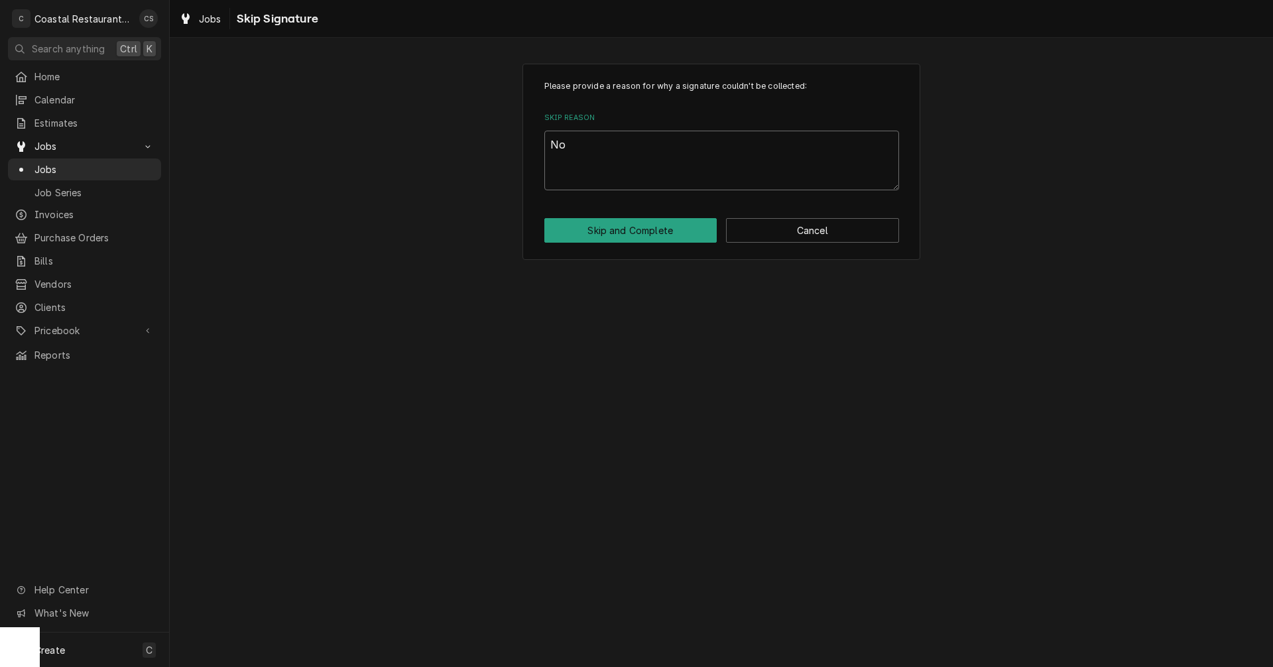
type textarea "x"
type textarea "Not"
type textarea "x"
type textarea "Not"
type textarea "x"
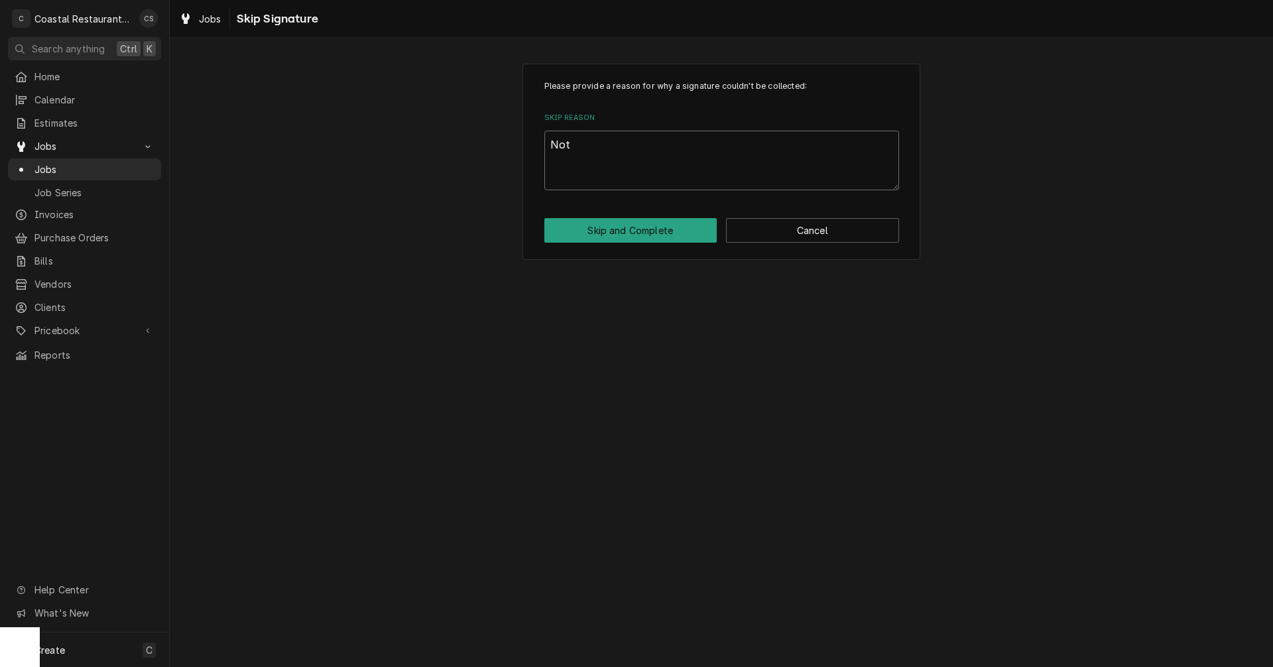
type textarea "Not o"
type textarea "x"
type textarea "Not on"
type textarea "x"
type textarea "Not on"
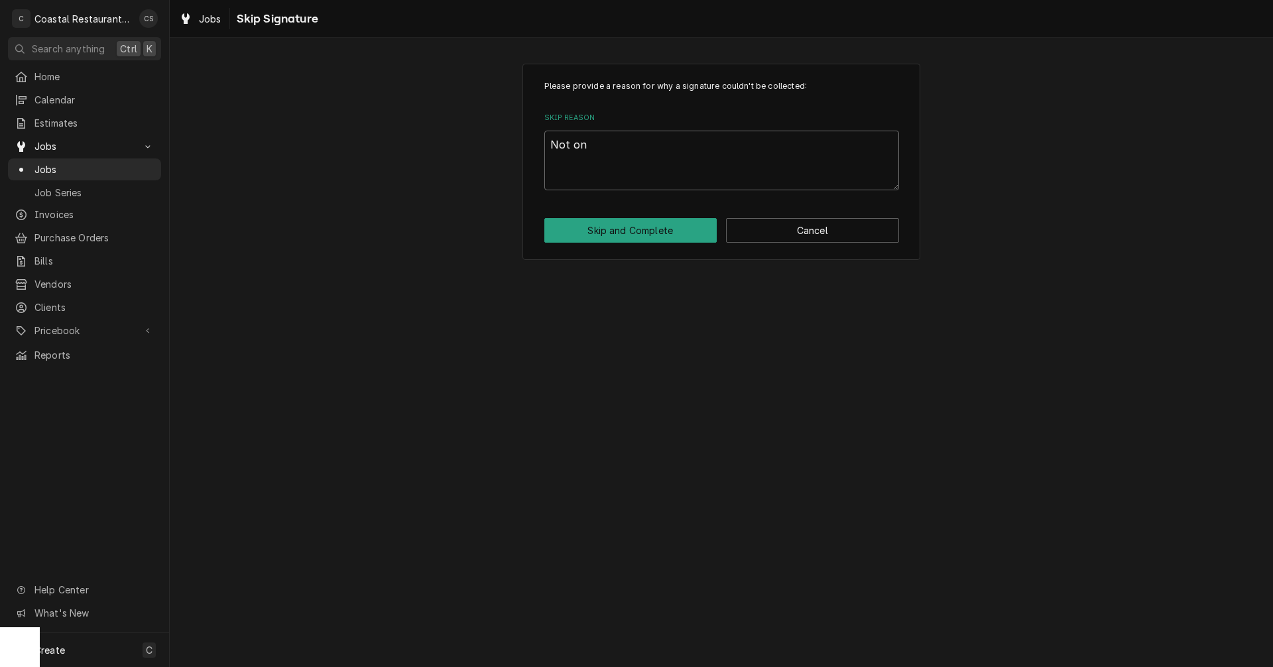
type textarea "x"
type textarea "Not on s"
type textarea "x"
type textarea "Not on si"
type textarea "x"
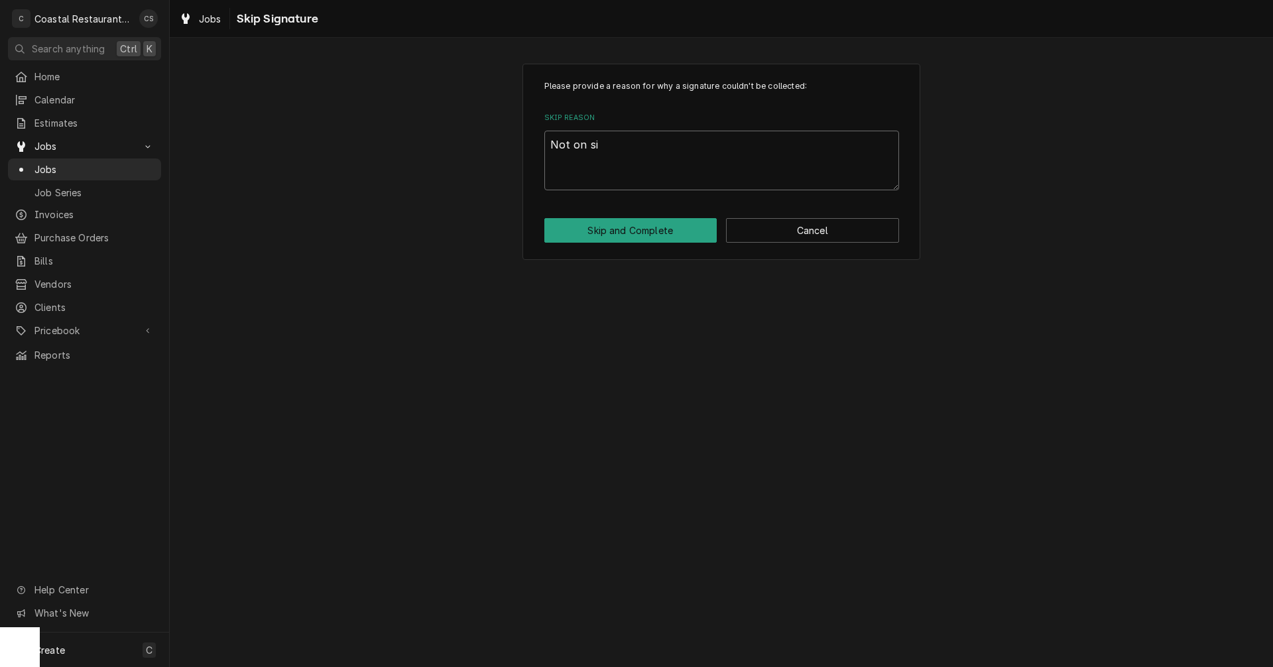
type textarea "Not on sit"
type textarea "x"
type textarea "Not on site"
type textarea "x"
type textarea "Not on site"
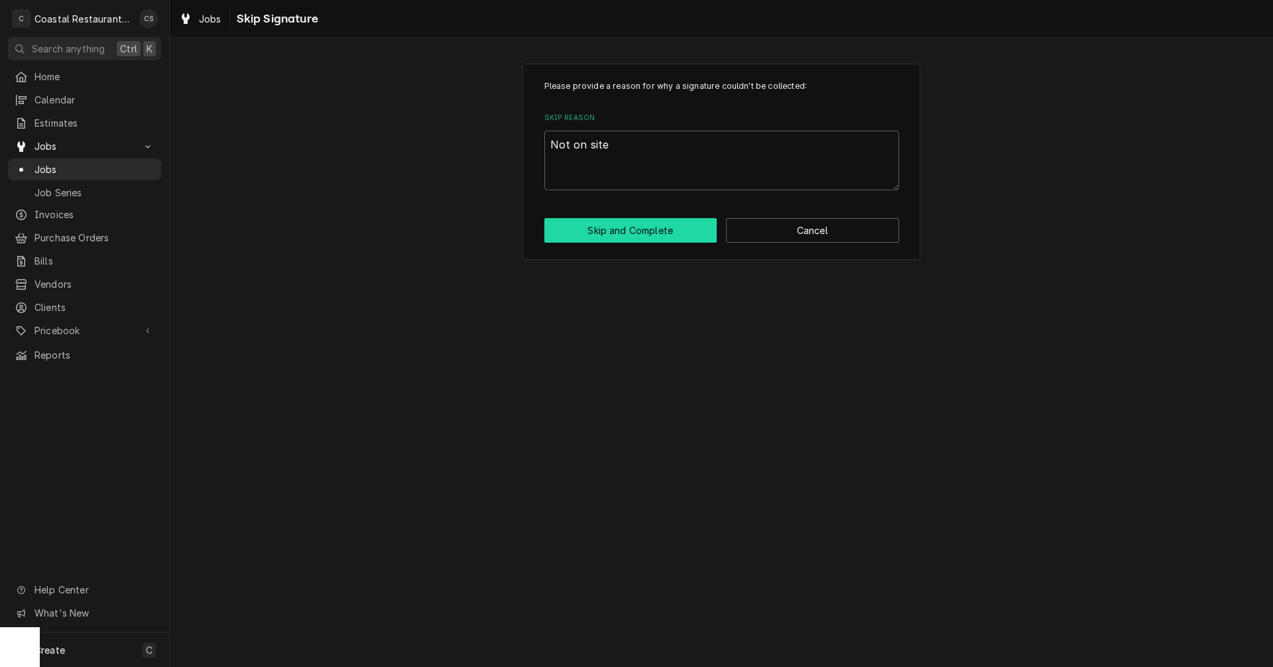
click at [625, 232] on button "Skip and Complete" at bounding box center [630, 230] width 173 height 25
type textarea "x"
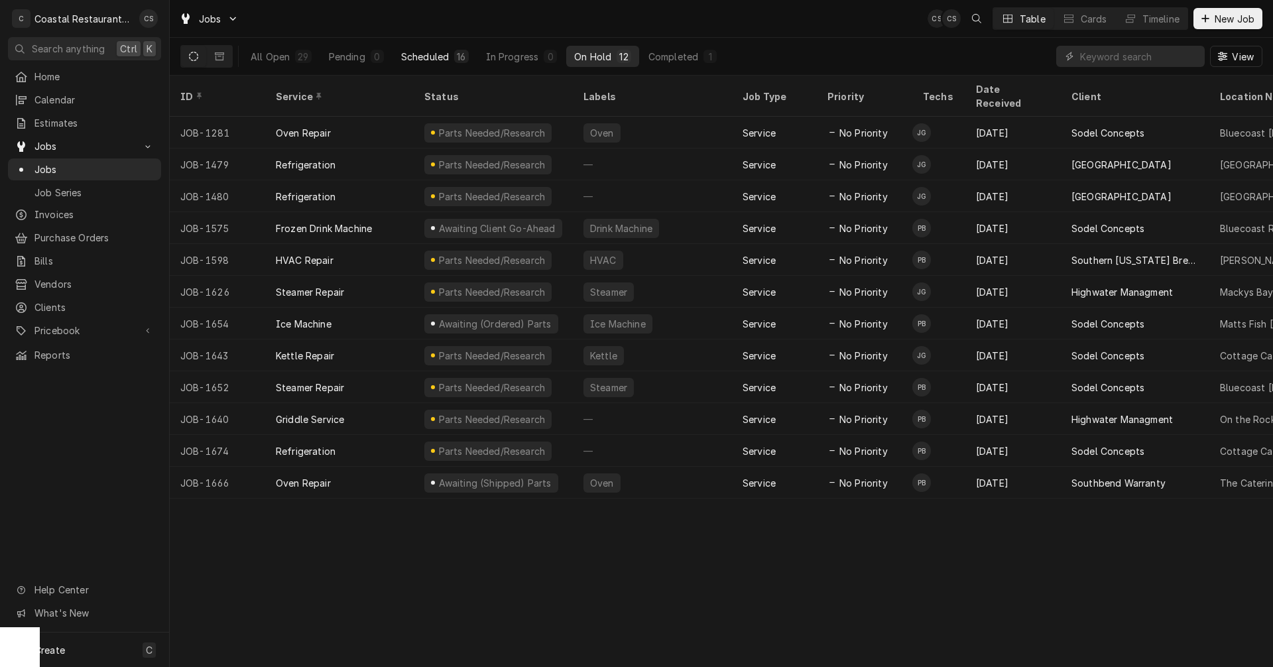
click at [439, 52] on div "Scheduled" at bounding box center [425, 57] width 48 height 14
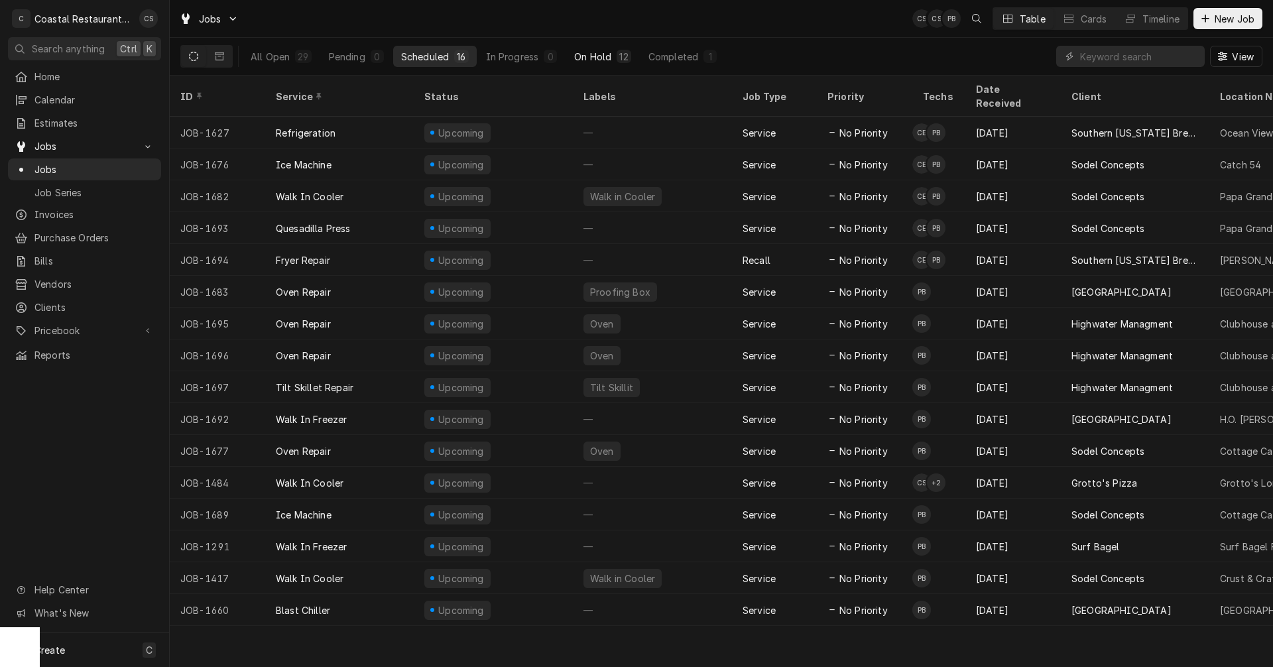
click at [587, 52] on div "On Hold" at bounding box center [592, 57] width 37 height 14
